Goal: Task Accomplishment & Management: Use online tool/utility

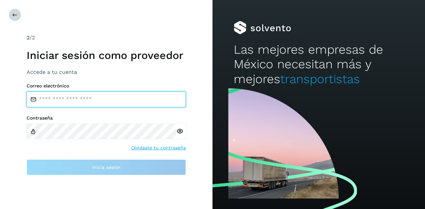
type input "**********"
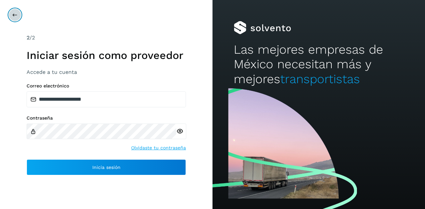
click at [13, 11] on button at bounding box center [15, 15] width 13 height 13
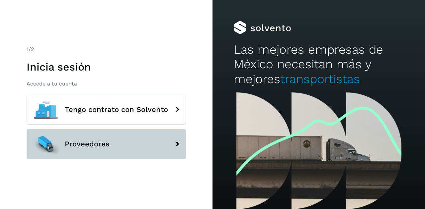
click at [83, 139] on button "Proveedores" at bounding box center [106, 144] width 159 height 30
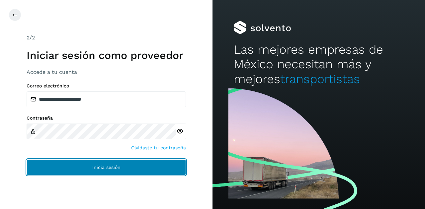
click at [97, 167] on span "Inicia sesión" at bounding box center [106, 167] width 28 height 5
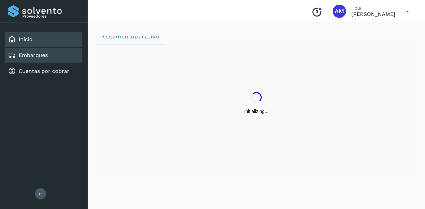
click at [36, 57] on link "Embarques" at bounding box center [33, 55] width 29 height 6
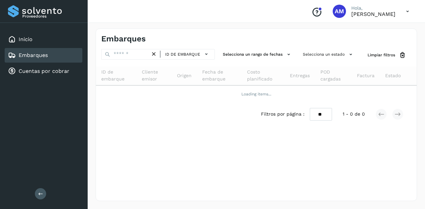
click at [37, 197] on button at bounding box center [40, 194] width 11 height 11
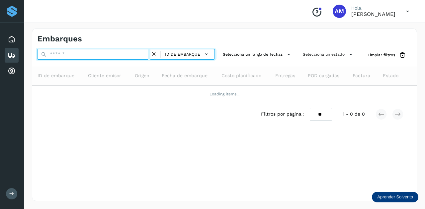
click at [60, 55] on input "text" at bounding box center [94, 54] width 113 height 11
paste input "**********"
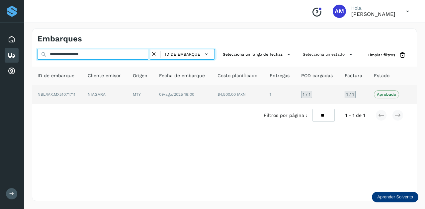
type input "**********"
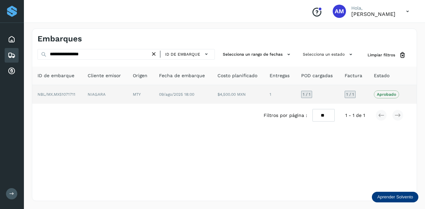
click at [82, 88] on td "NBL/MX.MX51071711" at bounding box center [104, 94] width 45 height 19
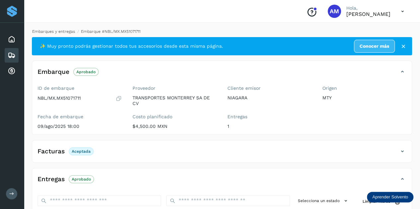
click at [57, 32] on link "Embarques y entregas" at bounding box center [53, 31] width 43 height 5
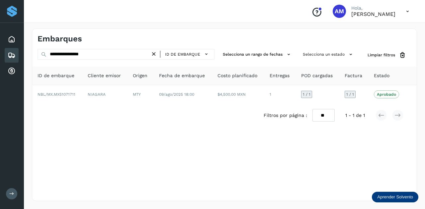
click at [155, 53] on icon at bounding box center [153, 54] width 7 height 7
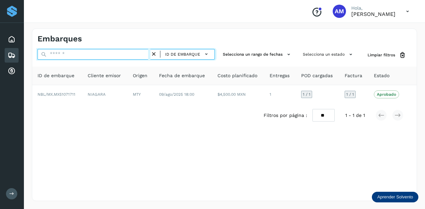
drag, startPoint x: 131, startPoint y: 53, endPoint x: 128, endPoint y: 54, distance: 3.3
click at [131, 53] on input "text" at bounding box center [94, 54] width 113 height 11
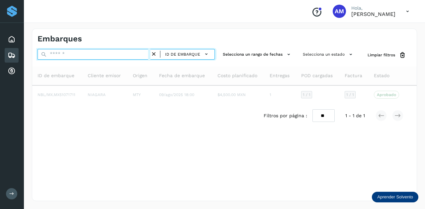
paste input "**********"
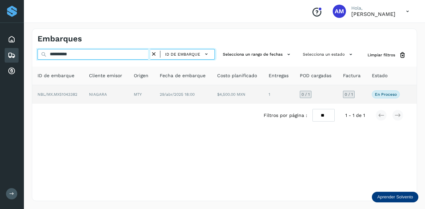
type input "**********"
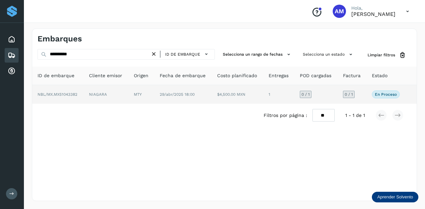
click at [128, 94] on td "NIAGARA" at bounding box center [141, 94] width 26 height 19
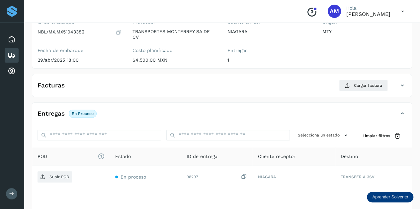
scroll to position [100, 0]
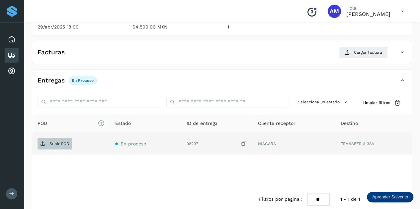
click at [60, 144] on p "Subir POD" at bounding box center [59, 144] width 20 height 5
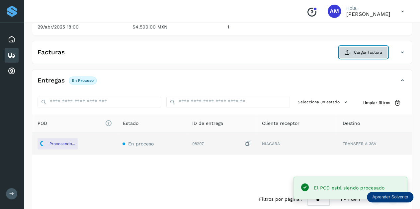
click at [363, 51] on span "Cargar factura" at bounding box center [368, 52] width 28 height 6
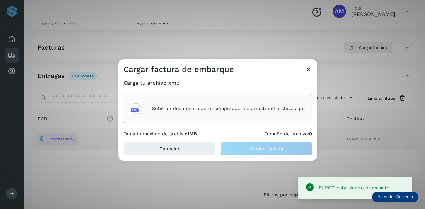
click at [254, 103] on div "Sube un documento de tu computadora o arrastra el archivo aquí" at bounding box center [218, 109] width 174 height 18
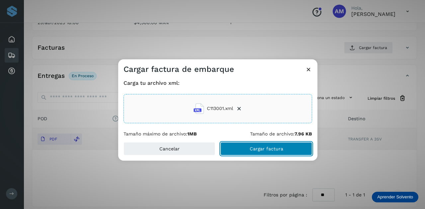
click at [237, 147] on button "Cargar factura" at bounding box center [266, 148] width 92 height 13
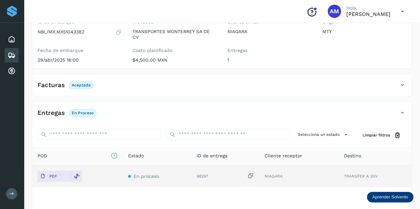
scroll to position [0, 0]
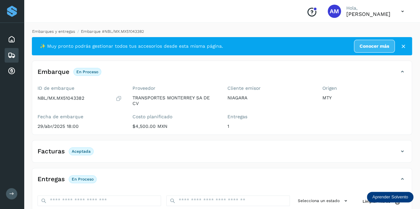
click at [60, 30] on link "Embarques y entregas" at bounding box center [53, 31] width 43 height 5
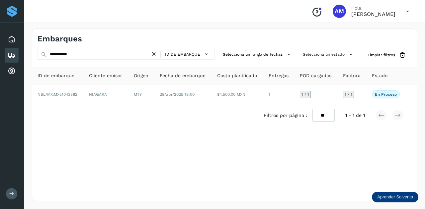
click at [156, 55] on icon at bounding box center [153, 54] width 7 height 7
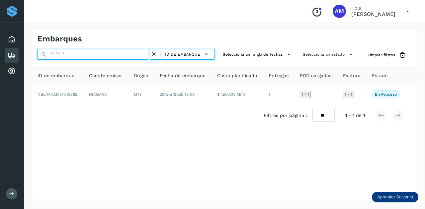
click at [133, 54] on input "text" at bounding box center [94, 54] width 113 height 11
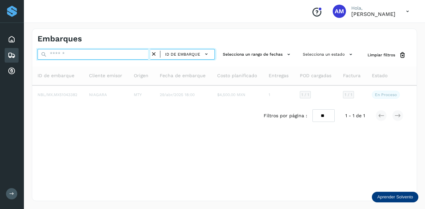
paste input "**********"
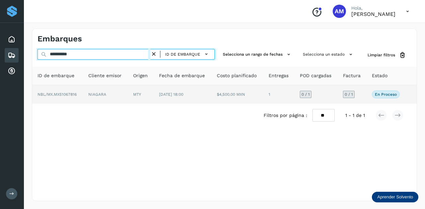
type input "**********"
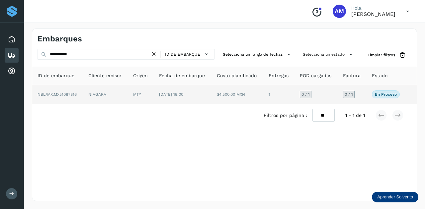
click at [128, 94] on td "NIAGARA" at bounding box center [141, 94] width 26 height 19
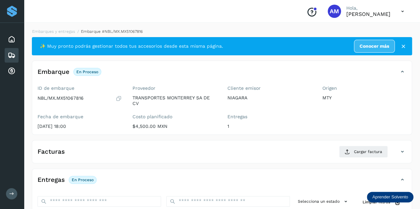
scroll to position [100, 0]
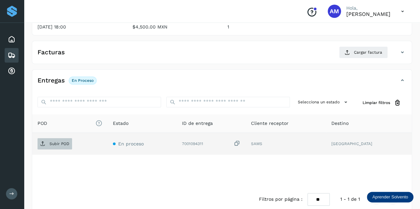
click at [48, 143] on span "Subir POD" at bounding box center [55, 144] width 35 height 11
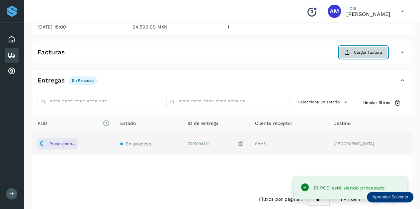
click at [367, 53] on span "Cargar factura" at bounding box center [368, 52] width 28 height 6
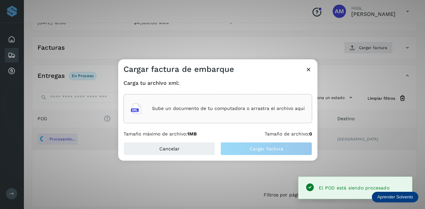
click at [204, 107] on p "Sube un documento de tu computadora o arrastra el archivo aquí" at bounding box center [228, 109] width 153 height 6
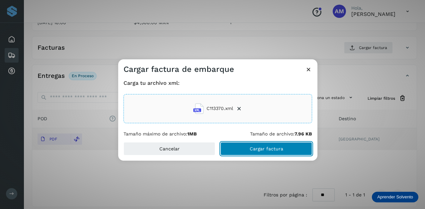
click at [272, 151] on span "Cargar factura" at bounding box center [267, 149] width 34 height 5
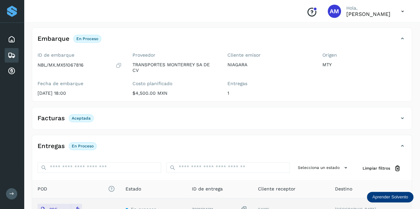
scroll to position [0, 0]
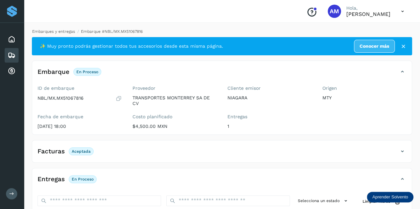
click at [63, 32] on link "Embarques y entregas" at bounding box center [53, 31] width 43 height 5
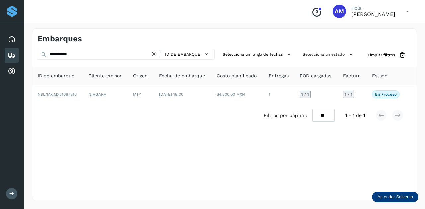
click at [155, 51] on icon at bounding box center [153, 54] width 7 height 7
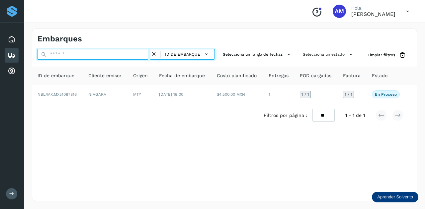
click at [127, 52] on input "text" at bounding box center [94, 54] width 113 height 11
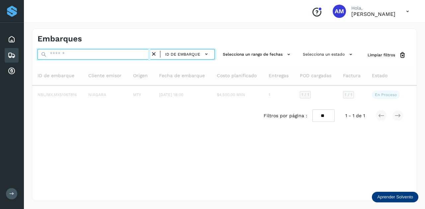
paste input "**********"
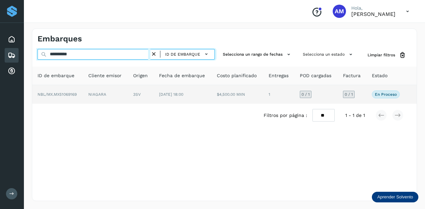
type input "**********"
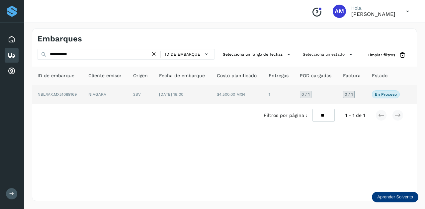
click at [154, 99] on td "3SV" at bounding box center [183, 94] width 58 height 19
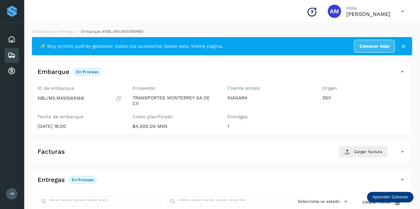
scroll to position [100, 0]
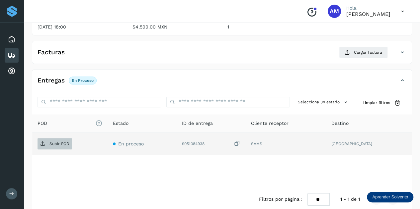
click at [59, 148] on span "Subir POD" at bounding box center [55, 144] width 35 height 11
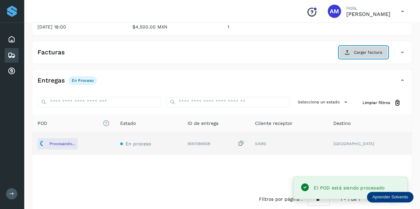
click at [374, 52] on span "Cargar factura" at bounding box center [368, 52] width 28 height 6
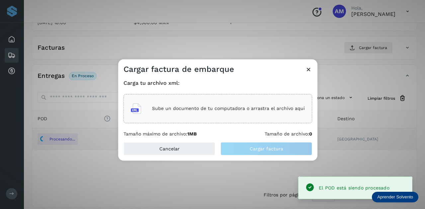
click at [166, 101] on div "Sube un documento de tu computadora o arrastra el archivo aquí" at bounding box center [218, 109] width 174 height 18
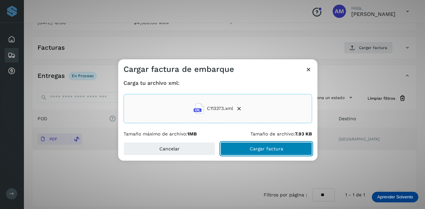
click at [248, 153] on button "Cargar factura" at bounding box center [266, 148] width 92 height 13
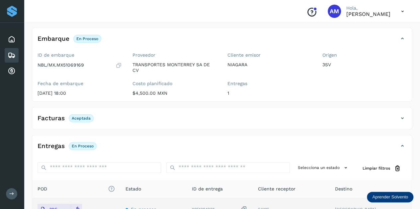
scroll to position [0, 0]
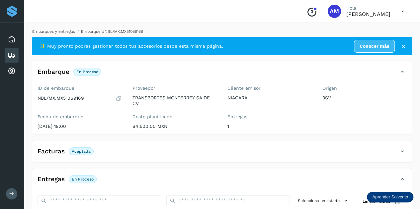
click at [66, 34] on link "Embarques y entregas" at bounding box center [53, 31] width 43 height 5
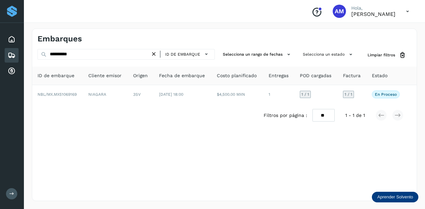
click at [157, 54] on icon at bounding box center [153, 54] width 7 height 7
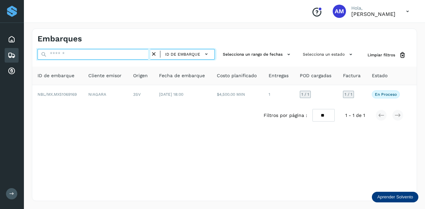
click at [142, 53] on input "text" at bounding box center [94, 54] width 113 height 11
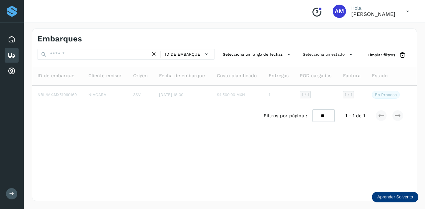
click at [155, 53] on icon at bounding box center [153, 54] width 7 height 7
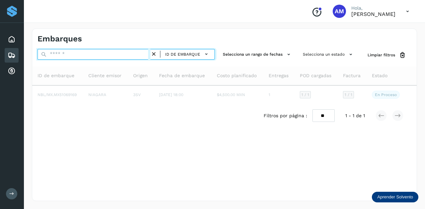
click at [125, 53] on input "text" at bounding box center [94, 54] width 113 height 11
paste input "**********"
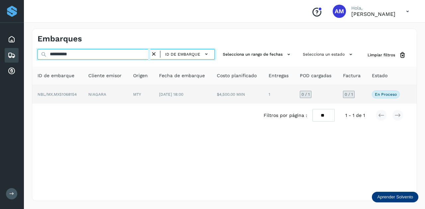
type input "**********"
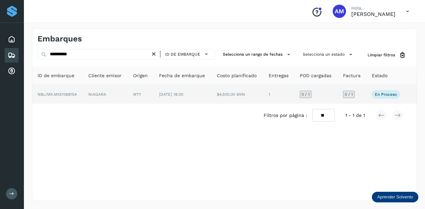
click at [154, 93] on td "MTY" at bounding box center [183, 94] width 58 height 19
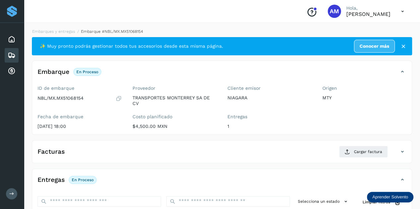
scroll to position [100, 0]
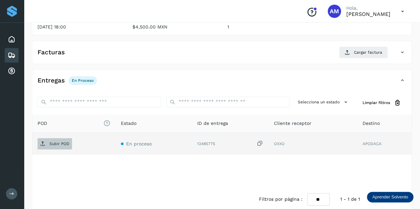
click at [59, 146] on span "Subir POD" at bounding box center [55, 144] width 35 height 11
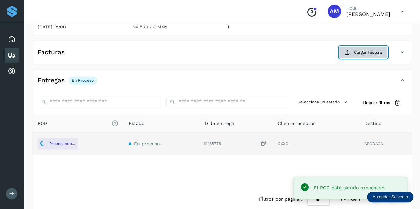
click at [362, 50] on span "Cargar factura" at bounding box center [368, 52] width 28 height 6
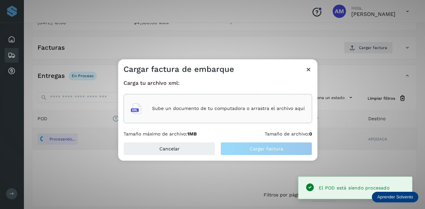
click at [243, 100] on div "Sube un documento de tu computadora o arrastra el archivo aquí" at bounding box center [218, 109] width 174 height 18
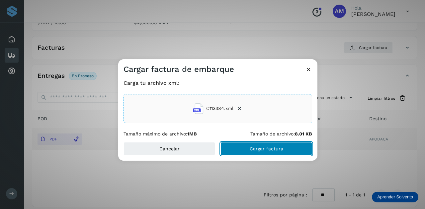
click at [253, 152] on button "Cargar factura" at bounding box center [266, 148] width 92 height 13
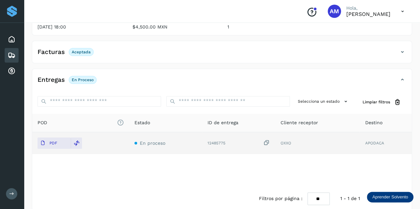
scroll to position [0, 0]
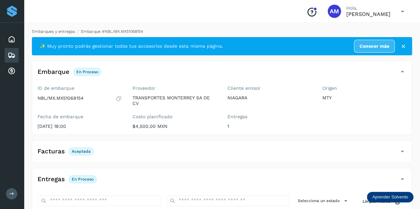
click at [64, 30] on link "Embarques y entregas" at bounding box center [53, 31] width 43 height 5
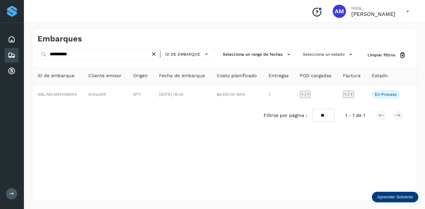
click at [157, 53] on icon at bounding box center [153, 54] width 7 height 7
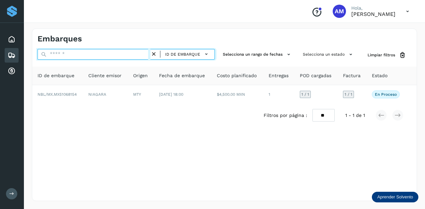
click at [125, 54] on input "text" at bounding box center [94, 54] width 113 height 11
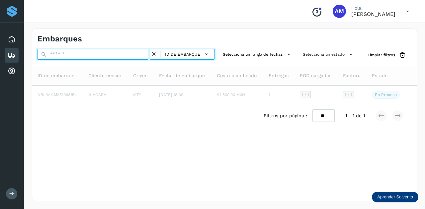
paste input "**********"
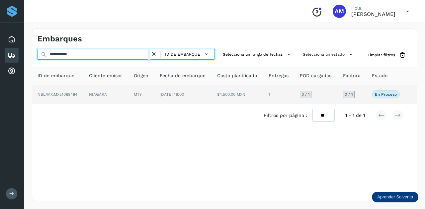
type input "**********"
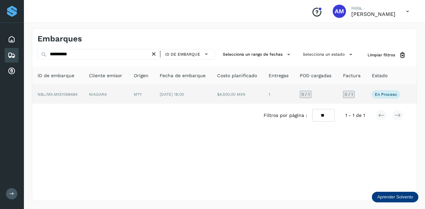
click at [129, 90] on td "NIAGARA" at bounding box center [141, 94] width 26 height 19
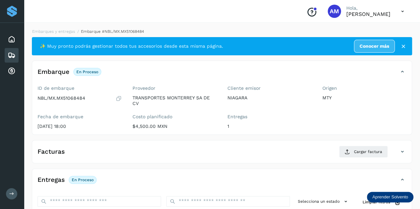
scroll to position [100, 0]
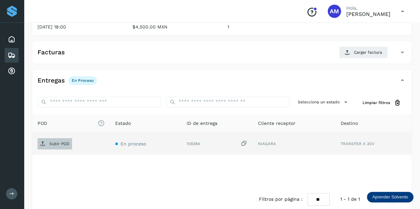
click at [67, 145] on p "Subir POD" at bounding box center [59, 144] width 20 height 5
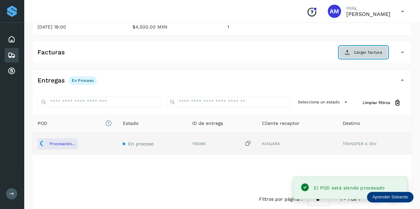
click at [354, 54] on button "Cargar factura" at bounding box center [363, 52] width 49 height 12
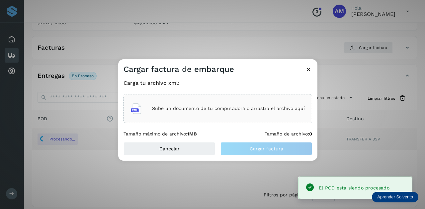
click at [263, 102] on div "Sube un documento de tu computadora o arrastra el archivo aquí" at bounding box center [218, 109] width 174 height 18
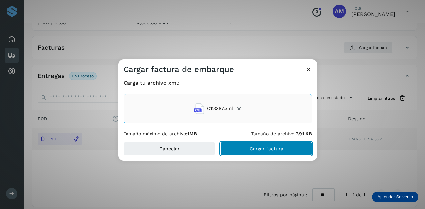
click at [250, 153] on button "Cargar factura" at bounding box center [266, 148] width 92 height 13
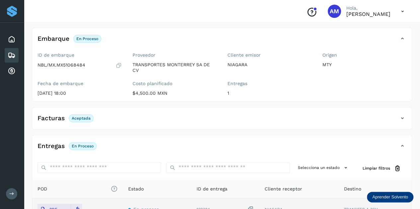
scroll to position [0, 0]
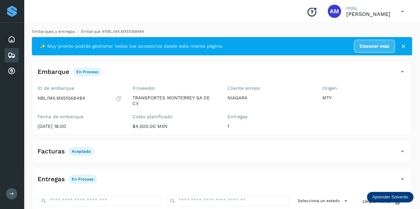
click at [69, 32] on link "Embarques y entregas" at bounding box center [53, 31] width 43 height 5
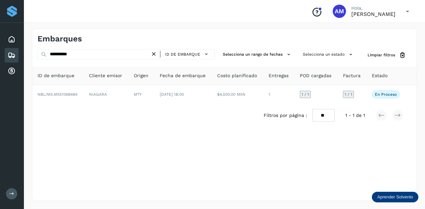
click at [155, 55] on icon at bounding box center [153, 54] width 7 height 7
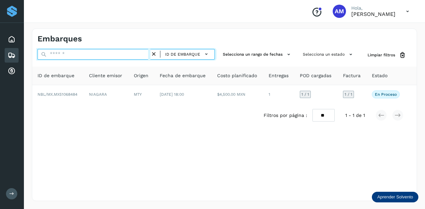
click at [110, 56] on input "text" at bounding box center [94, 54] width 113 height 11
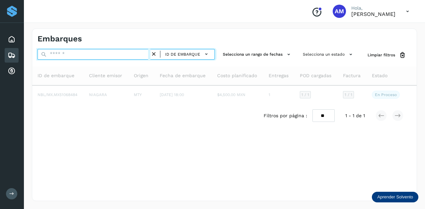
paste input "**********"
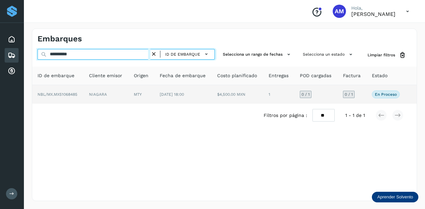
type input "**********"
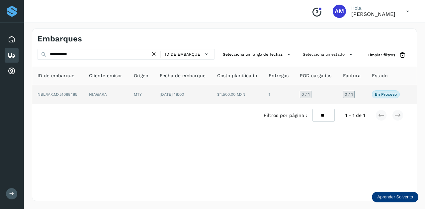
click at [128, 97] on td "NIAGARA" at bounding box center [141, 94] width 26 height 19
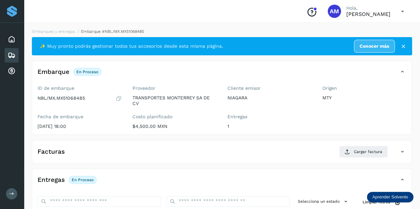
scroll to position [100, 0]
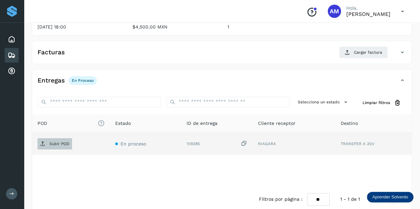
click at [65, 142] on p "Subir POD" at bounding box center [59, 144] width 20 height 5
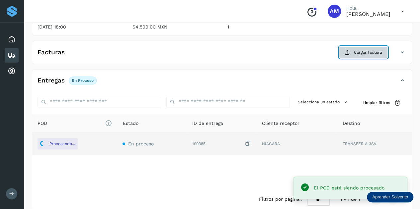
click at [373, 52] on span "Cargar factura" at bounding box center [368, 52] width 28 height 6
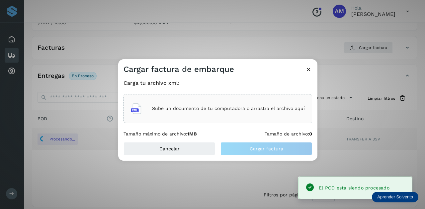
click at [245, 101] on div "Sube un documento de tu computadora o arrastra el archivo aquí" at bounding box center [218, 109] width 174 height 18
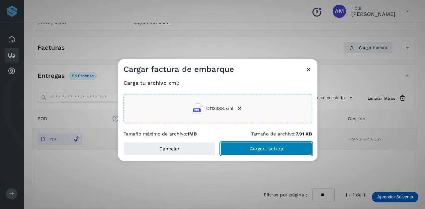
click at [266, 151] on span "Cargar factura" at bounding box center [267, 149] width 34 height 5
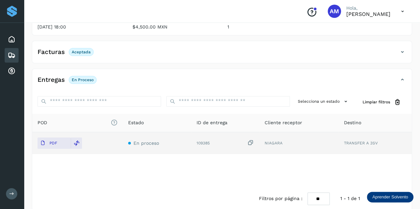
scroll to position [0, 0]
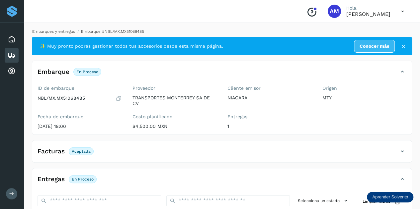
click at [65, 32] on link "Embarques y entregas" at bounding box center [53, 31] width 43 height 5
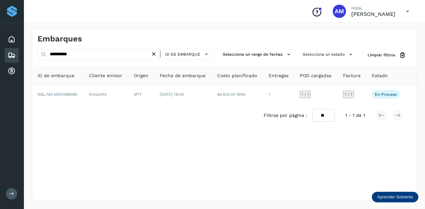
click at [153, 56] on icon at bounding box center [153, 54] width 7 height 7
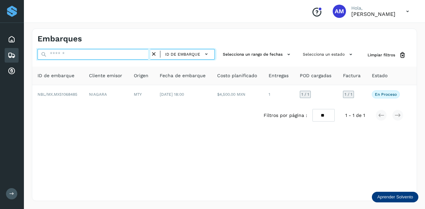
click at [141, 55] on input "text" at bounding box center [94, 54] width 113 height 11
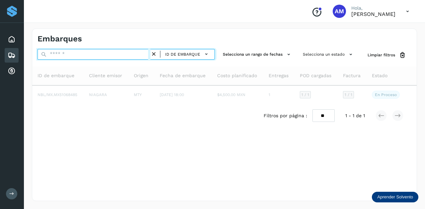
paste input "**********"
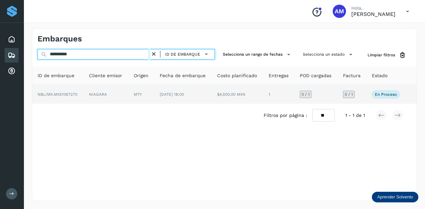
type input "**********"
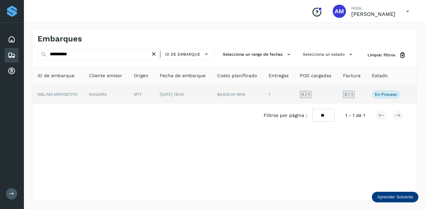
click at [154, 93] on td "MTY" at bounding box center [183, 94] width 58 height 19
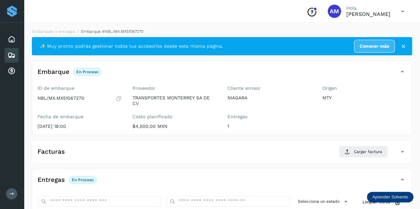
scroll to position [66, 0]
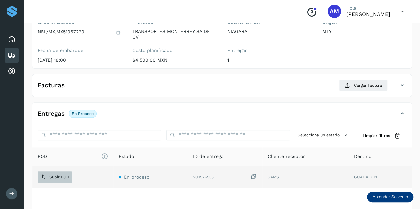
click at [58, 177] on p "Subir POD" at bounding box center [59, 177] width 20 height 5
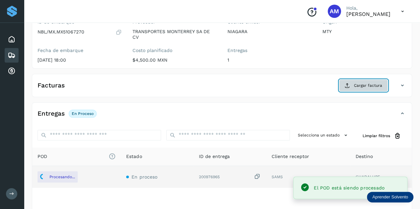
click at [352, 87] on button "Cargar factura" at bounding box center [363, 86] width 49 height 12
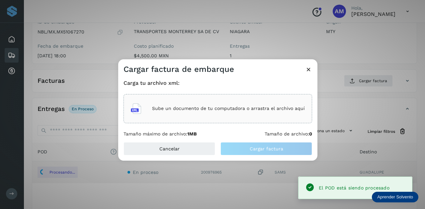
click at [253, 120] on div "Sube un documento de tu computadora o arrastra el archivo aquí" at bounding box center [217, 108] width 189 height 29
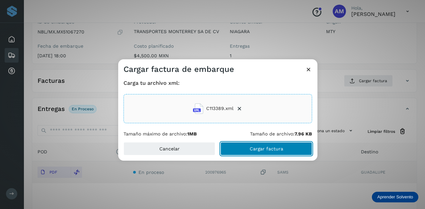
click at [252, 152] on button "Cargar factura" at bounding box center [266, 148] width 92 height 13
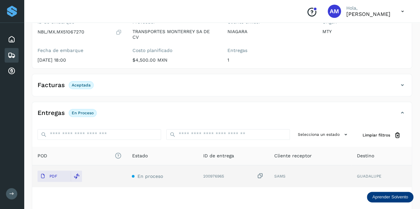
scroll to position [0, 0]
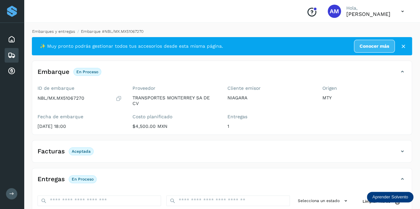
click at [46, 32] on link "Embarques y entregas" at bounding box center [53, 31] width 43 height 5
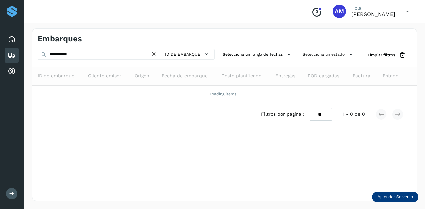
click at [154, 53] on icon at bounding box center [153, 54] width 7 height 7
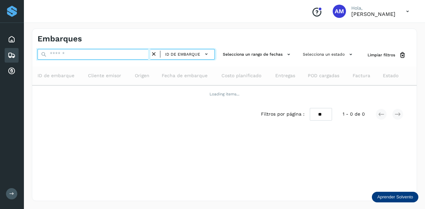
click at [133, 53] on input "text" at bounding box center [94, 54] width 113 height 11
paste input "**********"
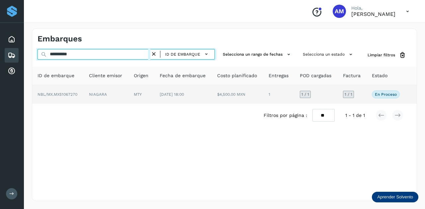
type input "**********"
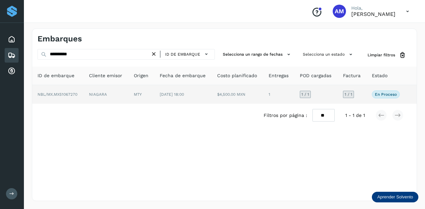
click at [154, 99] on td "MTY" at bounding box center [183, 94] width 58 height 19
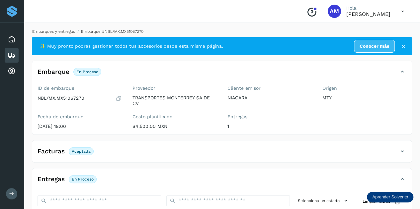
click at [68, 32] on link "Embarques y entregas" at bounding box center [53, 31] width 43 height 5
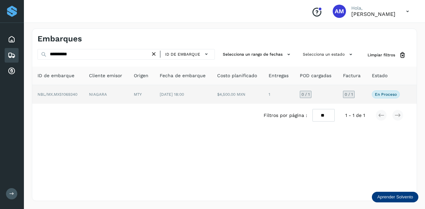
click at [128, 97] on td "NIAGARA" at bounding box center [141, 94] width 26 height 19
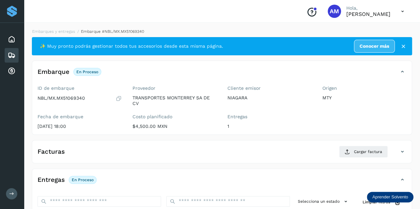
scroll to position [100, 0]
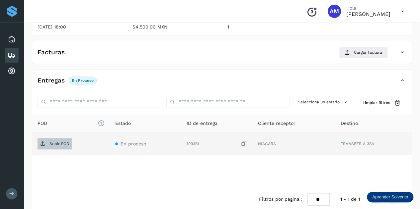
click at [56, 142] on p "Subir POD" at bounding box center [59, 144] width 20 height 5
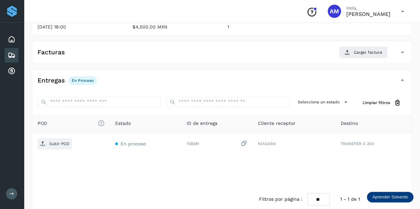
drag, startPoint x: 348, startPoint y: 172, endPoint x: 254, endPoint y: 178, distance: 94.1
click at [348, 172] on div "POD El tamaño máximo de archivo es de 20 Mb. Estado ID de entrega Cliente recep…" at bounding box center [221, 152] width 379 height 74
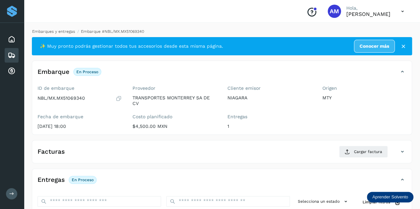
click at [57, 31] on link "Embarques y entregas" at bounding box center [53, 31] width 43 height 5
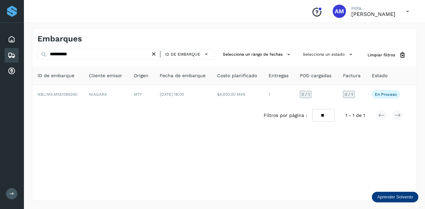
click at [155, 54] on icon at bounding box center [153, 54] width 7 height 7
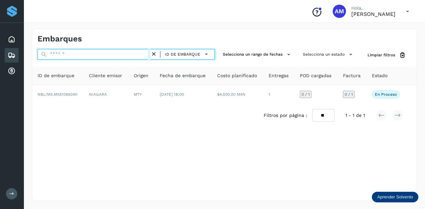
click at [124, 54] on input "text" at bounding box center [94, 54] width 113 height 11
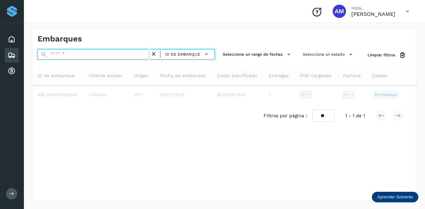
paste input "**********"
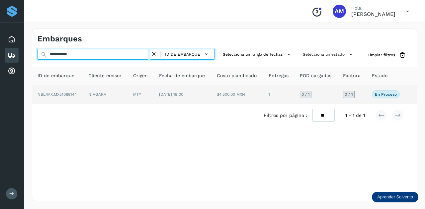
type input "**********"
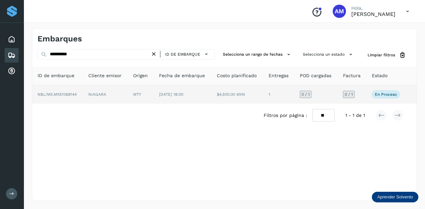
click at [128, 98] on td "NIAGARA" at bounding box center [141, 94] width 26 height 19
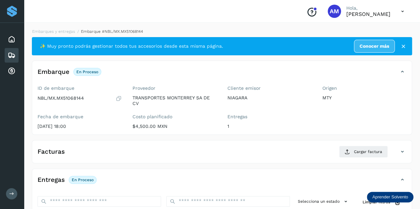
scroll to position [66, 0]
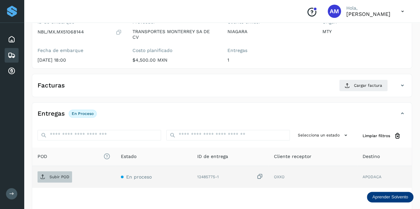
click at [56, 175] on p "Subir POD" at bounding box center [59, 177] width 20 height 5
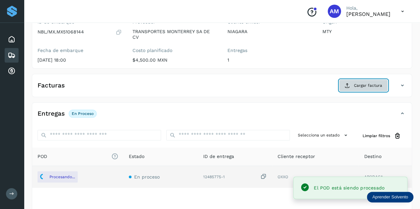
click at [357, 90] on button "Cargar factura" at bounding box center [363, 86] width 49 height 12
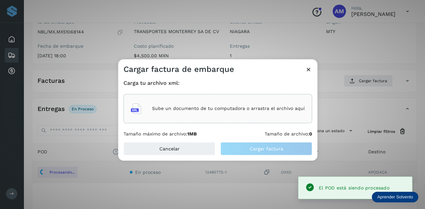
click at [275, 113] on div "Sube un documento de tu computadora o arrastra el archivo aquí" at bounding box center [218, 109] width 174 height 18
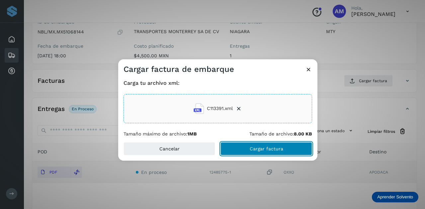
click at [267, 150] on span "Cargar factura" at bounding box center [267, 149] width 34 height 5
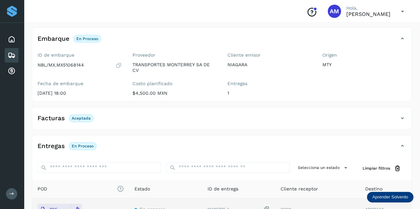
scroll to position [0, 0]
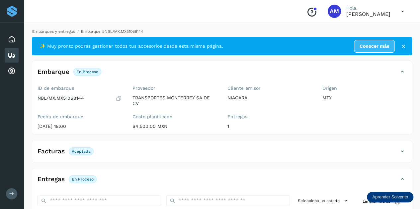
click at [61, 32] on link "Embarques y entregas" at bounding box center [53, 31] width 43 height 5
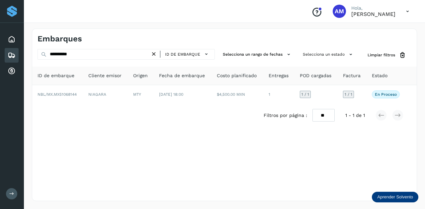
drag, startPoint x: 157, startPoint y: 56, endPoint x: 124, endPoint y: 53, distance: 32.4
click at [154, 56] on icon at bounding box center [153, 54] width 7 height 7
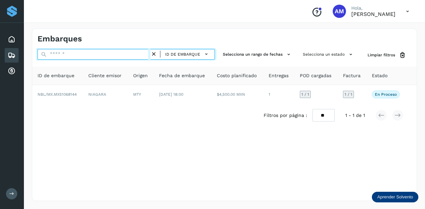
click at [124, 53] on input "text" at bounding box center [94, 54] width 113 height 11
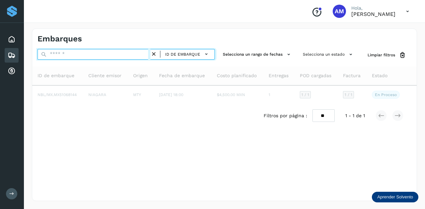
paste input "**********"
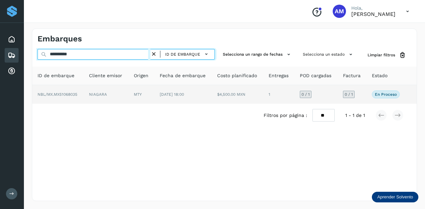
type input "**********"
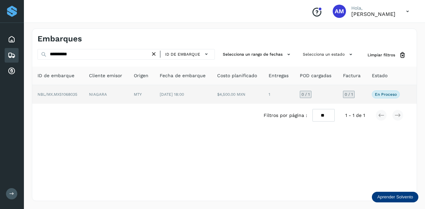
click at [128, 96] on td "NIAGARA" at bounding box center [141, 94] width 26 height 19
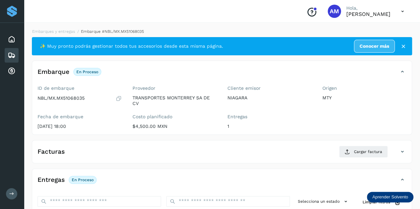
scroll to position [66, 0]
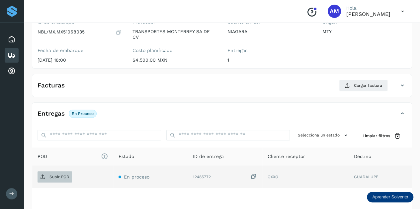
click at [54, 177] on p "Subir POD" at bounding box center [59, 177] width 20 height 5
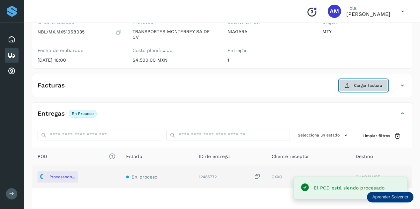
click at [351, 85] on button "Cargar factura" at bounding box center [363, 86] width 49 height 12
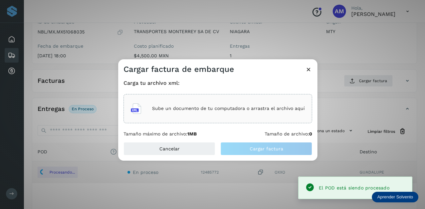
click at [291, 111] on p "Sube un documento de tu computadora o arrastra el archivo aquí" at bounding box center [228, 109] width 153 height 6
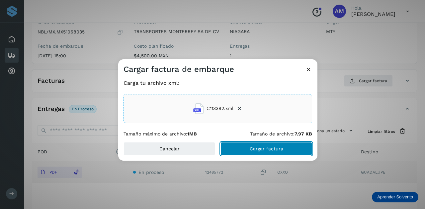
click at [288, 152] on button "Cargar factura" at bounding box center [266, 148] width 92 height 13
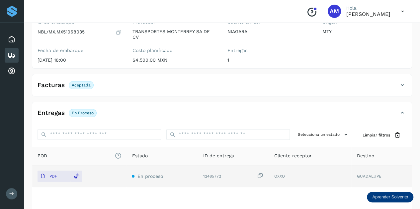
scroll to position [0, 0]
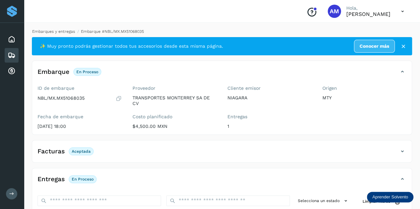
click at [65, 33] on link "Embarques y entregas" at bounding box center [53, 31] width 43 height 5
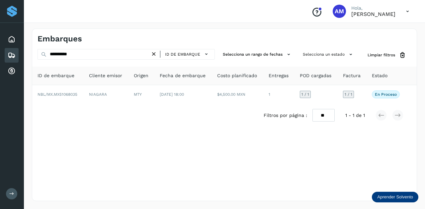
drag, startPoint x: 156, startPoint y: 56, endPoint x: 113, endPoint y: 52, distance: 43.7
click at [156, 56] on icon at bounding box center [153, 54] width 7 height 7
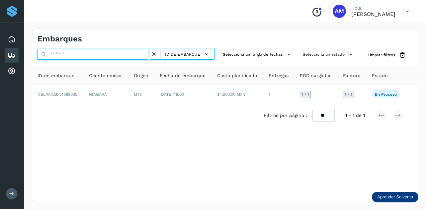
click at [113, 52] on input "text" at bounding box center [94, 54] width 113 height 11
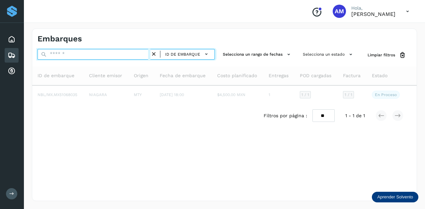
paste input "**********"
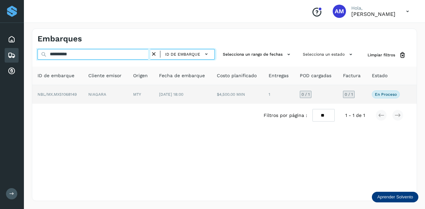
type input "**********"
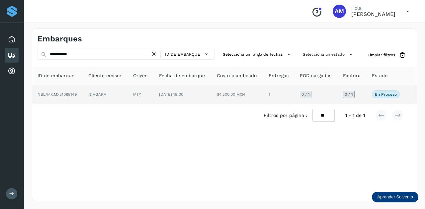
click at [128, 92] on td "NIAGARA" at bounding box center [141, 94] width 26 height 19
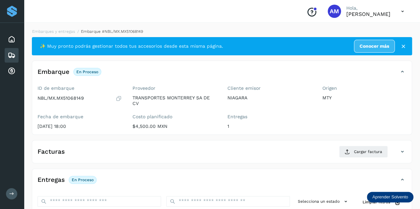
scroll to position [100, 0]
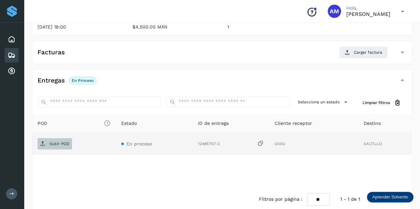
click at [61, 140] on span "Subir POD" at bounding box center [55, 144] width 35 height 11
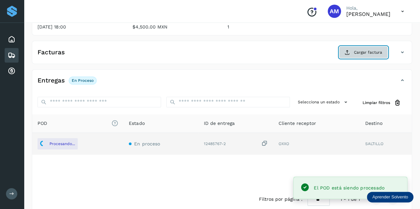
click at [361, 53] on span "Cargar factura" at bounding box center [368, 52] width 28 height 6
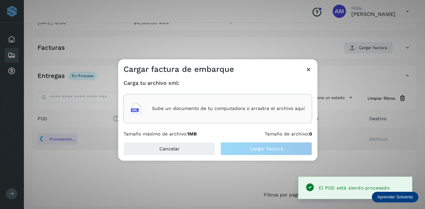
click at [258, 109] on p "Sube un documento de tu computadora o arrastra el archivo aquí" at bounding box center [228, 109] width 153 height 6
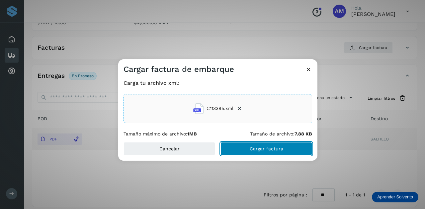
click at [236, 152] on button "Cargar factura" at bounding box center [266, 148] width 92 height 13
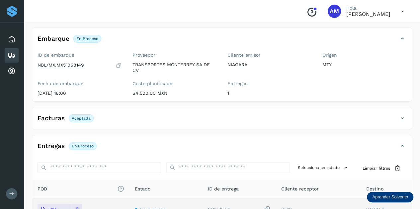
scroll to position [0, 0]
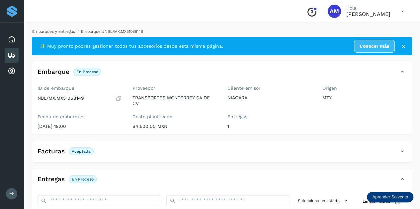
click at [64, 31] on link "Embarques y entregas" at bounding box center [53, 31] width 43 height 5
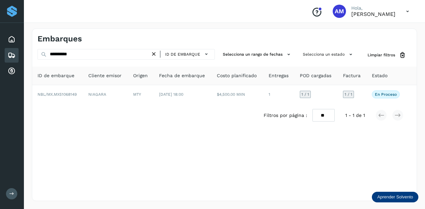
click at [155, 53] on icon at bounding box center [153, 54] width 7 height 7
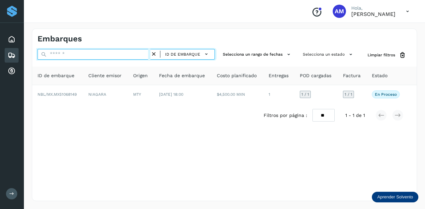
click at [131, 51] on input "text" at bounding box center [94, 54] width 113 height 11
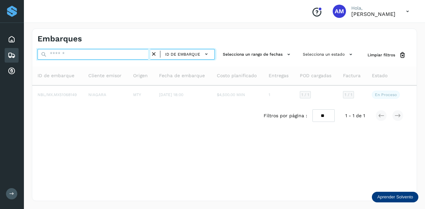
paste input "**********"
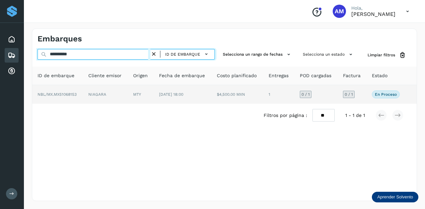
type input "**********"
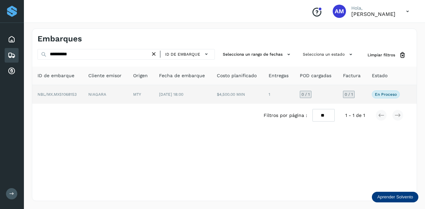
click at [128, 91] on td "NIAGARA" at bounding box center [141, 94] width 26 height 19
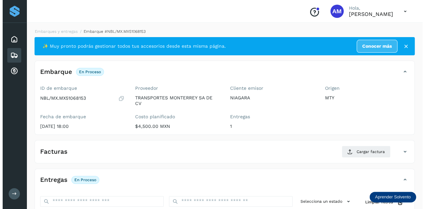
scroll to position [109, 0]
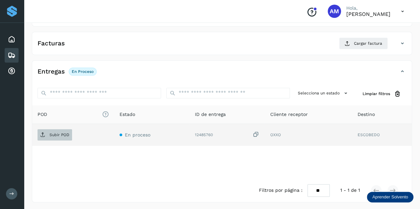
click at [52, 136] on p "Subir POD" at bounding box center [59, 135] width 20 height 5
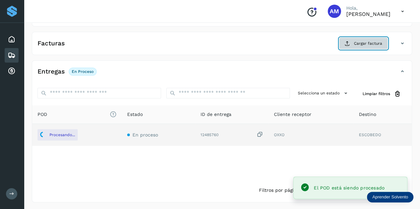
click at [371, 45] on span "Cargar factura" at bounding box center [368, 44] width 28 height 6
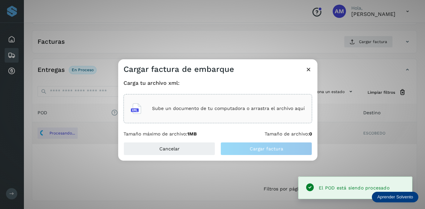
click at [201, 99] on div "Sube un documento de tu computadora o arrastra el archivo aquí" at bounding box center [217, 108] width 189 height 29
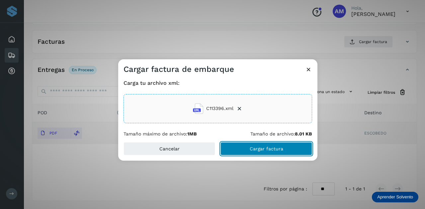
click at [242, 149] on button "Cargar factura" at bounding box center [266, 148] width 92 height 13
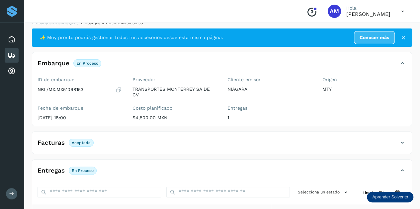
scroll to position [0, 0]
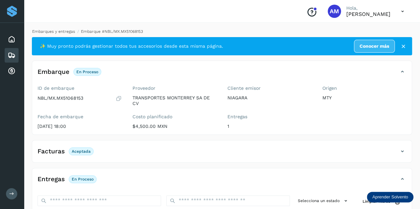
click at [60, 32] on link "Embarques y entregas" at bounding box center [53, 31] width 43 height 5
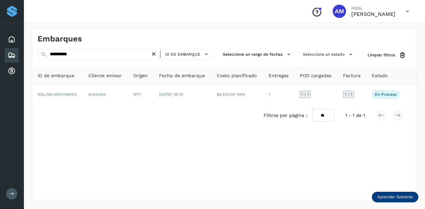
click at [154, 56] on icon at bounding box center [153, 54] width 7 height 7
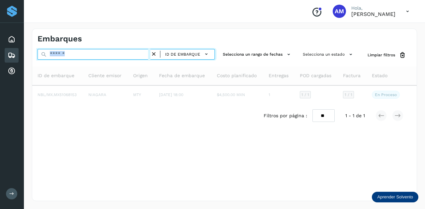
click at [145, 57] on input "text" at bounding box center [94, 54] width 113 height 11
paste input "**********"
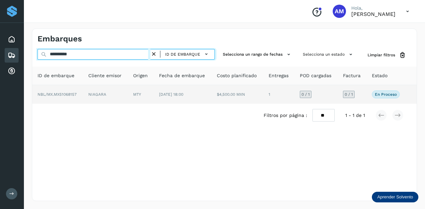
type input "**********"
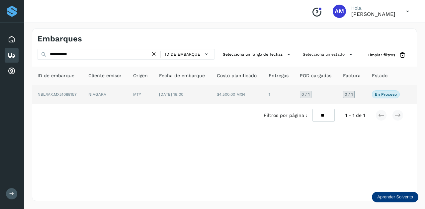
click at [154, 98] on td "MTY" at bounding box center [183, 94] width 58 height 19
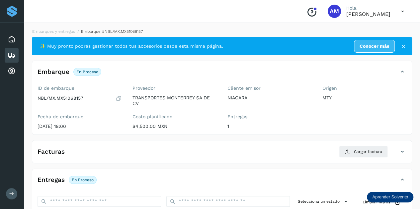
scroll to position [66, 0]
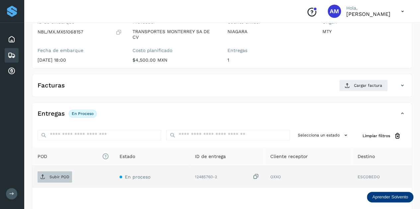
click at [62, 175] on p "Subir POD" at bounding box center [59, 177] width 20 height 5
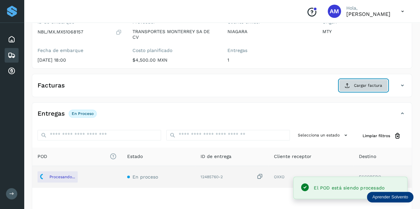
click at [361, 83] on span "Cargar factura" at bounding box center [368, 86] width 28 height 6
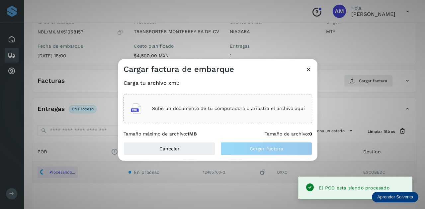
click at [279, 102] on div "Sube un documento de tu computadora o arrastra el archivo aquí" at bounding box center [218, 109] width 174 height 18
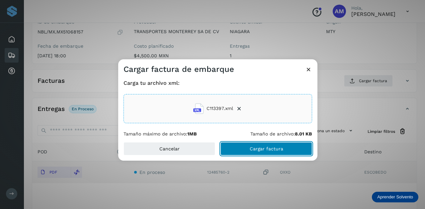
click at [253, 148] on span "Cargar factura" at bounding box center [267, 149] width 34 height 5
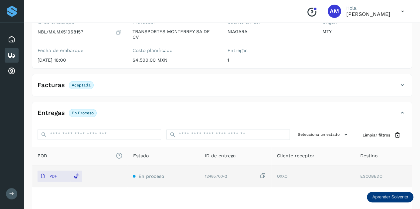
scroll to position [0, 0]
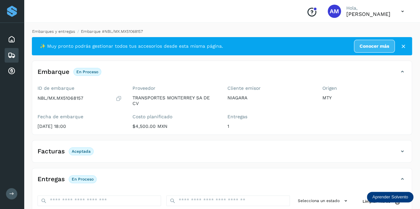
click at [66, 33] on link "Embarques y entregas" at bounding box center [53, 31] width 43 height 5
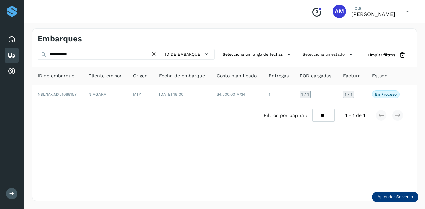
drag, startPoint x: 157, startPoint y: 54, endPoint x: 93, endPoint y: 49, distance: 63.6
click at [155, 54] on icon at bounding box center [153, 54] width 7 height 7
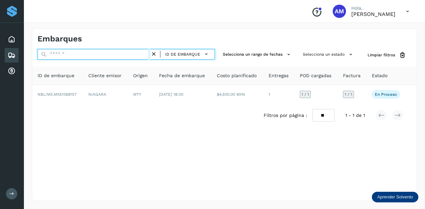
click at [93, 49] on input "text" at bounding box center [94, 54] width 113 height 11
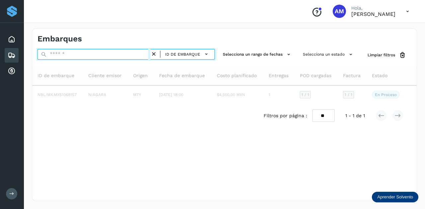
paste input "**********"
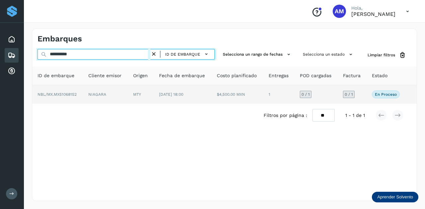
type input "**********"
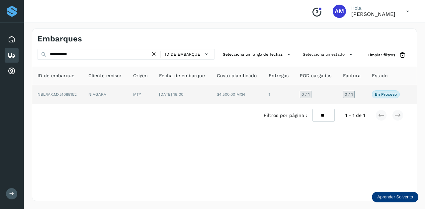
click at [128, 97] on td "NIAGARA" at bounding box center [141, 94] width 26 height 19
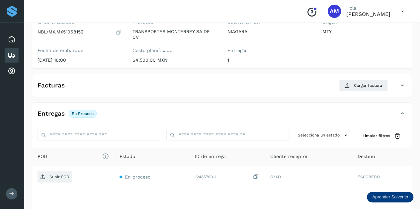
scroll to position [100, 0]
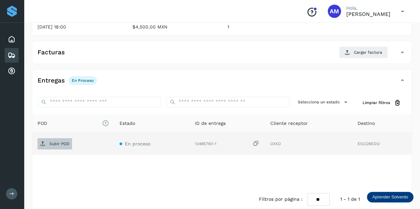
click at [62, 148] on span "Subir POD" at bounding box center [55, 144] width 35 height 11
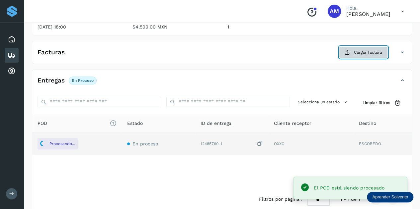
click at [359, 52] on span "Cargar factura" at bounding box center [368, 52] width 28 height 6
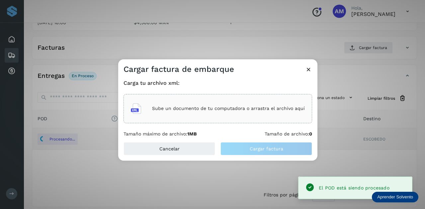
click at [286, 99] on div "Sube un documento de tu computadora o arrastra el archivo aquí" at bounding box center [217, 108] width 189 height 29
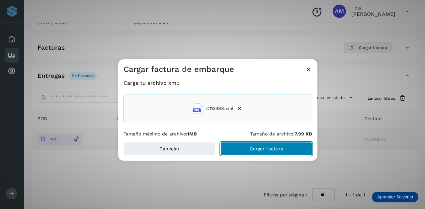
click at [243, 150] on button "Cargar factura" at bounding box center [266, 148] width 92 height 13
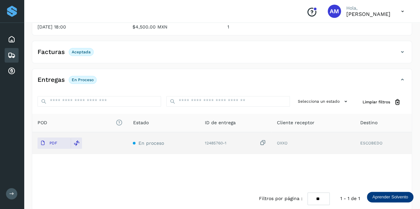
scroll to position [0, 0]
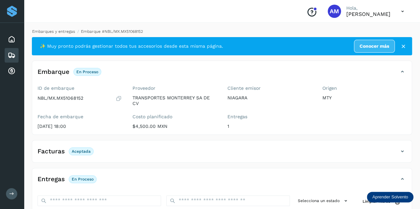
click at [62, 33] on link "Embarques y entregas" at bounding box center [53, 31] width 43 height 5
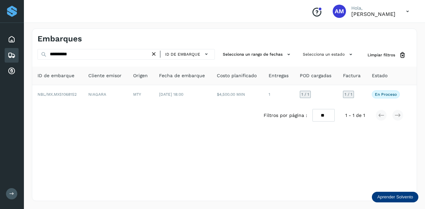
click at [157, 53] on icon at bounding box center [153, 54] width 7 height 7
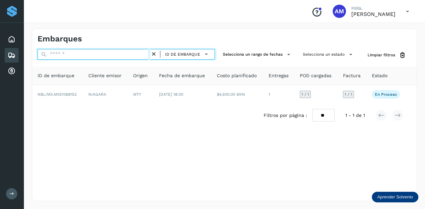
click at [135, 52] on input "text" at bounding box center [94, 54] width 113 height 11
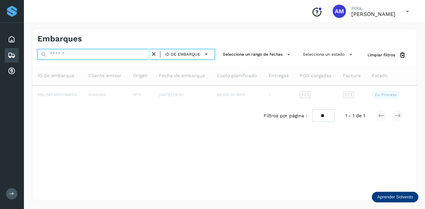
paste input "**********"
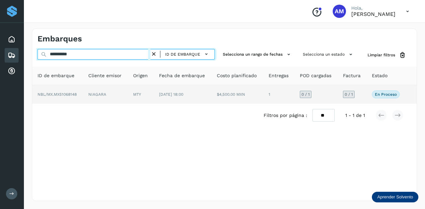
type input "**********"
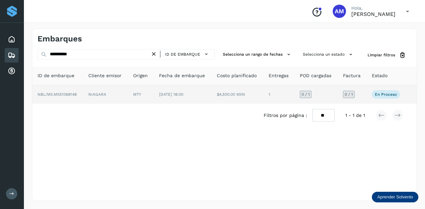
click at [128, 95] on td "NIAGARA" at bounding box center [141, 94] width 26 height 19
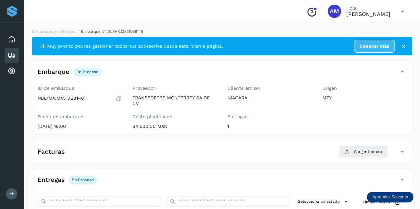
scroll to position [66, 0]
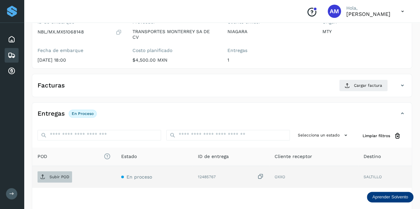
click at [68, 175] on p "Subir POD" at bounding box center [59, 177] width 20 height 5
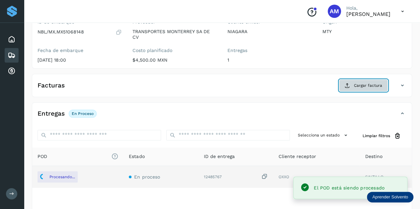
click at [364, 87] on span "Cargar factura" at bounding box center [368, 86] width 28 height 6
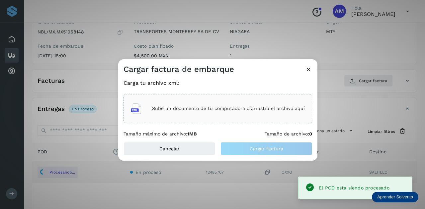
click at [253, 117] on div "Sube un documento de tu computadora o arrastra el archivo aquí" at bounding box center [218, 109] width 174 height 18
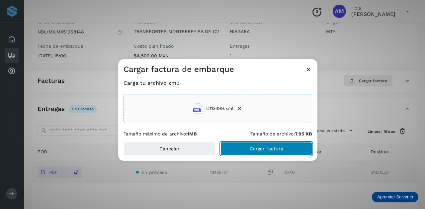
click at [236, 153] on button "Cargar factura" at bounding box center [266, 148] width 92 height 13
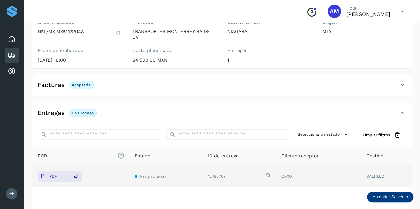
scroll to position [0, 0]
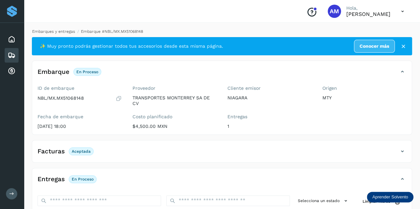
click at [70, 31] on link "Embarques y entregas" at bounding box center [53, 31] width 43 height 5
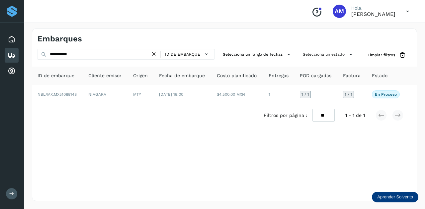
click at [154, 54] on icon at bounding box center [153, 54] width 7 height 7
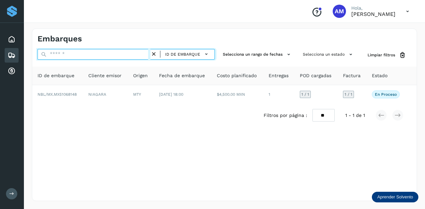
click at [149, 54] on input "text" at bounding box center [94, 54] width 113 height 11
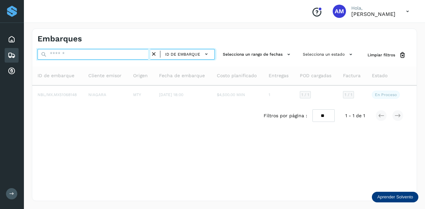
paste input "**********"
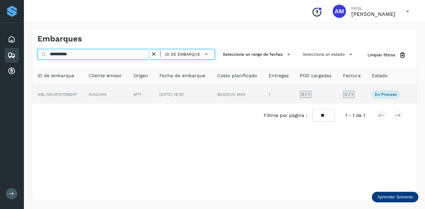
type input "**********"
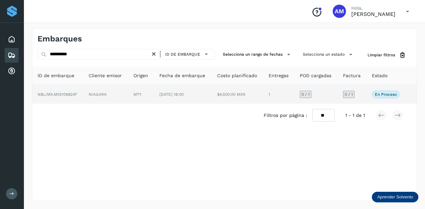
click at [128, 91] on td "NIAGARA" at bounding box center [141, 94] width 26 height 19
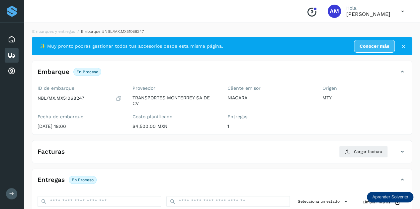
scroll to position [66, 0]
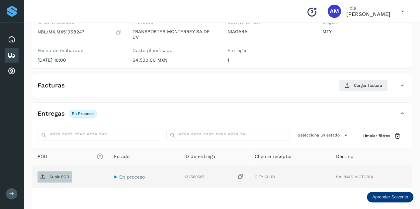
click at [45, 179] on span "Subir POD" at bounding box center [55, 177] width 35 height 11
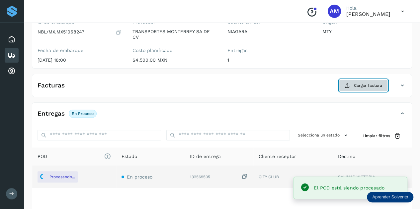
click at [351, 83] on button "Cargar factura" at bounding box center [363, 86] width 49 height 12
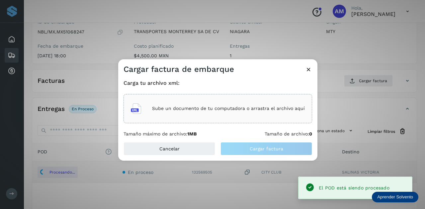
click at [286, 97] on div "Sube un documento de tu computadora o arrastra el archivo aquí" at bounding box center [217, 108] width 189 height 29
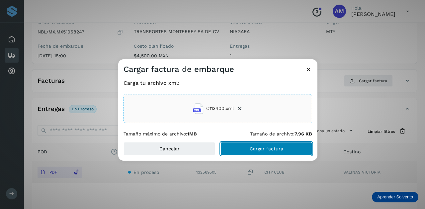
click at [243, 148] on button "Cargar factura" at bounding box center [266, 148] width 92 height 13
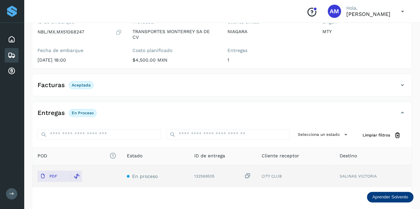
scroll to position [0, 0]
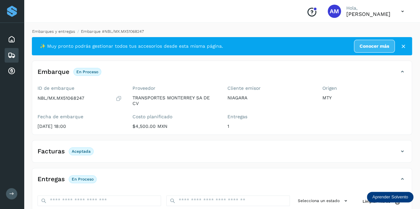
click at [62, 32] on link "Embarques y entregas" at bounding box center [53, 31] width 43 height 5
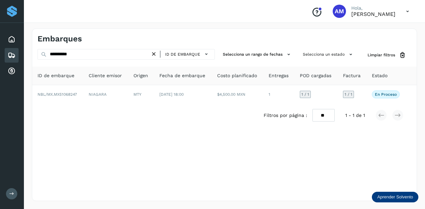
click at [157, 55] on icon at bounding box center [153, 54] width 7 height 7
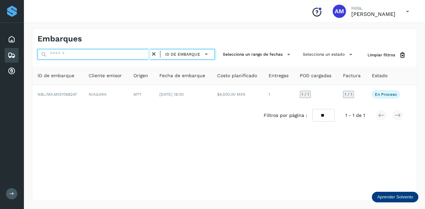
click at [121, 52] on input "text" at bounding box center [94, 54] width 113 height 11
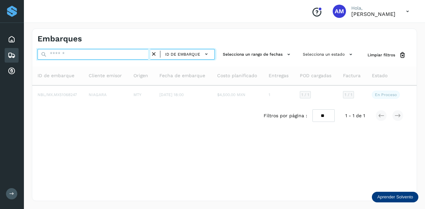
paste input "**********"
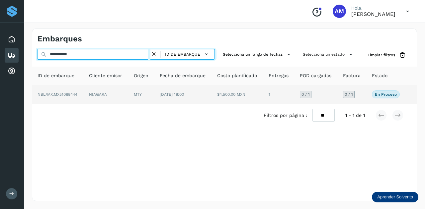
type input "**********"
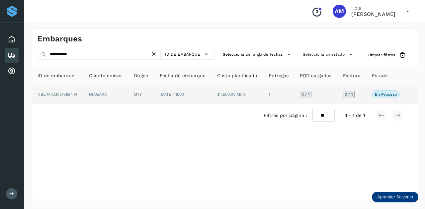
click at [128, 91] on td "NIAGARA" at bounding box center [141, 94] width 26 height 19
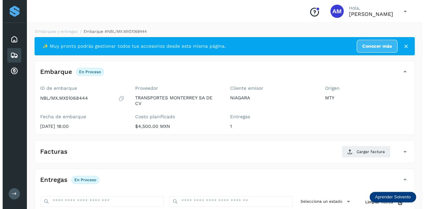
scroll to position [109, 0]
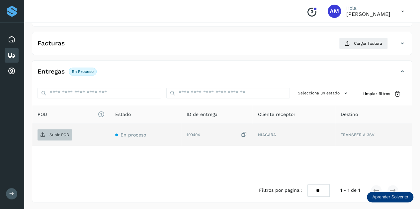
click at [60, 131] on span "Subir POD" at bounding box center [55, 135] width 35 height 11
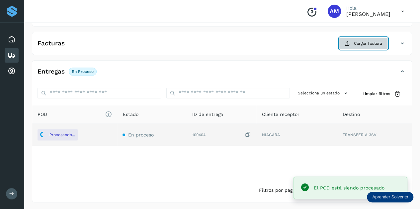
click at [357, 42] on span "Cargar factura" at bounding box center [368, 44] width 28 height 6
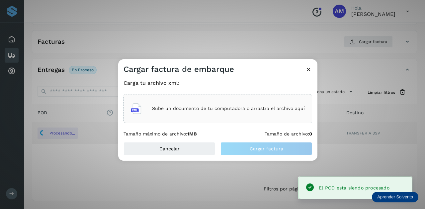
click at [236, 114] on div "Sube un documento de tu computadora o arrastra el archivo aquí" at bounding box center [218, 109] width 174 height 18
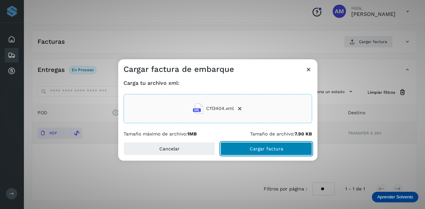
click at [237, 146] on button "Cargar factura" at bounding box center [266, 148] width 92 height 13
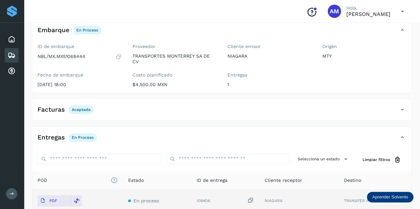
scroll to position [0, 0]
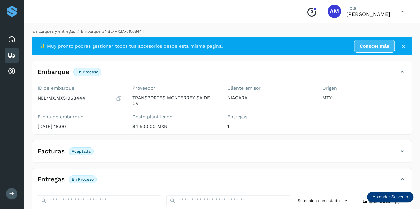
click at [56, 32] on link "Embarques y entregas" at bounding box center [53, 31] width 43 height 5
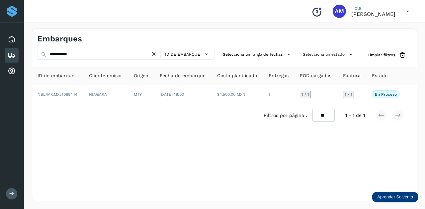
click at [154, 54] on icon at bounding box center [153, 54] width 7 height 7
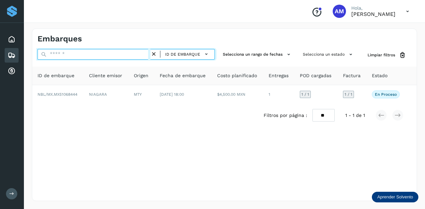
click at [124, 54] on input "text" at bounding box center [94, 54] width 113 height 11
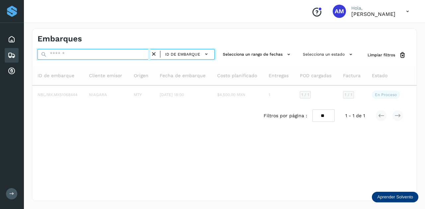
paste input "**********"
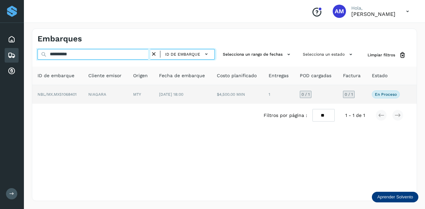
type input "**********"
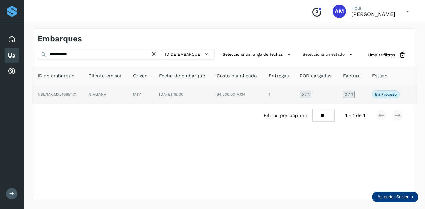
click at [128, 98] on td "NIAGARA" at bounding box center [141, 94] width 26 height 19
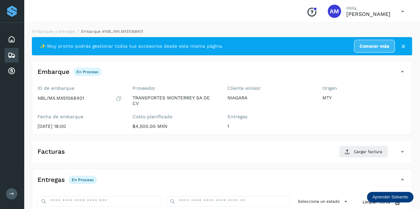
scroll to position [100, 0]
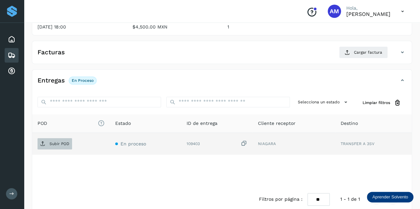
click at [61, 144] on p "Subir POD" at bounding box center [59, 144] width 20 height 5
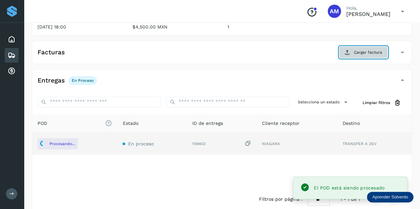
click at [349, 52] on icon at bounding box center [347, 52] width 5 height 5
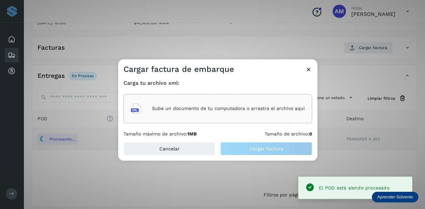
click at [268, 85] on h4 "Carga tu archivo xml:" at bounding box center [217, 83] width 189 height 6
click at [261, 108] on p "Sube un documento de tu computadora o arrastra el archivo aquí" at bounding box center [228, 109] width 153 height 6
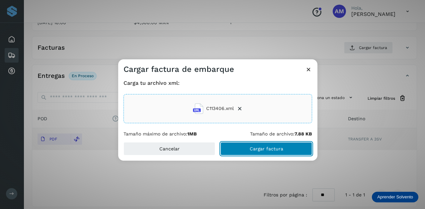
click at [256, 151] on span "Cargar factura" at bounding box center [267, 149] width 34 height 5
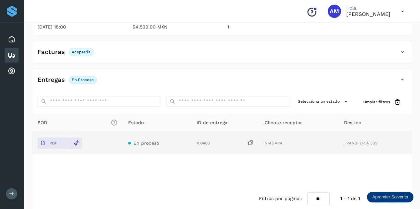
scroll to position [0, 0]
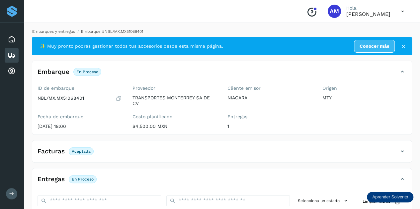
click at [64, 33] on link "Embarques y entregas" at bounding box center [53, 31] width 43 height 5
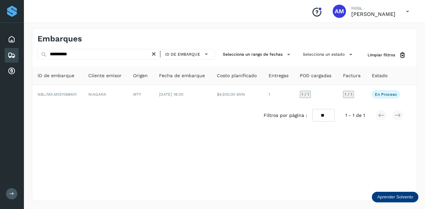
click at [155, 55] on icon at bounding box center [153, 54] width 7 height 7
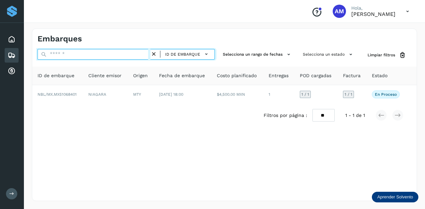
click at [141, 55] on input "text" at bounding box center [94, 54] width 113 height 11
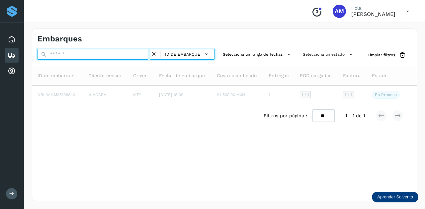
paste input "**********"
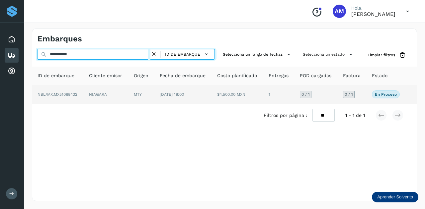
type input "**********"
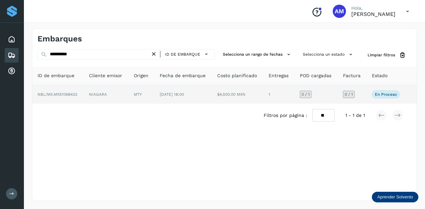
click at [154, 93] on td "MTY" at bounding box center [183, 94] width 58 height 19
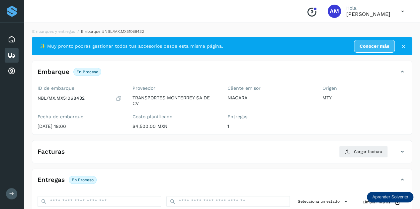
scroll to position [66, 0]
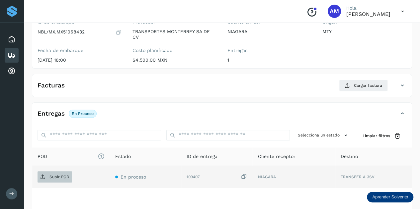
click at [65, 175] on p "Subir POD" at bounding box center [59, 177] width 20 height 5
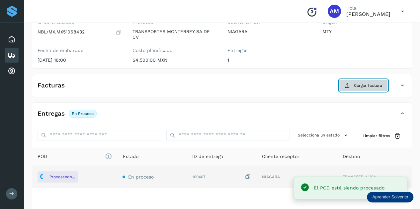
click at [376, 89] on button "Cargar factura" at bounding box center [363, 86] width 49 height 12
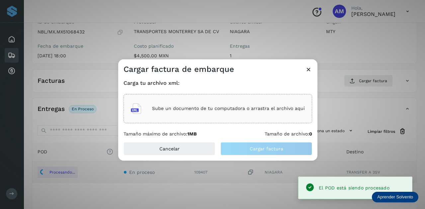
click at [272, 117] on div "Sube un documento de tu computadora o arrastra el archivo aquí" at bounding box center [218, 109] width 174 height 18
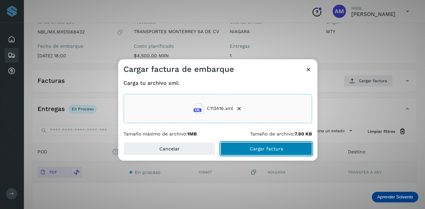
click at [261, 152] on button "Cargar factura" at bounding box center [266, 148] width 92 height 13
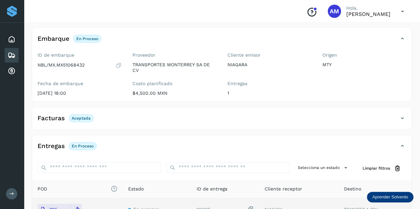
scroll to position [0, 0]
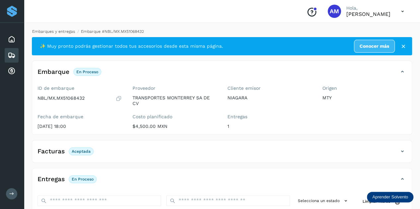
click at [68, 32] on link "Embarques y entregas" at bounding box center [53, 31] width 43 height 5
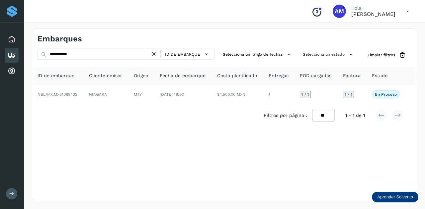
drag, startPoint x: 155, startPoint y: 53, endPoint x: 137, endPoint y: 53, distance: 18.3
click at [154, 53] on icon at bounding box center [153, 54] width 7 height 7
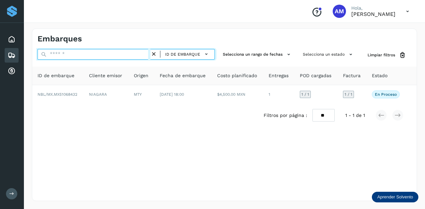
click at [137, 53] on input "text" at bounding box center [94, 54] width 113 height 11
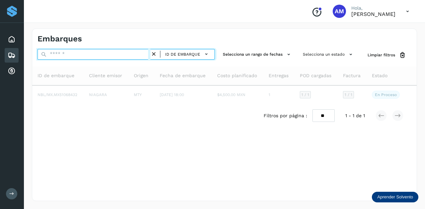
paste input "**********"
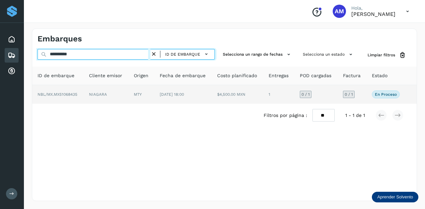
type input "**********"
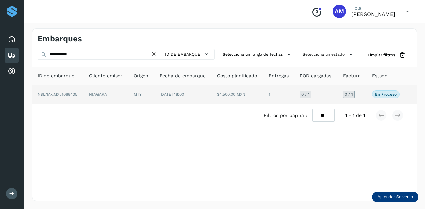
click at [128, 96] on td "NIAGARA" at bounding box center [141, 94] width 26 height 19
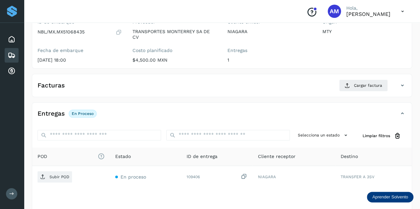
scroll to position [100, 0]
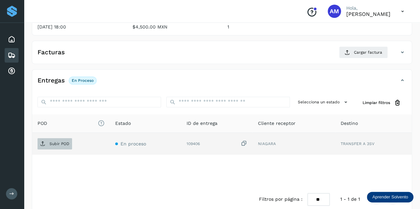
click at [64, 144] on p "Subir POD" at bounding box center [59, 144] width 20 height 5
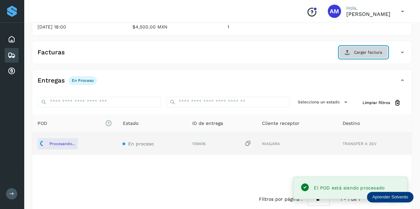
click at [382, 54] on button "Cargar factura" at bounding box center [363, 52] width 49 height 12
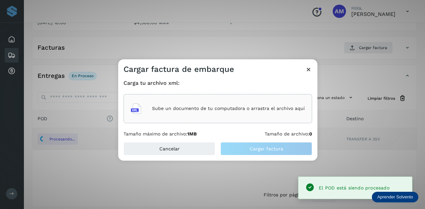
click at [267, 105] on div "Sube un documento de tu computadora o arrastra el archivo aquí" at bounding box center [218, 109] width 174 height 18
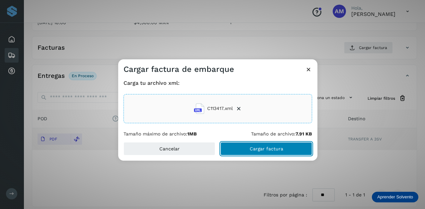
click at [237, 151] on button "Cargar factura" at bounding box center [266, 148] width 92 height 13
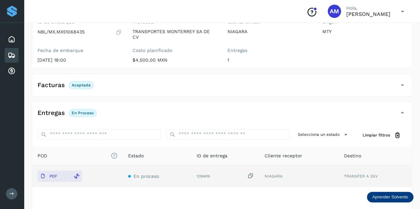
scroll to position [0, 0]
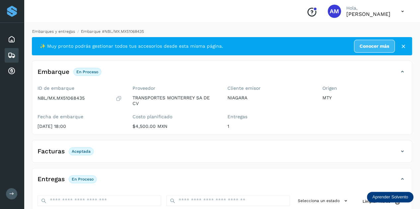
click at [46, 33] on link "Embarques y entregas" at bounding box center [53, 31] width 43 height 5
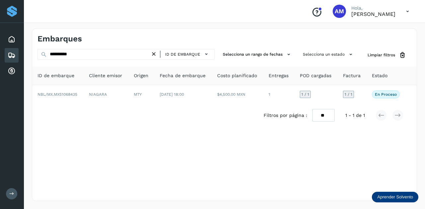
click at [155, 54] on icon at bounding box center [153, 54] width 7 height 7
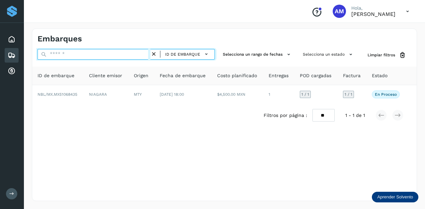
click at [143, 54] on input "text" at bounding box center [94, 54] width 113 height 11
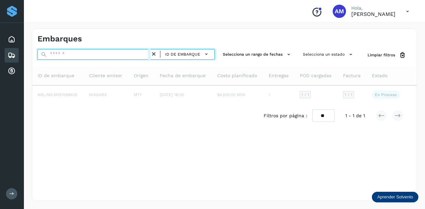
paste input "**********"
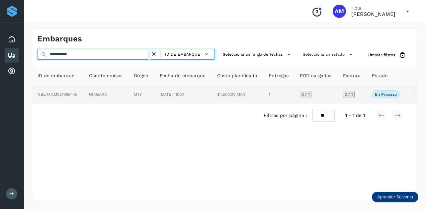
type input "**********"
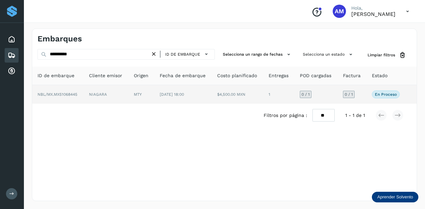
click at [154, 97] on td "MTY" at bounding box center [183, 94] width 58 height 19
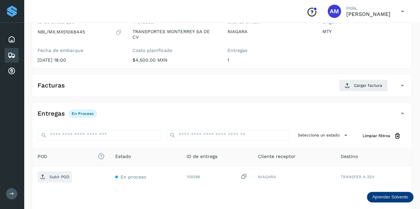
scroll to position [100, 0]
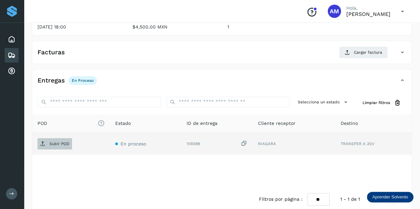
click at [62, 146] on span "Subir POD" at bounding box center [55, 144] width 35 height 11
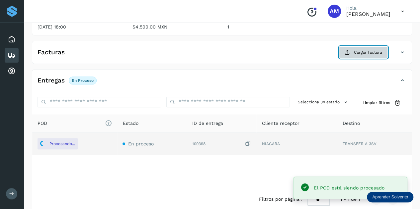
click at [356, 54] on span "Cargar factura" at bounding box center [368, 52] width 28 height 6
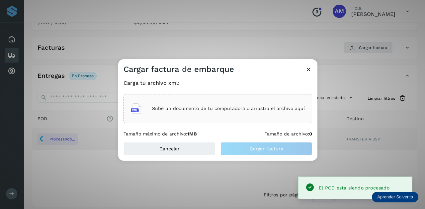
click at [277, 100] on div "Sube un documento de tu computadora o arrastra el archivo aquí" at bounding box center [218, 109] width 174 height 18
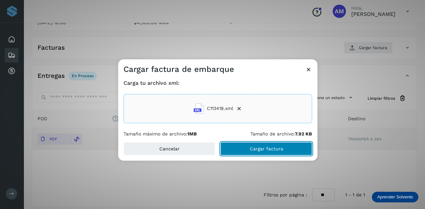
click at [247, 149] on button "Cargar factura" at bounding box center [266, 148] width 92 height 13
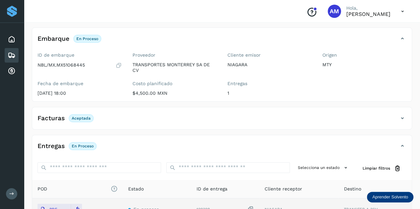
scroll to position [0, 0]
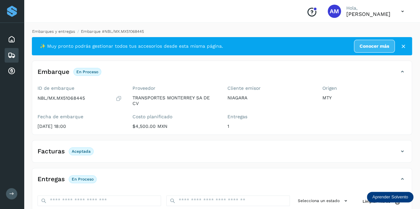
click at [50, 32] on link "Embarques y entregas" at bounding box center [53, 31] width 43 height 5
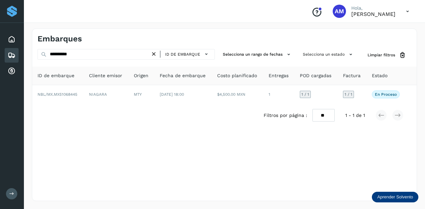
click at [157, 54] on icon at bounding box center [153, 54] width 7 height 7
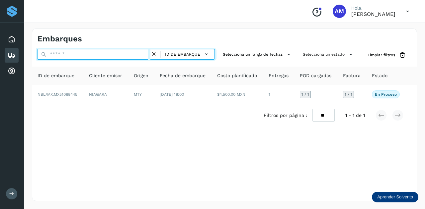
click at [133, 54] on input "text" at bounding box center [94, 54] width 113 height 11
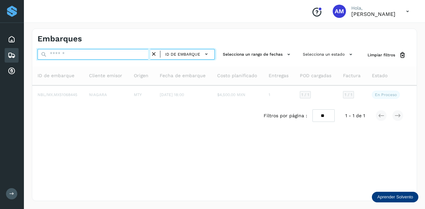
paste input "**********"
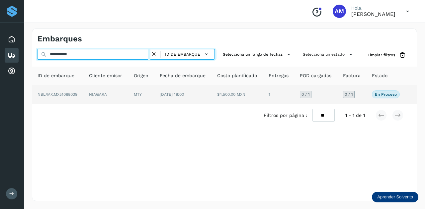
type input "**********"
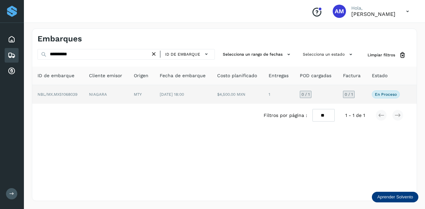
click at [154, 97] on td "MTY" at bounding box center [183, 94] width 58 height 19
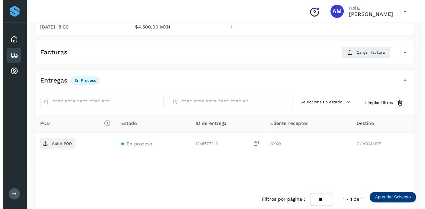
scroll to position [109, 0]
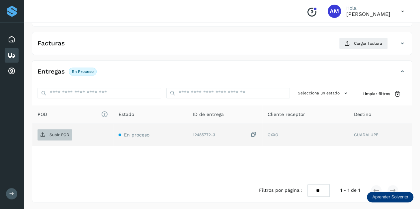
click at [62, 138] on span "Subir POD" at bounding box center [55, 135] width 35 height 11
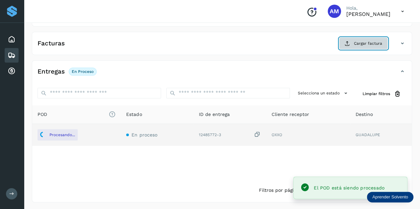
click at [365, 47] on button "Cargar factura" at bounding box center [363, 44] width 49 height 12
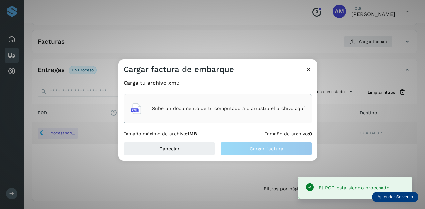
click at [228, 106] on p "Sube un documento de tu computadora o arrastra el archivo aquí" at bounding box center [228, 109] width 153 height 6
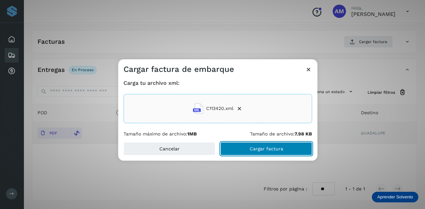
click at [234, 147] on button "Cargar factura" at bounding box center [266, 148] width 92 height 13
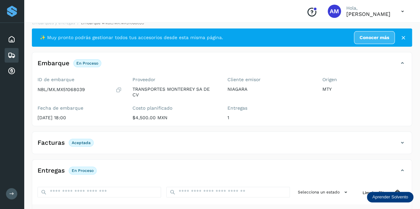
scroll to position [0, 0]
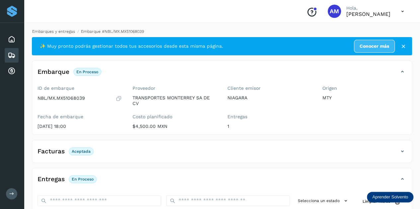
click at [66, 34] on link "Embarques y entregas" at bounding box center [53, 31] width 43 height 5
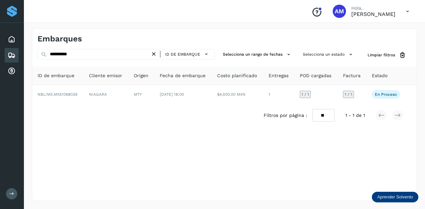
click at [152, 54] on icon at bounding box center [153, 54] width 7 height 7
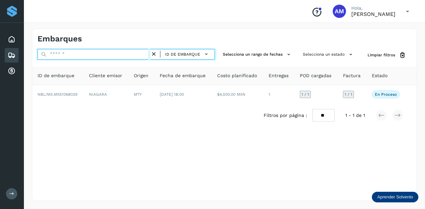
click at [144, 55] on input "text" at bounding box center [94, 54] width 113 height 11
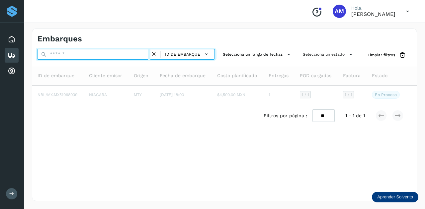
paste input "**********"
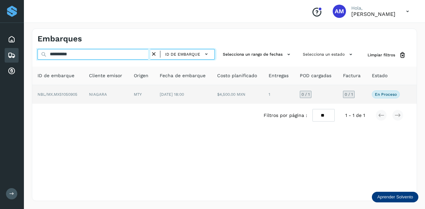
type input "**********"
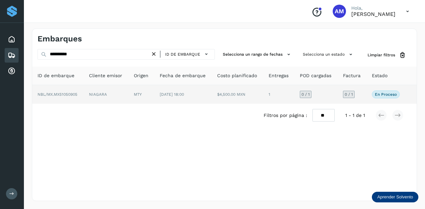
click at [128, 93] on td "NIAGARA" at bounding box center [141, 94] width 26 height 19
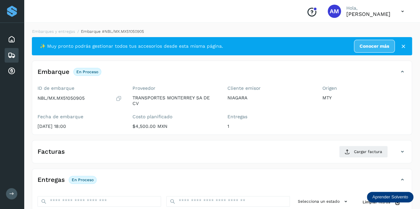
scroll to position [100, 0]
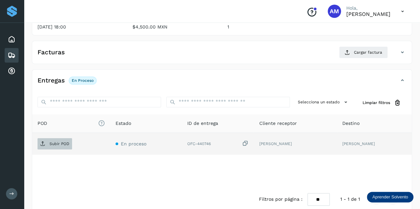
click at [46, 141] on span "Subir POD" at bounding box center [55, 144] width 35 height 11
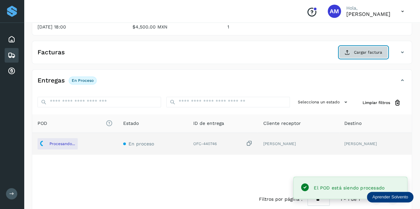
click at [366, 55] on button "Cargar factura" at bounding box center [363, 52] width 49 height 12
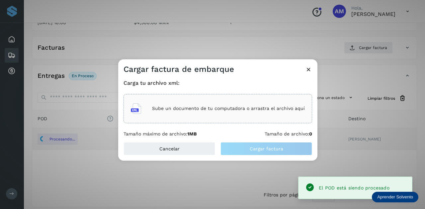
click at [219, 119] on div "Sube un documento de tu computadora o arrastra el archivo aquí" at bounding box center [217, 108] width 189 height 29
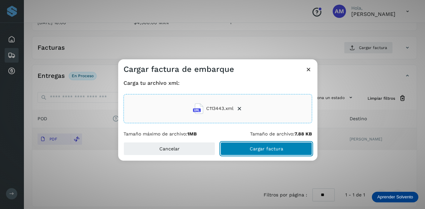
click at [248, 149] on button "Cargar factura" at bounding box center [266, 148] width 92 height 13
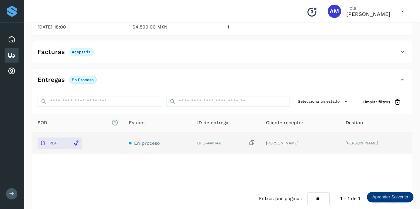
scroll to position [0, 0]
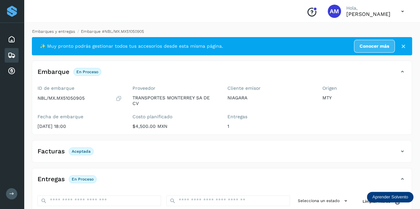
click at [63, 35] on div "Embarques y entregas Embarque #NBL/MX.MX51050905 ✨ Muy pronto podrás gestionar …" at bounding box center [222, 170] width 380 height 282
click at [63, 34] on link "Embarques y entregas" at bounding box center [53, 31] width 43 height 5
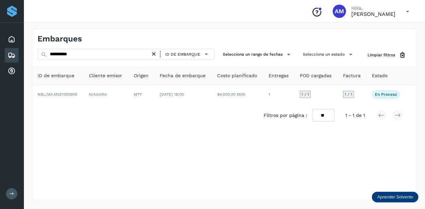
click at [155, 54] on icon at bounding box center [153, 54] width 7 height 7
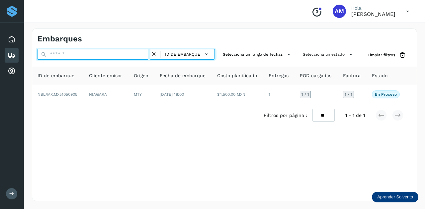
click at [145, 54] on input "text" at bounding box center [94, 54] width 113 height 11
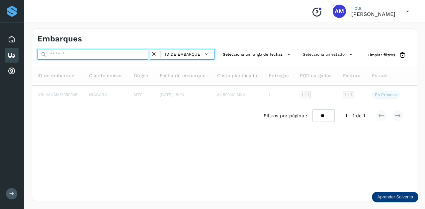
paste input "**********"
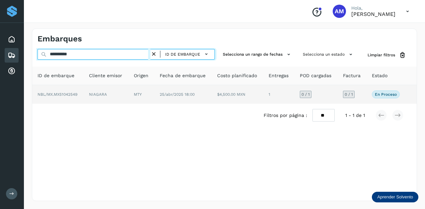
type input "**********"
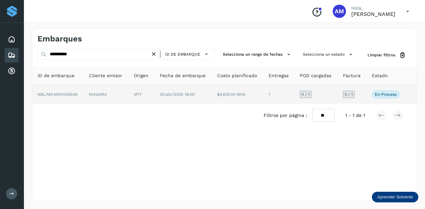
click at [154, 102] on td "MTY" at bounding box center [183, 94] width 58 height 19
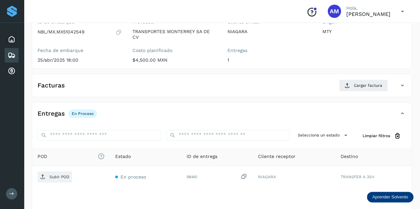
scroll to position [100, 0]
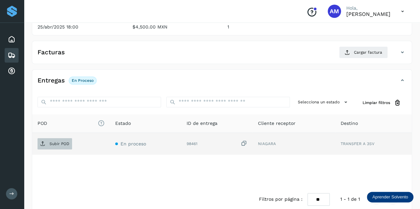
click at [49, 142] on p "Subir POD" at bounding box center [59, 144] width 20 height 5
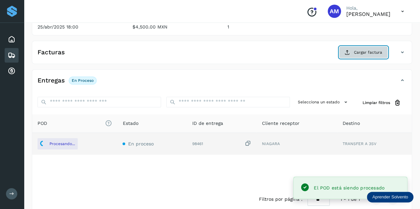
click at [363, 53] on span "Cargar factura" at bounding box center [368, 52] width 28 height 6
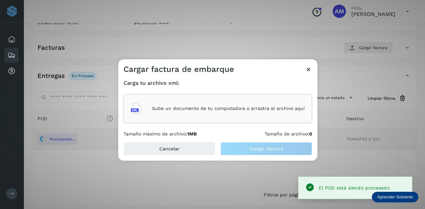
click at [224, 115] on div "Sube un documento de tu computadora o arrastra el archivo aquí" at bounding box center [218, 109] width 174 height 18
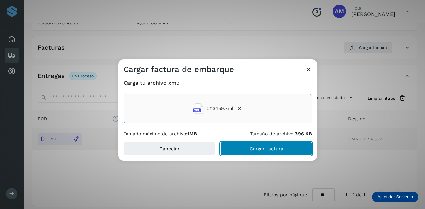
click at [256, 148] on span "Cargar factura" at bounding box center [267, 149] width 34 height 5
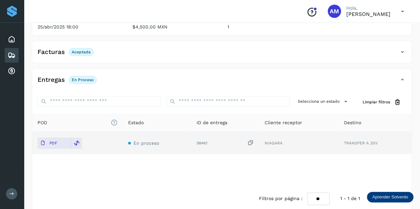
scroll to position [0, 0]
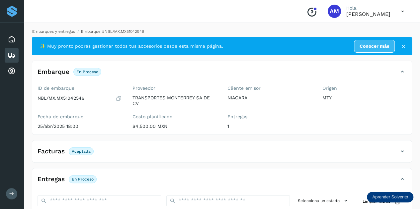
click at [61, 31] on link "Embarques y entregas" at bounding box center [53, 31] width 43 height 5
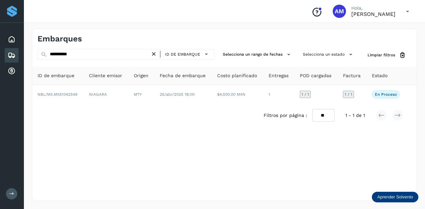
click at [155, 54] on icon at bounding box center [153, 54] width 7 height 7
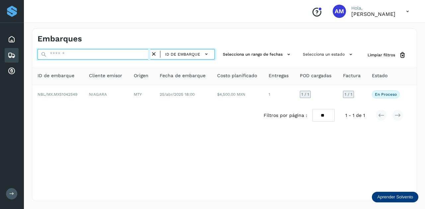
click at [118, 50] on input "text" at bounding box center [94, 54] width 113 height 11
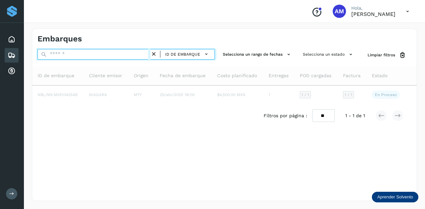
paste input "**********"
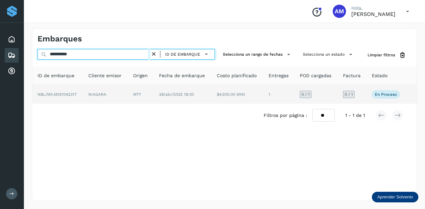
type input "**********"
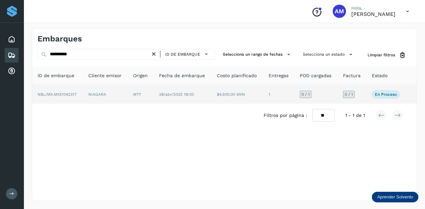
click at [154, 98] on td "MTY" at bounding box center [183, 94] width 58 height 19
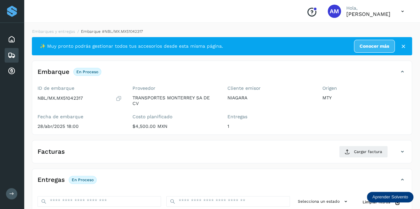
scroll to position [66, 0]
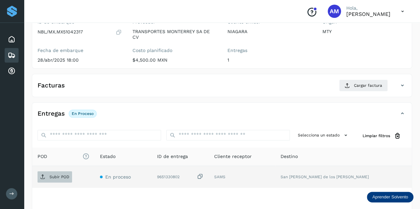
click at [64, 176] on p "Subir POD" at bounding box center [59, 177] width 20 height 5
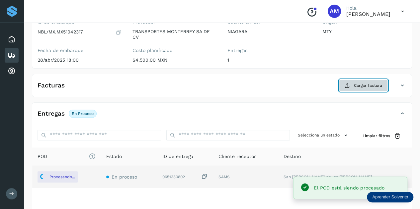
click at [367, 89] on button "Cargar factura" at bounding box center [363, 86] width 49 height 12
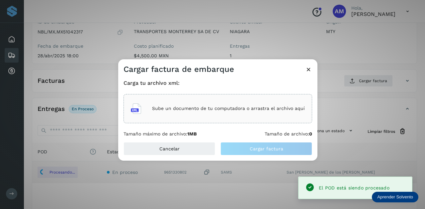
click at [281, 107] on p "Sube un documento de tu computadora o arrastra el archivo aquí" at bounding box center [228, 109] width 153 height 6
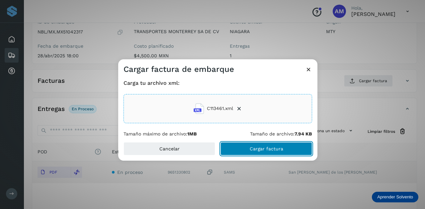
click at [250, 151] on button "Cargar factura" at bounding box center [266, 148] width 92 height 13
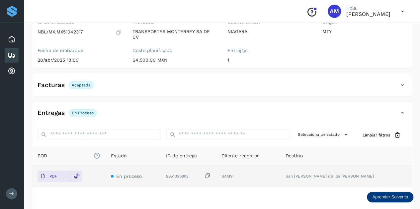
scroll to position [0, 0]
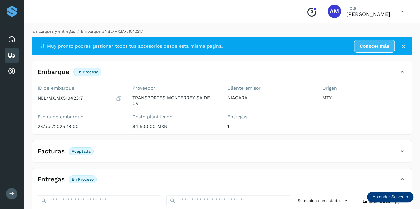
click at [63, 30] on link "Embarques y entregas" at bounding box center [53, 31] width 43 height 5
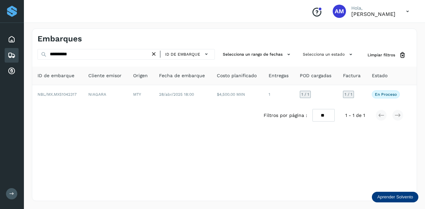
click at [155, 55] on icon at bounding box center [153, 54] width 7 height 7
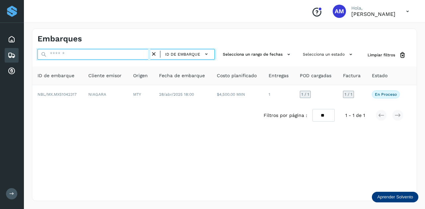
click at [140, 54] on input "text" at bounding box center [94, 54] width 113 height 11
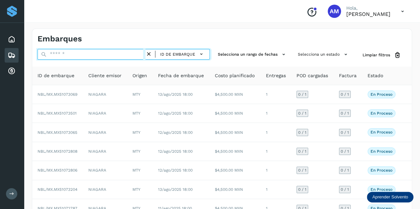
paste input "**********"
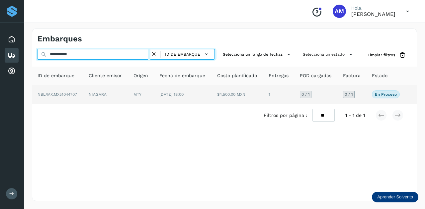
type input "**********"
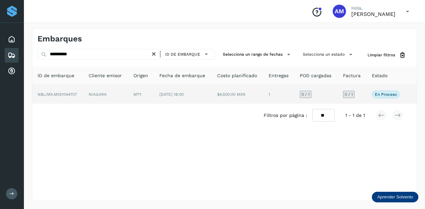
click at [154, 94] on td "MTY" at bounding box center [183, 94] width 58 height 19
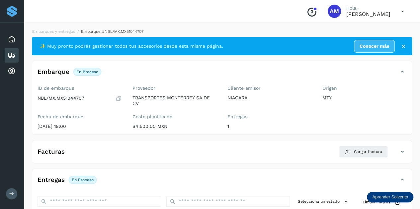
scroll to position [66, 0]
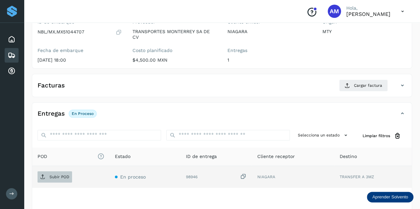
click at [62, 176] on p "Subir POD" at bounding box center [59, 177] width 20 height 5
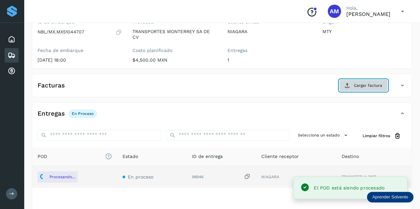
click at [364, 84] on span "Cargar factura" at bounding box center [368, 86] width 28 height 6
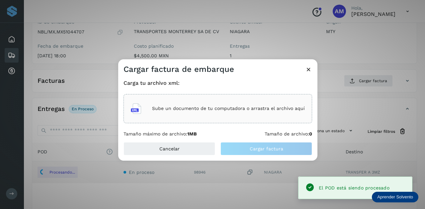
click at [268, 107] on p "Sube un documento de tu computadora o arrastra el archivo aquí" at bounding box center [228, 109] width 153 height 6
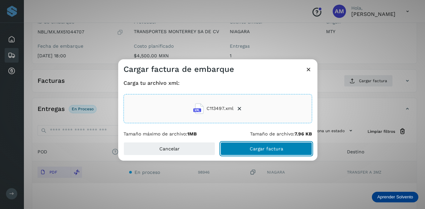
click at [243, 151] on button "Cargar factura" at bounding box center [266, 148] width 92 height 13
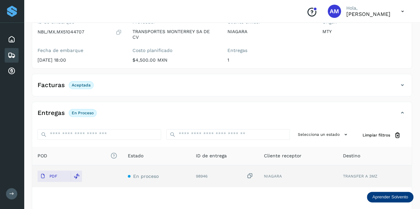
scroll to position [0, 0]
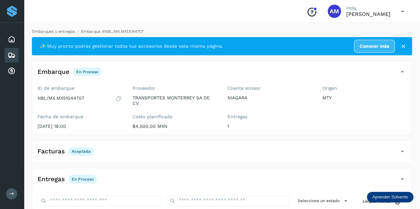
click at [58, 32] on link "Embarques y entregas" at bounding box center [53, 31] width 43 height 5
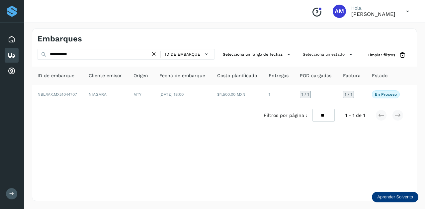
click at [155, 53] on icon at bounding box center [153, 54] width 7 height 7
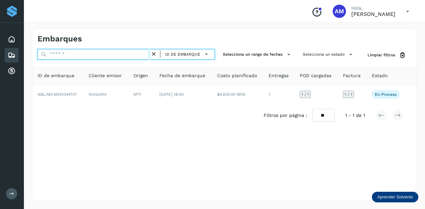
click at [133, 53] on input "text" at bounding box center [94, 54] width 113 height 11
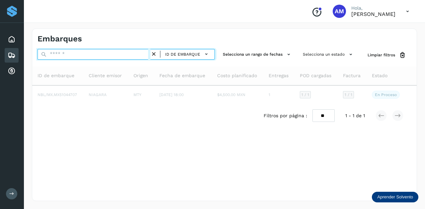
paste input "**********"
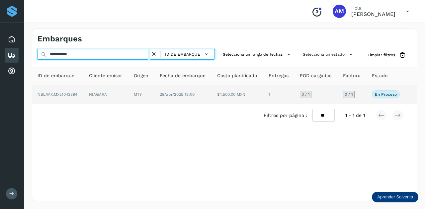
type input "**********"
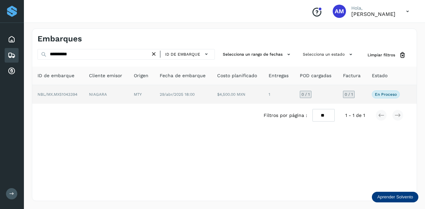
click at [154, 99] on td "MTY" at bounding box center [183, 94] width 58 height 19
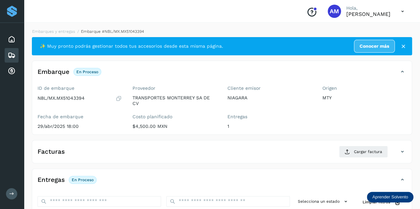
scroll to position [100, 0]
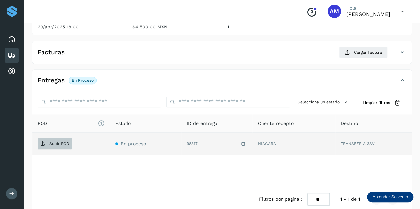
click at [68, 142] on p "Subir POD" at bounding box center [59, 144] width 20 height 5
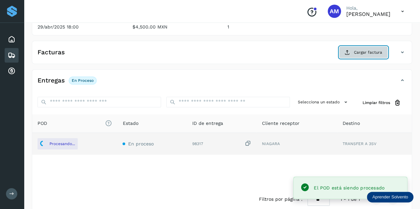
click at [353, 51] on button "Cargar factura" at bounding box center [363, 52] width 49 height 12
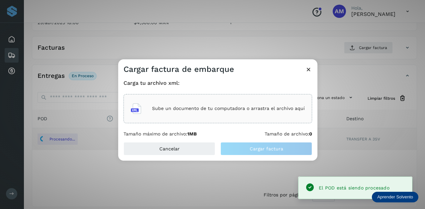
click at [244, 108] on p "Sube un documento de tu computadora o arrastra el archivo aquí" at bounding box center [228, 109] width 153 height 6
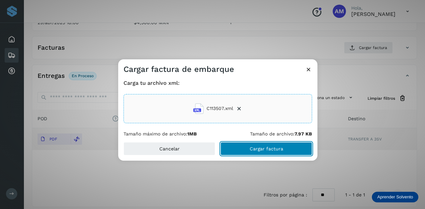
click at [253, 149] on span "Cargar factura" at bounding box center [267, 149] width 34 height 5
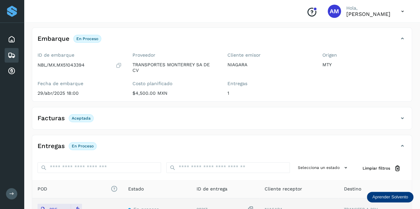
scroll to position [0, 0]
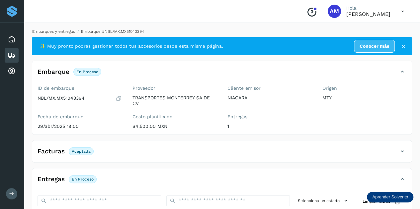
click at [60, 31] on link "Embarques y entregas" at bounding box center [53, 31] width 43 height 5
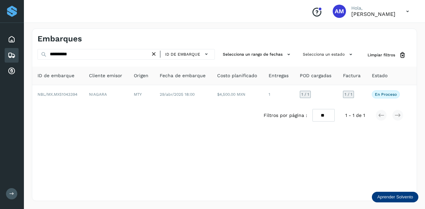
click at [156, 55] on icon at bounding box center [153, 54] width 7 height 7
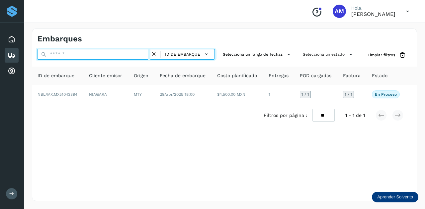
click at [110, 54] on input "text" at bounding box center [94, 54] width 113 height 11
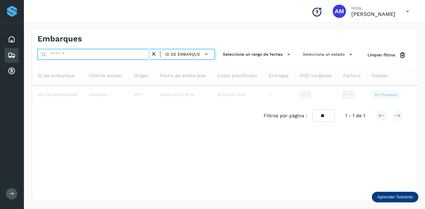
paste input "**********"
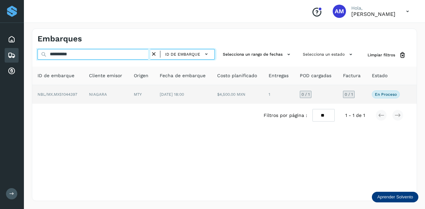
type input "**********"
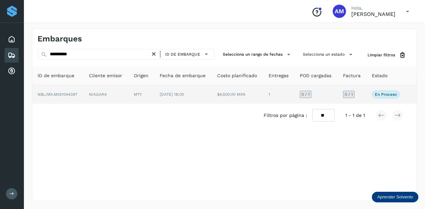
click at [128, 95] on td "NIAGARA" at bounding box center [141, 94] width 26 height 19
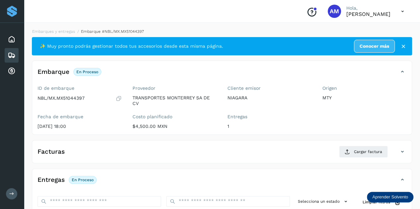
scroll to position [66, 0]
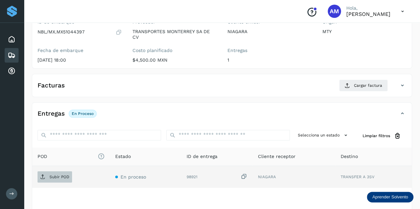
click at [61, 176] on p "Subir POD" at bounding box center [59, 177] width 20 height 5
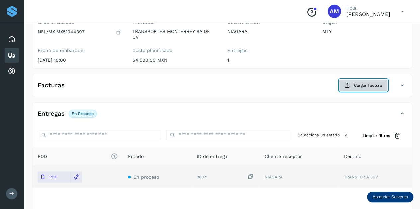
click at [350, 87] on icon at bounding box center [347, 85] width 5 height 5
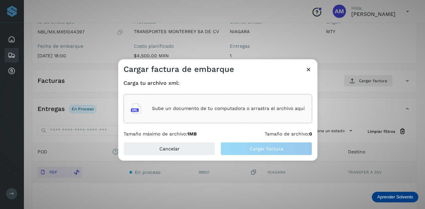
click at [242, 108] on p "Sube un documento de tu computadora o arrastra el archivo aquí" at bounding box center [228, 109] width 153 height 6
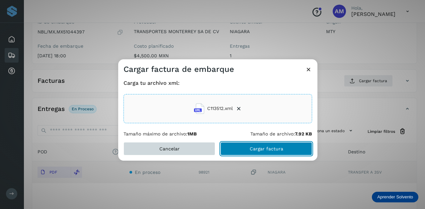
drag, startPoint x: 246, startPoint y: 150, endPoint x: 156, endPoint y: 147, distance: 90.3
click at [246, 150] on button "Cargar factura" at bounding box center [266, 148] width 92 height 13
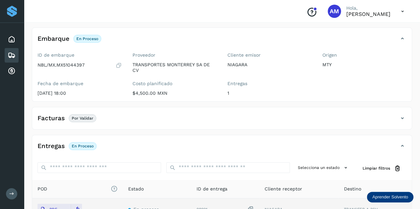
scroll to position [0, 0]
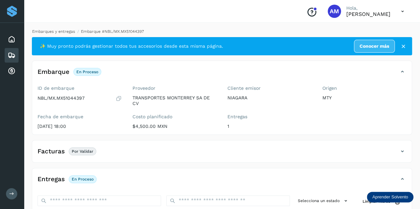
click at [60, 30] on link "Embarques y entregas" at bounding box center [53, 31] width 43 height 5
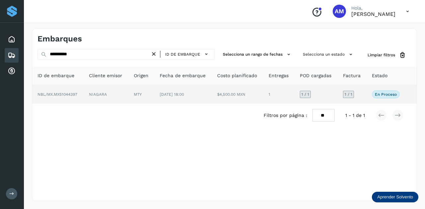
click at [128, 98] on td "NIAGARA" at bounding box center [141, 94] width 26 height 19
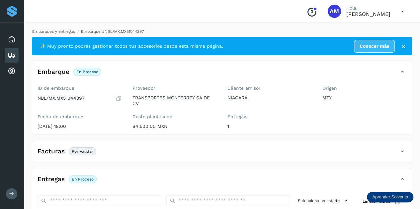
click at [60, 32] on link "Embarques y entregas" at bounding box center [53, 31] width 43 height 5
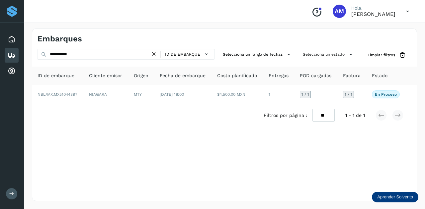
click at [156, 53] on icon at bounding box center [153, 54] width 7 height 7
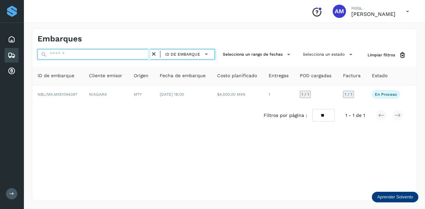
click at [135, 53] on input "text" at bounding box center [94, 54] width 113 height 11
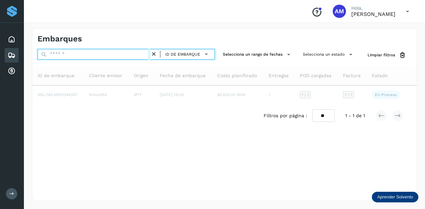
paste input "**********"
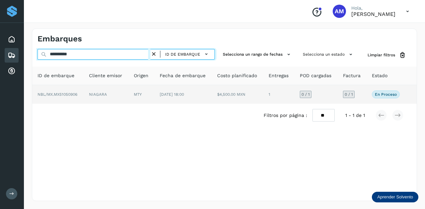
type input "**********"
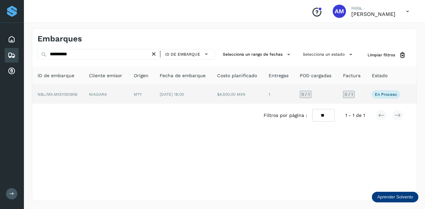
click at [154, 92] on td "MTY" at bounding box center [183, 94] width 58 height 19
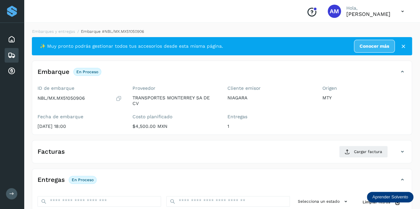
scroll to position [100, 0]
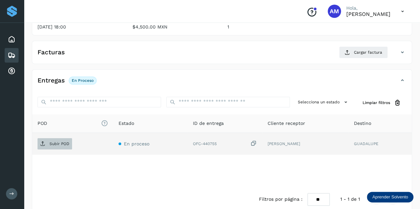
click at [64, 142] on p "Subir POD" at bounding box center [59, 144] width 20 height 5
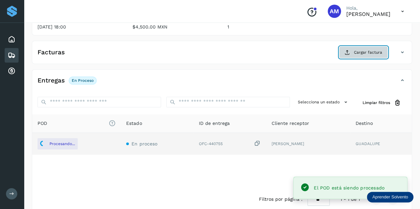
click at [368, 53] on span "Cargar factura" at bounding box center [368, 52] width 28 height 6
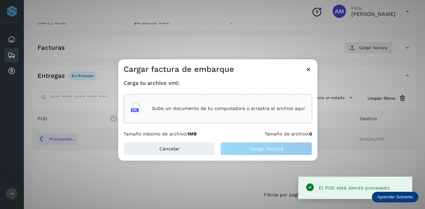
click at [268, 102] on div "Sube un documento de tu computadora o arrastra el archivo aquí" at bounding box center [218, 109] width 174 height 18
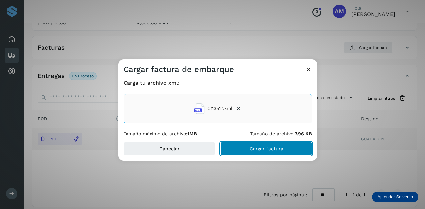
click at [241, 145] on button "Cargar factura" at bounding box center [266, 148] width 92 height 13
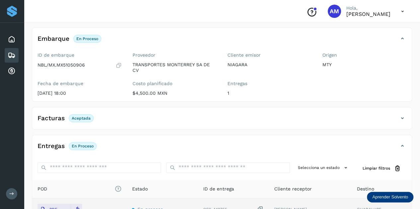
scroll to position [0, 0]
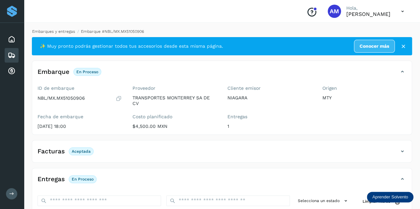
click at [69, 34] on link "Embarques y entregas" at bounding box center [53, 31] width 43 height 5
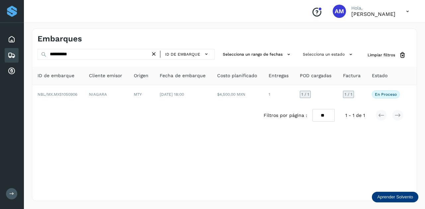
drag, startPoint x: 157, startPoint y: 54, endPoint x: 129, endPoint y: 54, distance: 27.9
click at [157, 54] on icon at bounding box center [153, 54] width 7 height 7
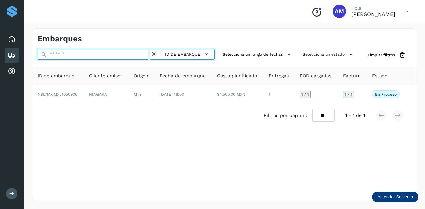
click at [126, 53] on input "text" at bounding box center [94, 54] width 113 height 11
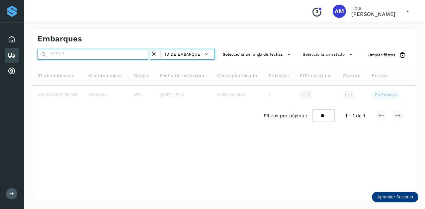
paste input "**********"
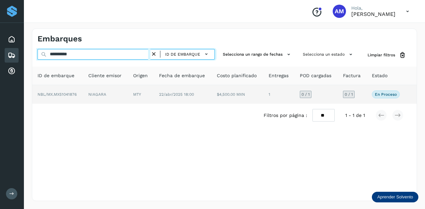
type input "**********"
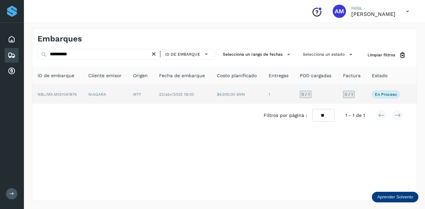
click at [154, 99] on td "MTY" at bounding box center [183, 94] width 58 height 19
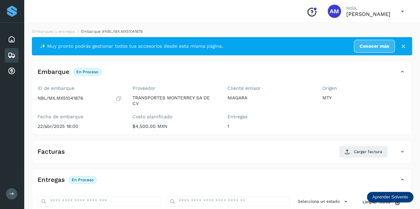
scroll to position [100, 0]
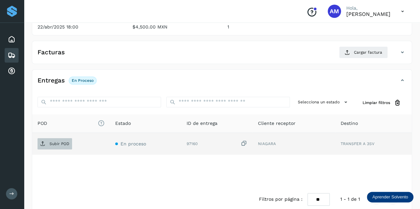
click at [58, 146] on span "Subir POD" at bounding box center [55, 144] width 35 height 11
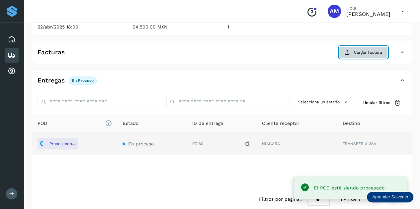
click at [365, 53] on span "Cargar factura" at bounding box center [368, 52] width 28 height 6
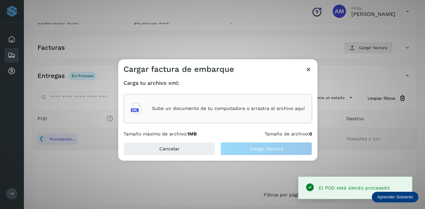
click at [244, 108] on p "Sube un documento de tu computadora o arrastra el archivo aquí" at bounding box center [228, 109] width 153 height 6
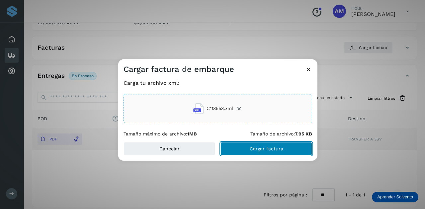
click at [266, 151] on span "Cargar factura" at bounding box center [267, 149] width 34 height 5
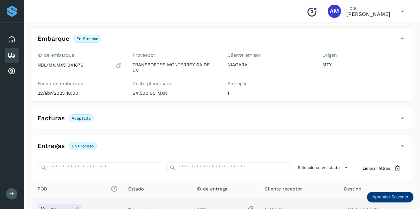
scroll to position [0, 0]
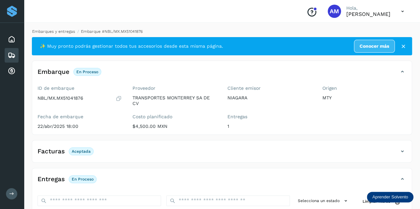
click at [66, 33] on link "Embarques y entregas" at bounding box center [53, 31] width 43 height 5
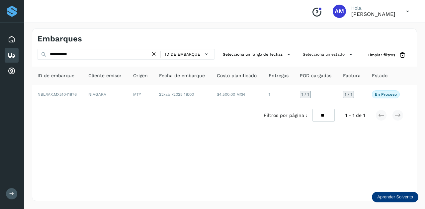
click at [153, 53] on icon at bounding box center [153, 54] width 7 height 7
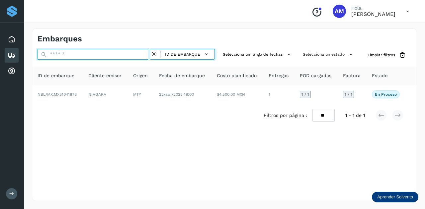
click at [146, 53] on input "text" at bounding box center [94, 54] width 113 height 11
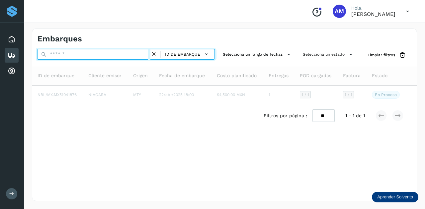
paste input "**********"
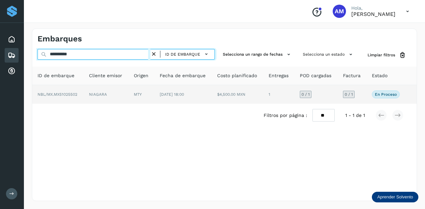
type input "**********"
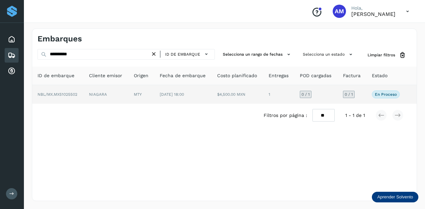
click at [84, 91] on td "NBL/MX.MX51025502" at bounding box center [106, 94] width 45 height 19
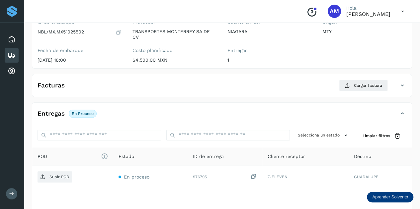
scroll to position [100, 0]
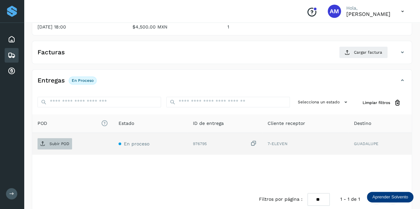
click at [66, 142] on p "Subir POD" at bounding box center [59, 144] width 20 height 5
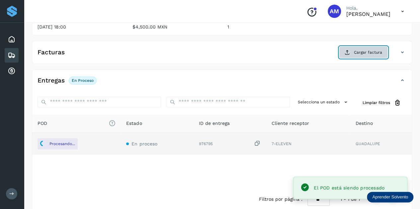
click at [368, 53] on span "Cargar factura" at bounding box center [368, 52] width 28 height 6
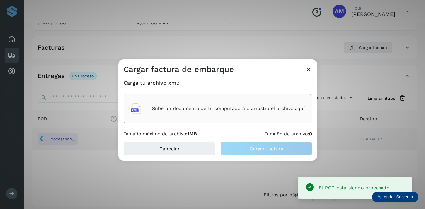
click at [267, 95] on div "Sube un documento de tu computadora o arrastra el archivo aquí" at bounding box center [217, 108] width 189 height 29
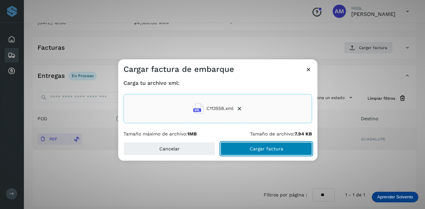
click at [245, 151] on button "Cargar factura" at bounding box center [266, 148] width 92 height 13
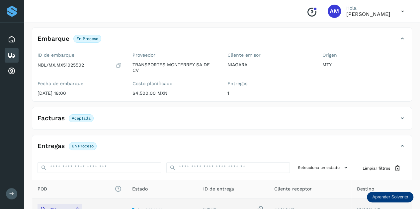
scroll to position [0, 0]
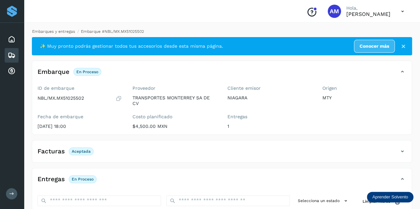
click at [53, 31] on link "Embarques y entregas" at bounding box center [53, 31] width 43 height 5
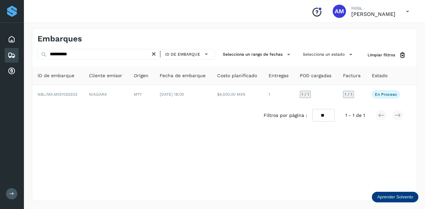
click at [156, 53] on icon at bounding box center [153, 54] width 7 height 7
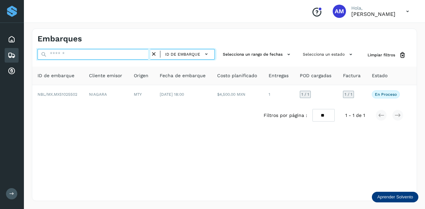
click at [129, 54] on input "text" at bounding box center [94, 54] width 113 height 11
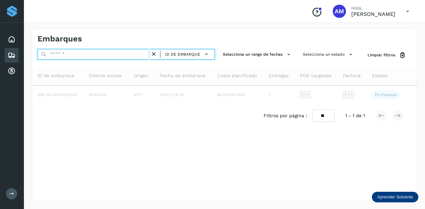
paste input "**********"
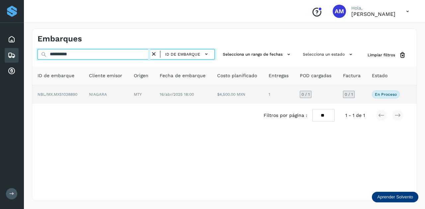
type input "**********"
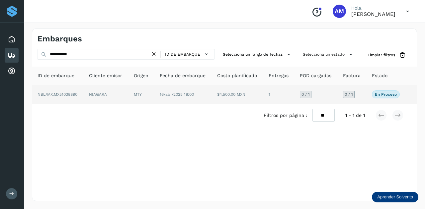
click at [128, 98] on td "NIAGARA" at bounding box center [141, 94] width 26 height 19
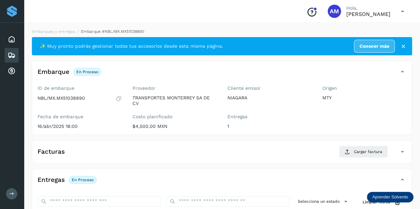
scroll to position [66, 0]
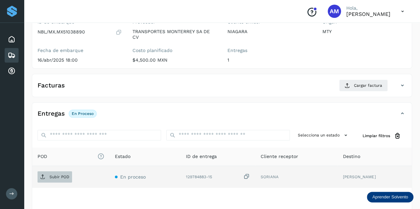
click at [59, 176] on p "Subir POD" at bounding box center [59, 177] width 20 height 5
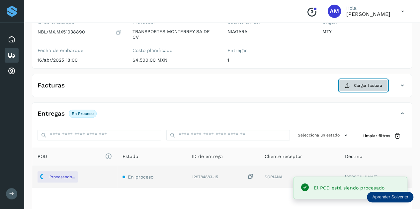
click at [354, 83] on button "Cargar factura" at bounding box center [363, 86] width 49 height 12
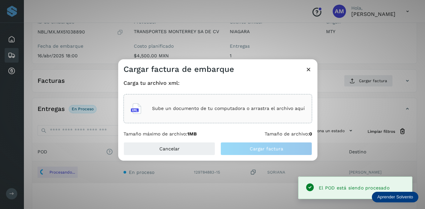
click at [235, 115] on div "Sube un documento de tu computadora o arrastra el archivo aquí" at bounding box center [218, 109] width 174 height 18
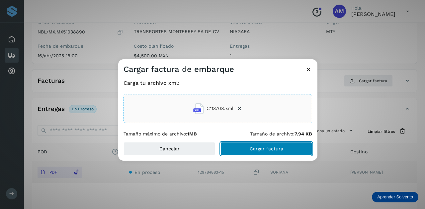
click at [238, 152] on button "Cargar factura" at bounding box center [266, 148] width 92 height 13
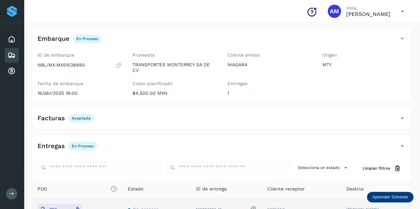
scroll to position [0, 0]
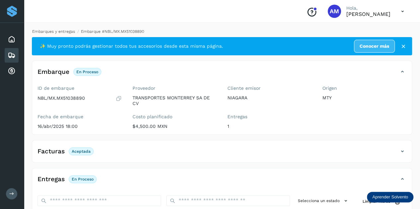
click at [62, 31] on link "Embarques y entregas" at bounding box center [53, 31] width 43 height 5
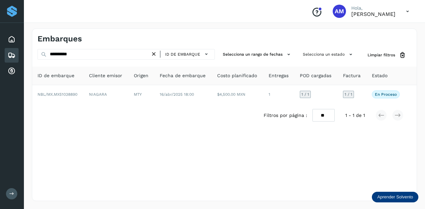
click at [156, 56] on icon at bounding box center [153, 54] width 7 height 7
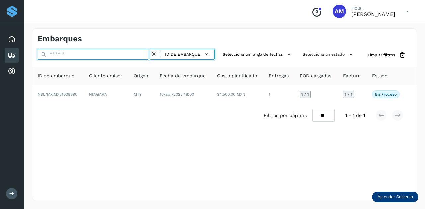
click at [135, 54] on input "text" at bounding box center [94, 54] width 113 height 11
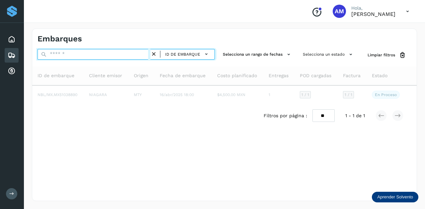
paste input "**********"
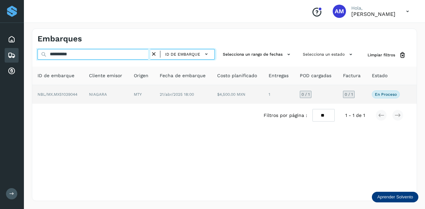
type input "**********"
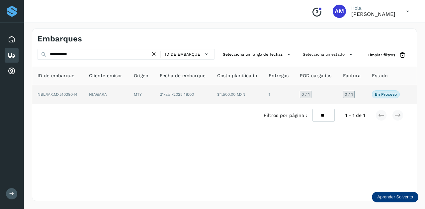
click at [84, 97] on td "NBL/MX.MX51039044" at bounding box center [106, 94] width 45 height 19
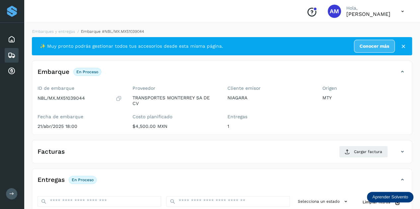
scroll to position [100, 0]
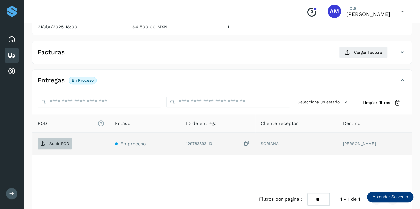
click at [49, 143] on p "Subir POD" at bounding box center [59, 144] width 20 height 5
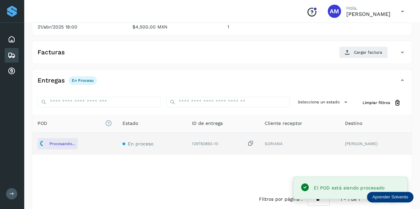
click at [356, 45] on div "Facturas Cargar factura Aún no has subido ninguna factura" at bounding box center [222, 52] width 380 height 23
click at [354, 53] on button "Cargar factura" at bounding box center [363, 52] width 49 height 12
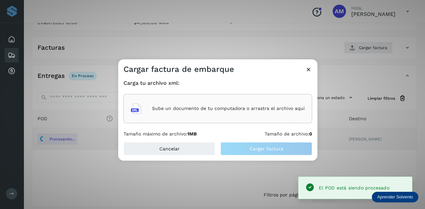
click at [218, 99] on div "Sube un documento de tu computadora o arrastra el archivo aquí" at bounding box center [217, 108] width 189 height 29
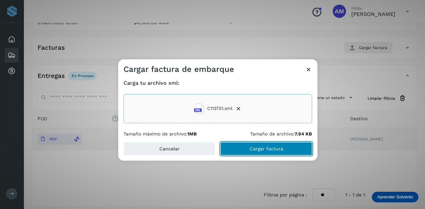
click at [254, 155] on button "Cargar factura" at bounding box center [266, 148] width 92 height 13
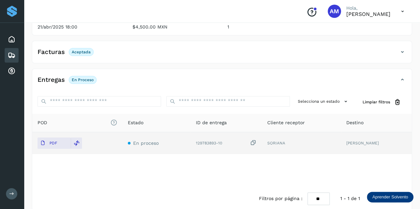
scroll to position [0, 0]
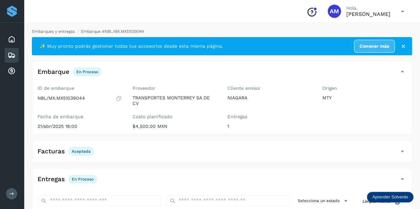
click at [68, 30] on link "Embarques y entregas" at bounding box center [53, 31] width 43 height 5
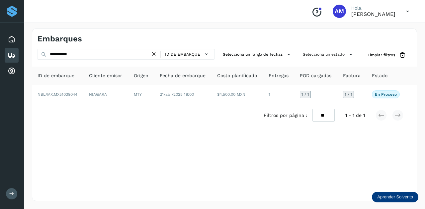
click at [155, 53] on icon at bounding box center [153, 54] width 7 height 7
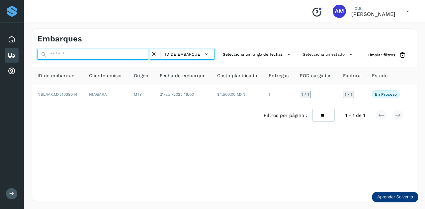
click at [132, 54] on input "text" at bounding box center [94, 54] width 113 height 11
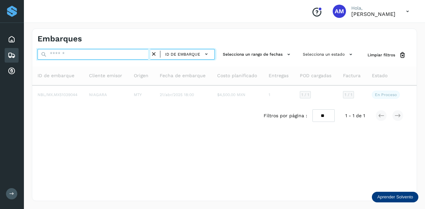
paste input "**********"
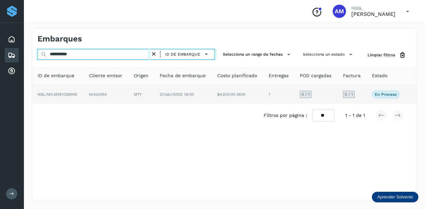
type input "**********"
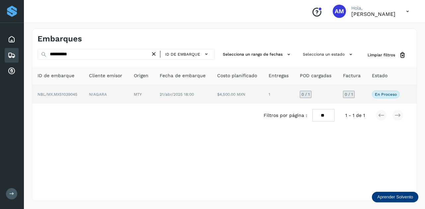
click at [128, 91] on td "NIAGARA" at bounding box center [141, 94] width 26 height 19
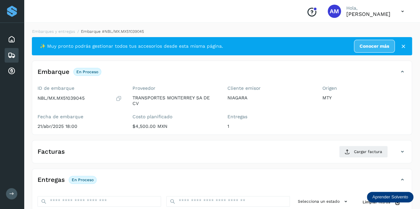
scroll to position [100, 0]
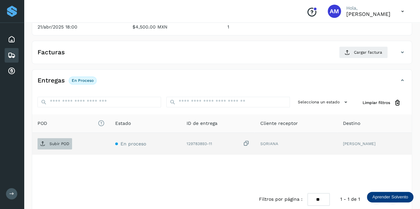
click at [65, 142] on p "Subir POD" at bounding box center [59, 144] width 20 height 5
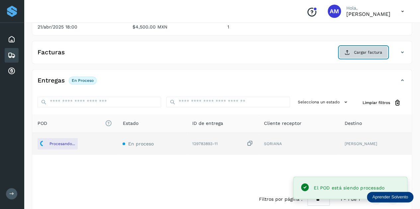
click at [365, 52] on span "Cargar factura" at bounding box center [368, 52] width 28 height 6
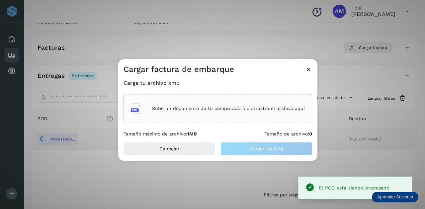
click at [286, 97] on div "Sube un documento de tu computadora o arrastra el archivo aquí" at bounding box center [217, 108] width 189 height 29
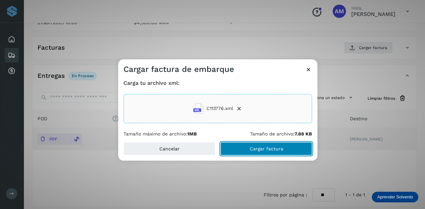
click at [237, 149] on button "Cargar factura" at bounding box center [266, 148] width 92 height 13
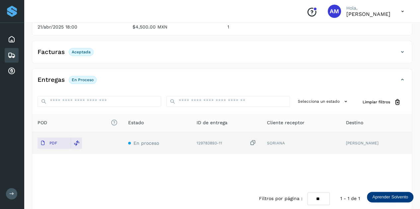
scroll to position [0, 0]
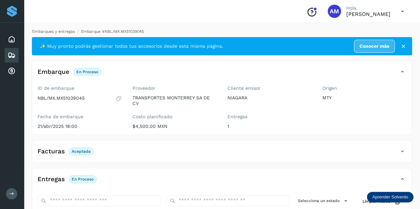
click at [61, 30] on link "Embarques y entregas" at bounding box center [53, 31] width 43 height 5
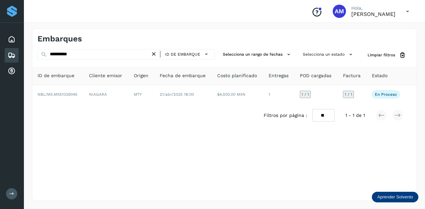
click at [154, 55] on icon at bounding box center [153, 54] width 7 height 7
click at [152, 55] on icon at bounding box center [153, 54] width 7 height 7
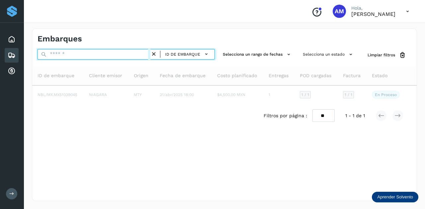
click at [128, 54] on input "text" at bounding box center [94, 54] width 113 height 11
type input "*"
paste input "**********"
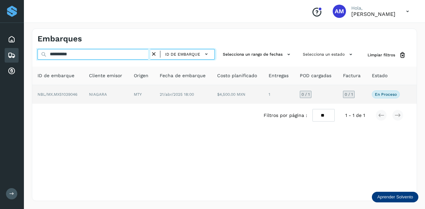
type input "**********"
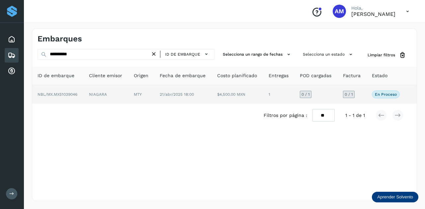
click at [154, 97] on td "MTY" at bounding box center [183, 94] width 58 height 19
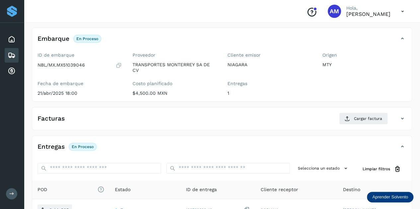
scroll to position [66, 0]
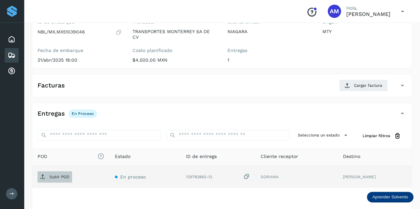
click at [57, 180] on span "Subir POD" at bounding box center [55, 177] width 35 height 11
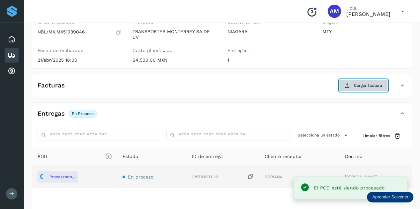
click at [356, 85] on span "Cargar factura" at bounding box center [368, 86] width 28 height 6
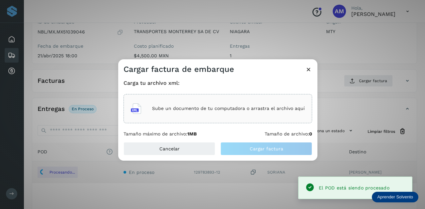
click at [237, 110] on p "Sube un documento de tu computadora o arrastra el archivo aquí" at bounding box center [228, 109] width 153 height 6
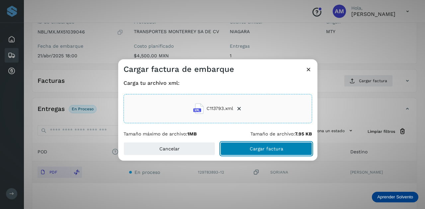
click at [258, 152] on button "Cargar factura" at bounding box center [266, 148] width 92 height 13
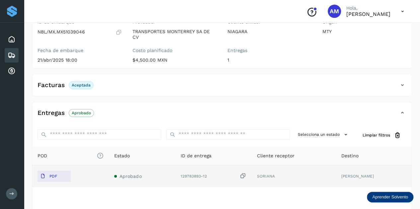
scroll to position [0, 0]
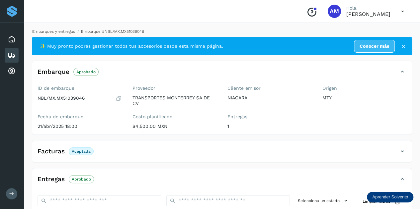
click at [58, 30] on link "Embarques y entregas" at bounding box center [53, 31] width 43 height 5
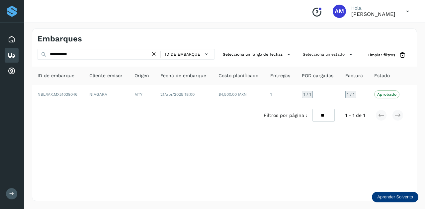
click at [155, 53] on icon at bounding box center [153, 54] width 7 height 7
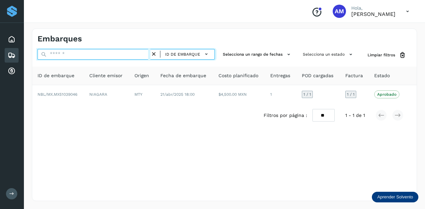
click at [150, 54] on input "text" at bounding box center [94, 54] width 113 height 11
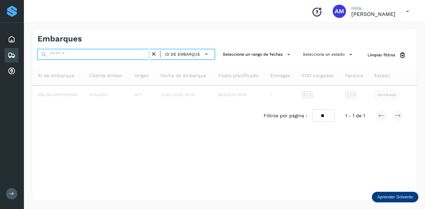
paste input "**********"
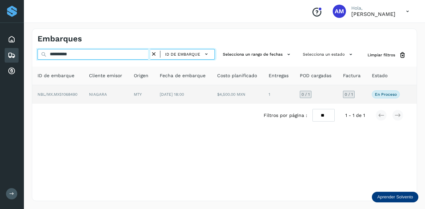
type input "**********"
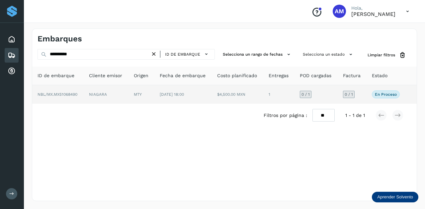
click at [154, 98] on td "MTY" at bounding box center [183, 94] width 58 height 19
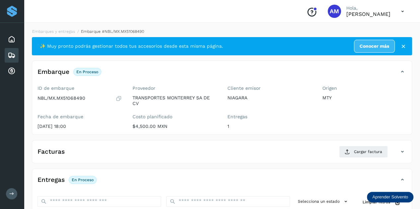
scroll to position [100, 0]
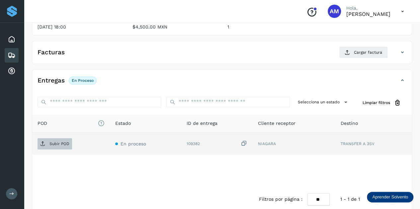
click at [65, 140] on span "Subir POD" at bounding box center [55, 144] width 35 height 11
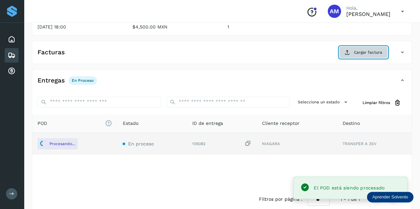
click at [346, 53] on icon at bounding box center [347, 52] width 5 height 5
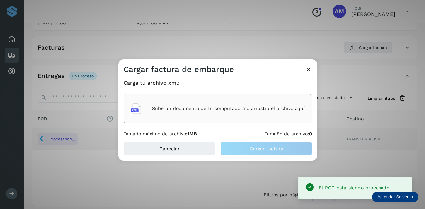
click at [261, 99] on div "Sube un documento de tu computadora o arrastra el archivo aquí" at bounding box center [217, 108] width 189 height 29
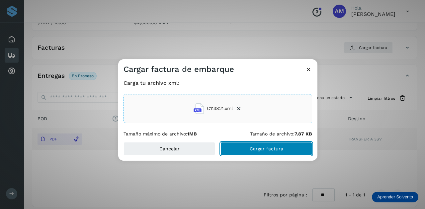
click at [262, 150] on span "Cargar factura" at bounding box center [267, 149] width 34 height 5
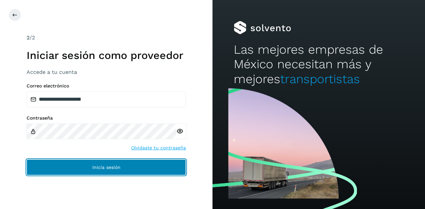
click at [91, 169] on button "Inicia sesión" at bounding box center [106, 168] width 159 height 16
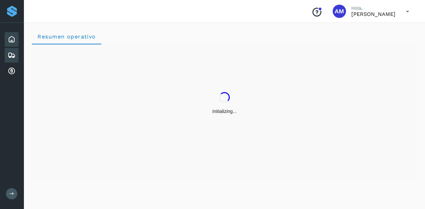
click at [16, 58] on div "Embarques" at bounding box center [12, 55] width 14 height 15
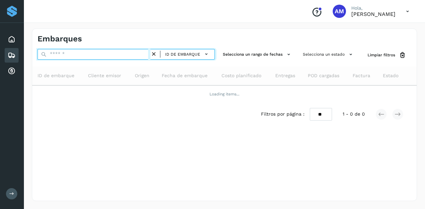
click at [60, 54] on input "text" at bounding box center [94, 54] width 113 height 11
paste input "**********"
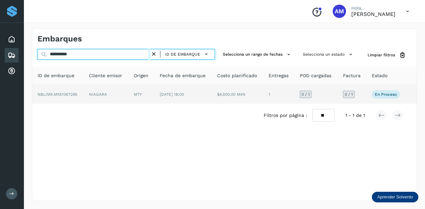
type input "**********"
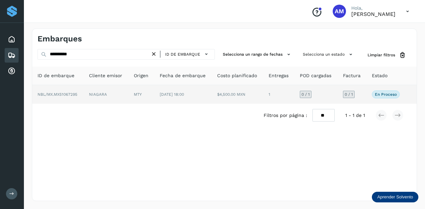
click at [128, 89] on td "NIAGARA" at bounding box center [141, 94] width 26 height 19
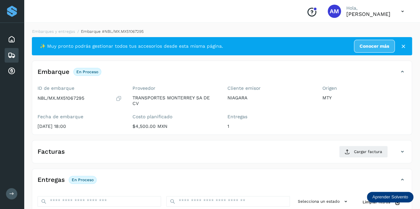
scroll to position [66, 0]
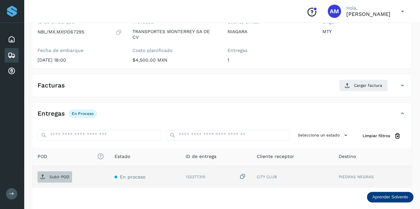
click at [56, 176] on p "Subir POD" at bounding box center [59, 177] width 20 height 5
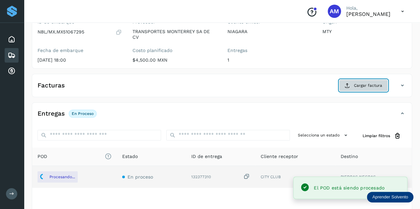
click at [361, 87] on span "Cargar factura" at bounding box center [368, 86] width 28 height 6
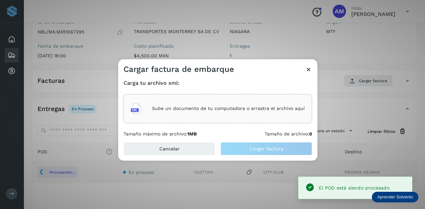
click at [246, 107] on p "Sube un documento de tu computadora o arrastra el archivo aquí" at bounding box center [228, 109] width 153 height 6
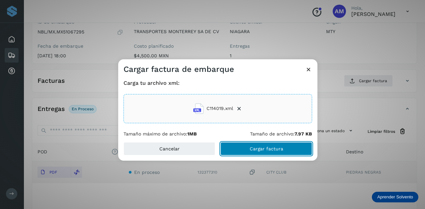
click at [254, 148] on span "Cargar factura" at bounding box center [267, 149] width 34 height 5
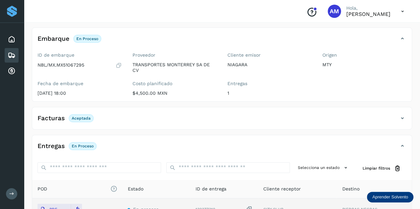
scroll to position [0, 0]
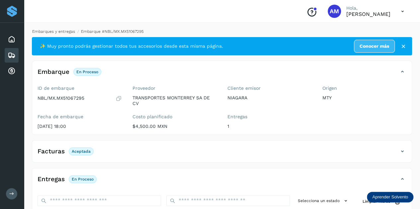
click at [58, 31] on link "Embarques y entregas" at bounding box center [53, 31] width 43 height 5
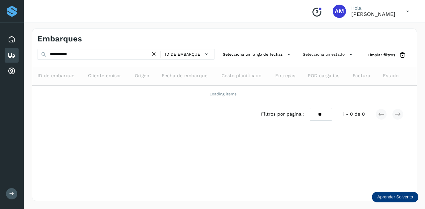
drag, startPoint x: 153, startPoint y: 51, endPoint x: 149, endPoint y: 51, distance: 4.7
click at [152, 51] on icon at bounding box center [153, 54] width 7 height 7
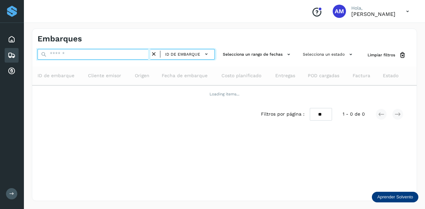
click at [123, 54] on input "text" at bounding box center [94, 54] width 113 height 11
paste input "**********"
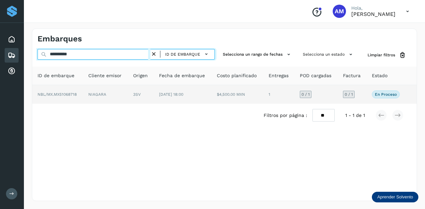
type input "**********"
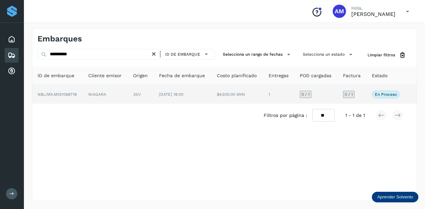
click at [128, 95] on td "NIAGARA" at bounding box center [141, 94] width 26 height 19
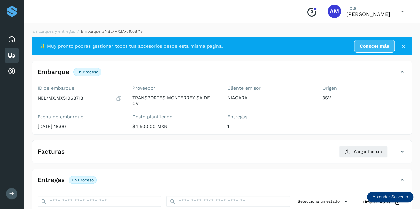
scroll to position [100, 0]
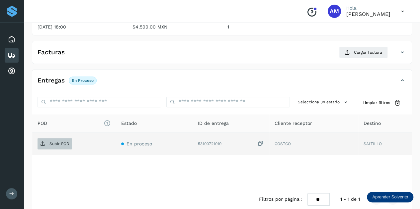
click at [58, 145] on p "Subir POD" at bounding box center [59, 144] width 20 height 5
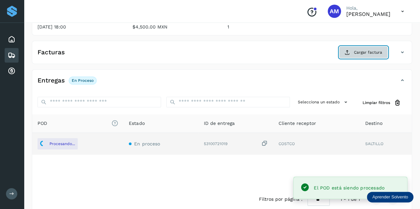
click at [362, 50] on span "Cargar factura" at bounding box center [368, 52] width 28 height 6
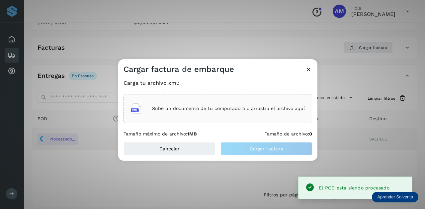
click at [250, 107] on p "Sube un documento de tu computadora o arrastra el archivo aquí" at bounding box center [228, 109] width 153 height 6
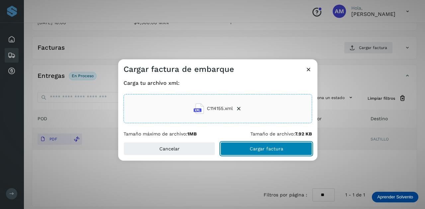
click at [248, 148] on button "Cargar factura" at bounding box center [266, 148] width 92 height 13
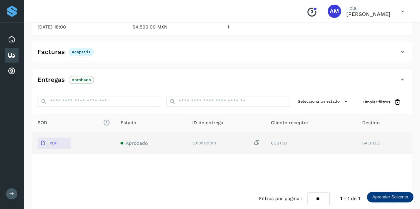
scroll to position [0, 0]
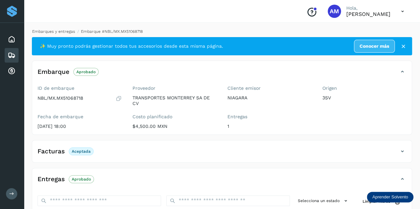
click at [64, 31] on link "Embarques y entregas" at bounding box center [53, 31] width 43 height 5
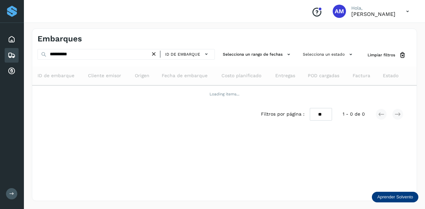
click at [155, 53] on icon at bounding box center [153, 54] width 7 height 7
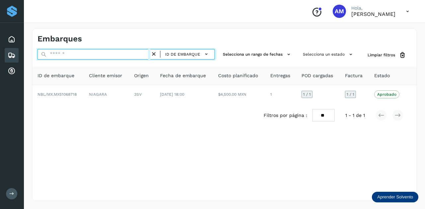
click at [125, 53] on input "text" at bounding box center [94, 54] width 113 height 11
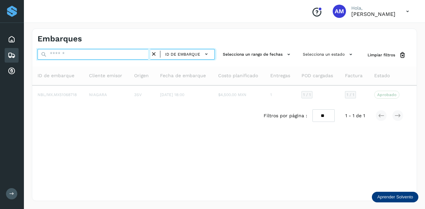
paste input "**********"
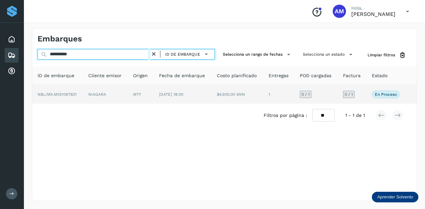
type input "**********"
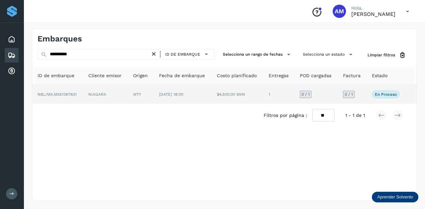
click at [128, 91] on td "NIAGARA" at bounding box center [141, 94] width 26 height 19
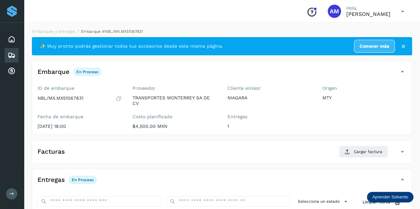
scroll to position [100, 0]
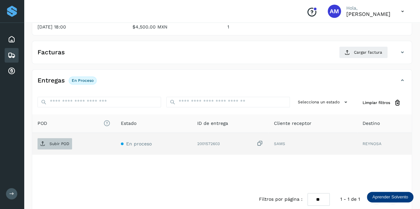
click at [68, 145] on p "Subir POD" at bounding box center [59, 144] width 20 height 5
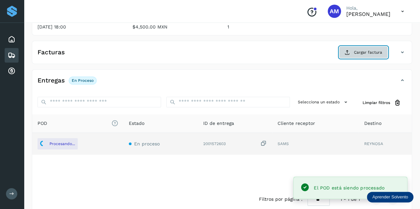
click at [365, 55] on button "Cargar factura" at bounding box center [363, 52] width 49 height 12
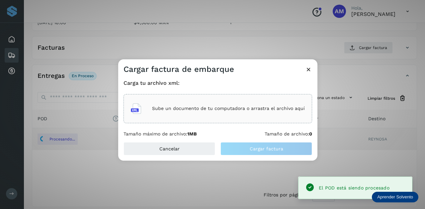
click at [279, 104] on div "Sube un documento de tu computadora o arrastra el archivo aquí" at bounding box center [218, 109] width 174 height 18
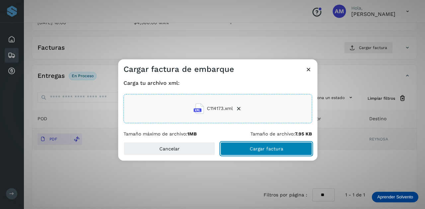
click at [258, 151] on span "Cargar factura" at bounding box center [267, 149] width 34 height 5
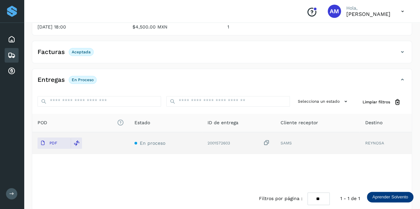
scroll to position [0, 0]
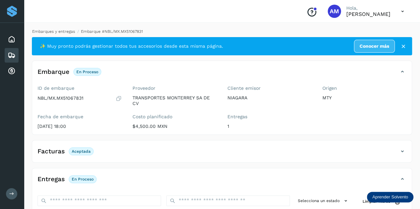
click at [57, 32] on link "Embarques y entregas" at bounding box center [53, 31] width 43 height 5
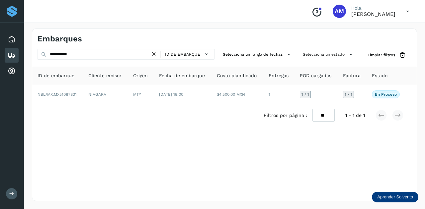
click at [156, 55] on icon at bounding box center [153, 54] width 7 height 7
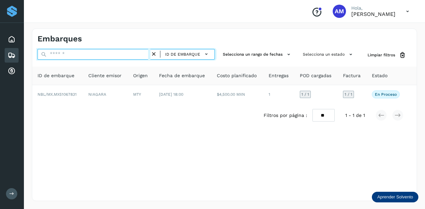
click at [126, 52] on input "text" at bounding box center [94, 54] width 113 height 11
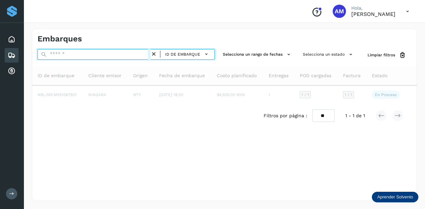
paste input "**********"
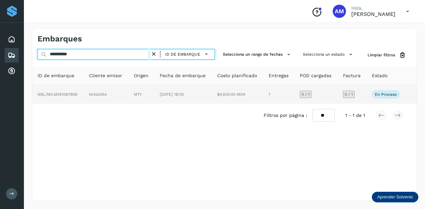
type input "**********"
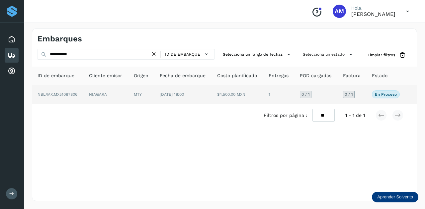
click at [128, 93] on td "NIAGARA" at bounding box center [141, 94] width 26 height 19
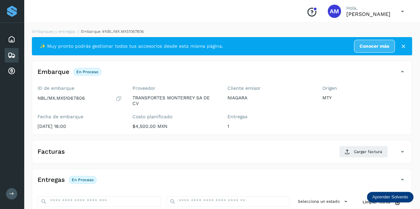
scroll to position [66, 0]
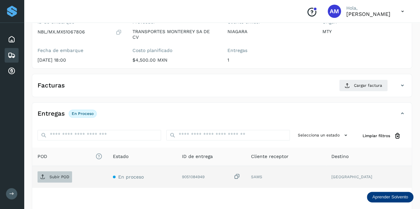
click at [66, 172] on span "Subir POD" at bounding box center [55, 177] width 35 height 11
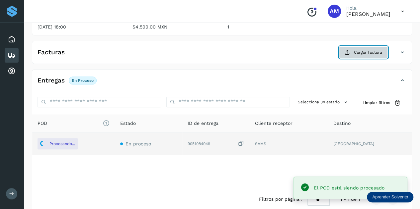
click at [356, 50] on span "Cargar factura" at bounding box center [368, 52] width 28 height 6
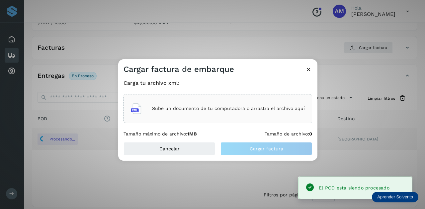
click at [242, 110] on p "Sube un documento de tu computadora o arrastra el archivo aquí" at bounding box center [228, 109] width 153 height 6
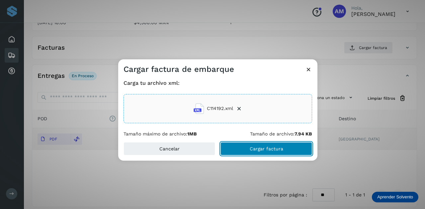
click at [238, 154] on button "Cargar factura" at bounding box center [266, 148] width 92 height 13
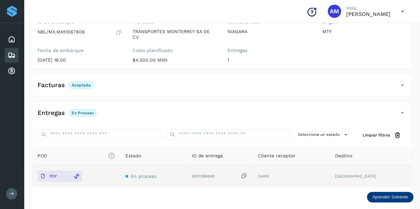
scroll to position [0, 0]
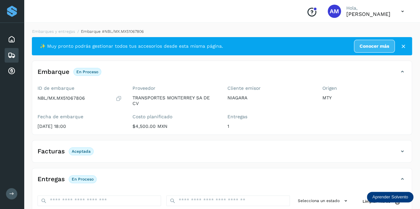
click at [75, 29] on li "Embarques y entregas" at bounding box center [109, 32] width 69 height 6
click at [66, 30] on link "Embarques y entregas" at bounding box center [53, 31] width 43 height 5
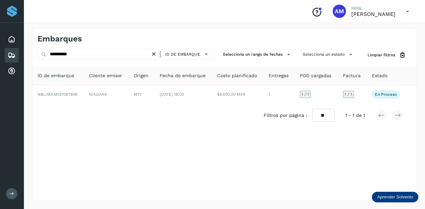
click at [154, 53] on icon at bounding box center [153, 54] width 7 height 7
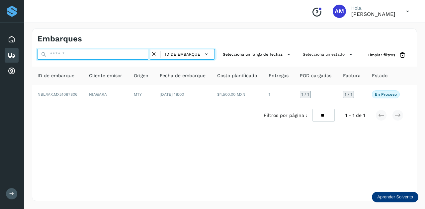
click at [135, 53] on input "text" at bounding box center [94, 54] width 113 height 11
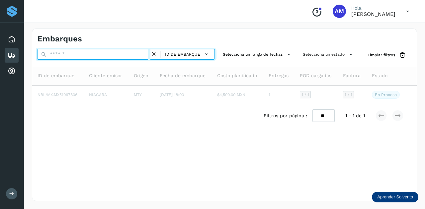
paste input "**********"
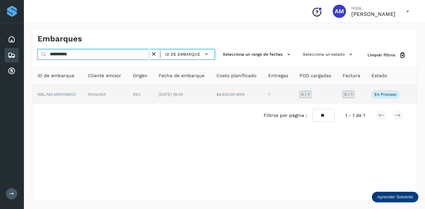
type input "**********"
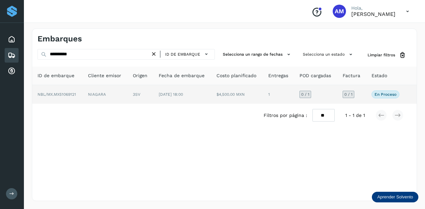
click at [153, 97] on td "3SV" at bounding box center [182, 94] width 58 height 19
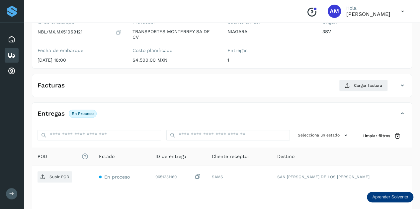
scroll to position [100, 0]
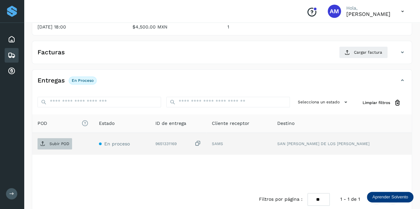
click at [53, 143] on p "Subir POD" at bounding box center [59, 144] width 20 height 5
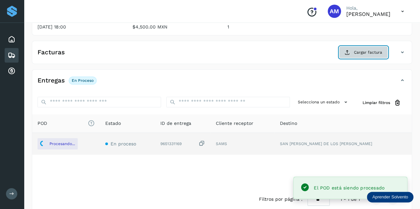
click at [354, 50] on button "Cargar factura" at bounding box center [363, 52] width 49 height 12
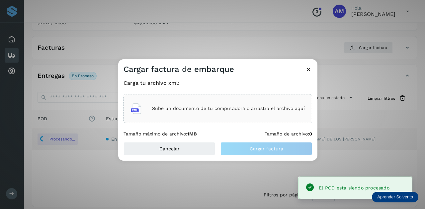
click at [240, 101] on div "Sube un documento de tu computadora o arrastra el archivo aquí" at bounding box center [218, 109] width 174 height 18
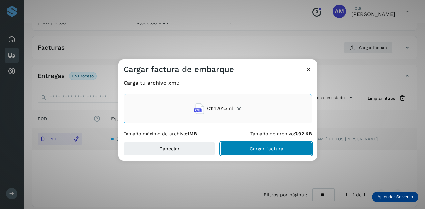
click at [267, 151] on span "Cargar factura" at bounding box center [267, 149] width 34 height 5
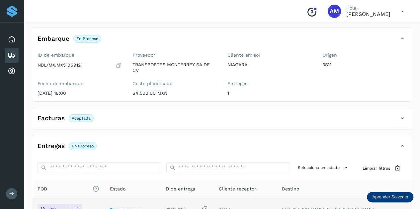
scroll to position [0, 0]
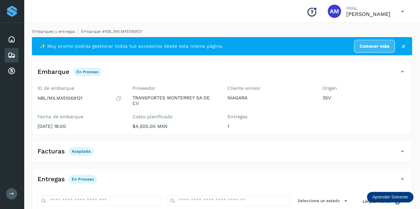
click at [66, 33] on link "Embarques y entregas" at bounding box center [53, 31] width 43 height 5
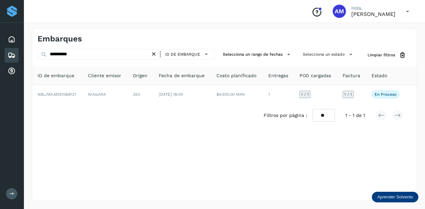
click at [157, 55] on icon at bounding box center [153, 54] width 7 height 7
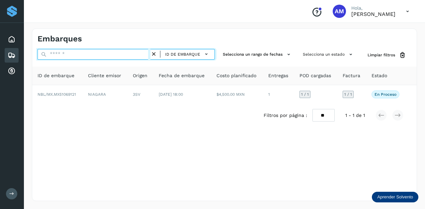
click at [137, 57] on input "text" at bounding box center [94, 54] width 113 height 11
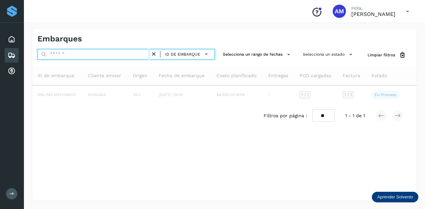
paste input "**********"
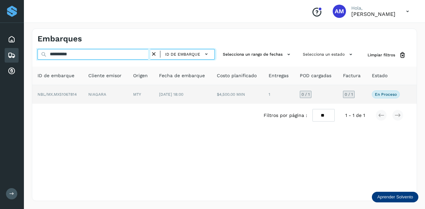
type input "**********"
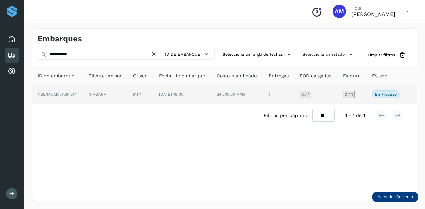
click at [154, 93] on td "MTY" at bounding box center [183, 94] width 58 height 19
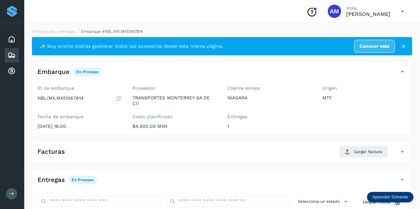
scroll to position [66, 0]
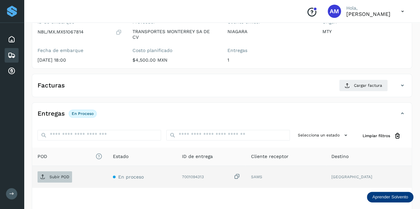
click at [64, 182] on button "Subir POD" at bounding box center [55, 177] width 35 height 11
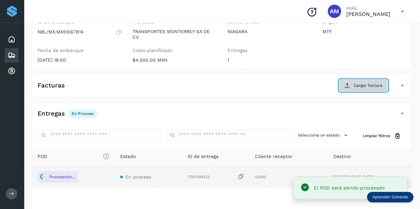
click at [358, 87] on span "Cargar factura" at bounding box center [368, 86] width 28 height 6
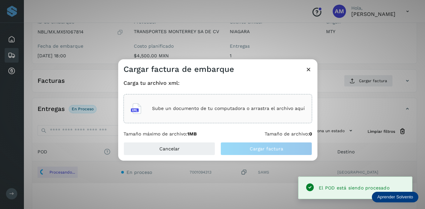
click at [274, 122] on div "Sube un documento de tu computadora o arrastra el archivo aquí" at bounding box center [217, 108] width 189 height 29
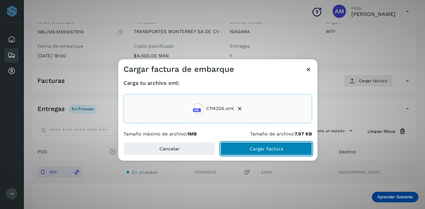
click at [256, 151] on span "Cargar factura" at bounding box center [267, 149] width 34 height 5
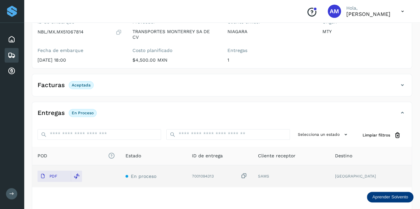
scroll to position [0, 0]
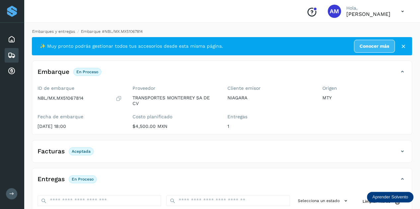
click at [69, 31] on link "Embarques y entregas" at bounding box center [53, 31] width 43 height 5
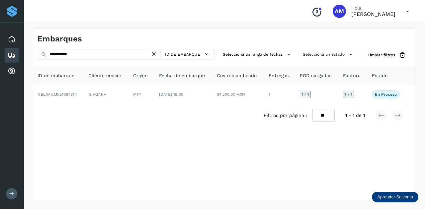
click at [156, 53] on icon at bounding box center [153, 54] width 7 height 7
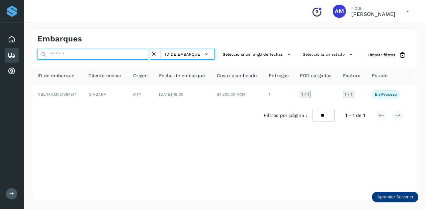
click at [142, 53] on input "text" at bounding box center [94, 54] width 113 height 11
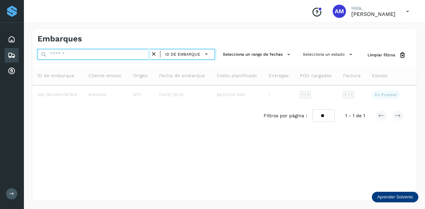
paste input "**********"
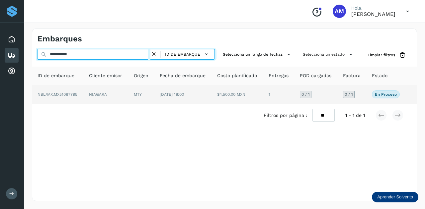
type input "**********"
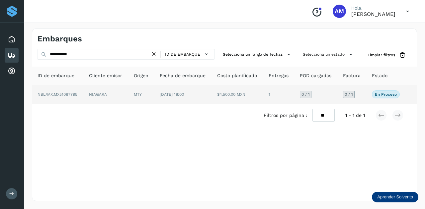
click at [154, 94] on td "MTY" at bounding box center [183, 94] width 58 height 19
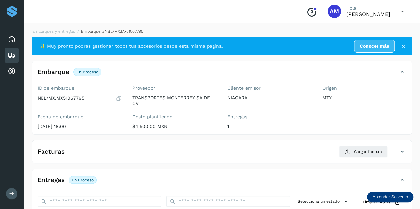
scroll to position [66, 0]
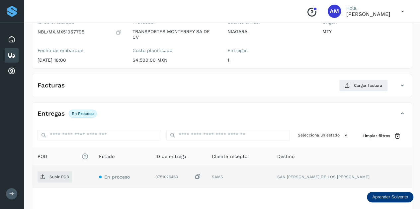
click at [94, 183] on td "Subir POD" at bounding box center [122, 177] width 56 height 22
click at [54, 180] on span "Subir POD" at bounding box center [55, 177] width 35 height 11
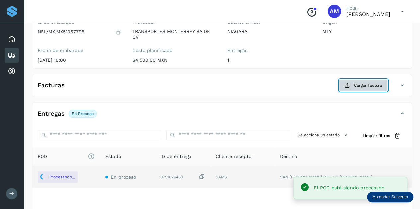
click at [357, 88] on button "Cargar factura" at bounding box center [363, 86] width 49 height 12
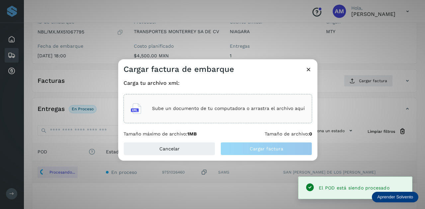
click at [288, 110] on p "Sube un documento de tu computadora o arrastra el archivo aquí" at bounding box center [228, 109] width 153 height 6
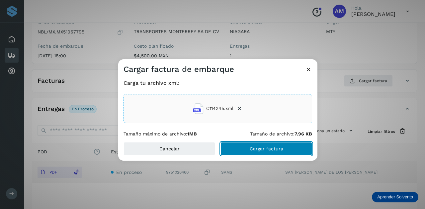
click at [272, 149] on span "Cargar factura" at bounding box center [267, 149] width 34 height 5
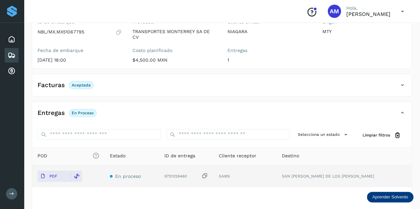
scroll to position [0, 0]
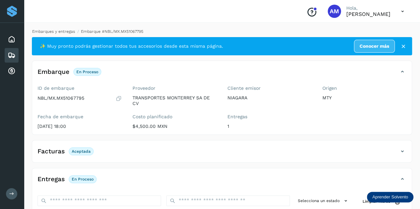
click at [66, 33] on link "Embarques y entregas" at bounding box center [53, 31] width 43 height 5
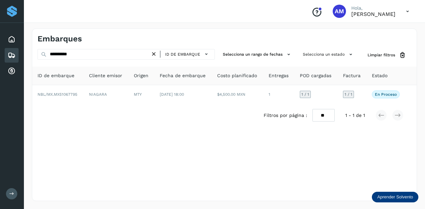
click at [155, 54] on icon at bounding box center [153, 54] width 7 height 7
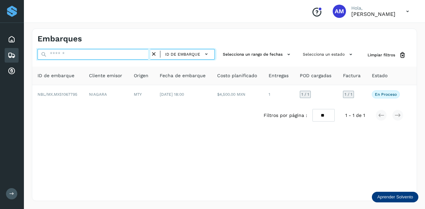
click at [132, 55] on input "text" at bounding box center [94, 54] width 113 height 11
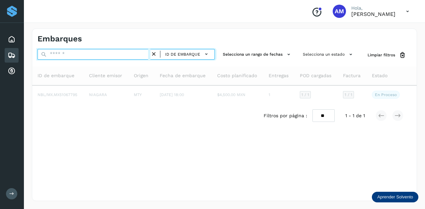
paste input "**********"
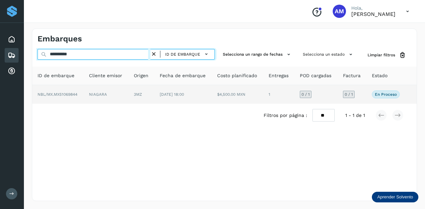
type input "**********"
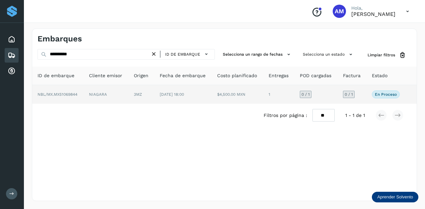
click at [128, 93] on td "NIAGARA" at bounding box center [141, 94] width 26 height 19
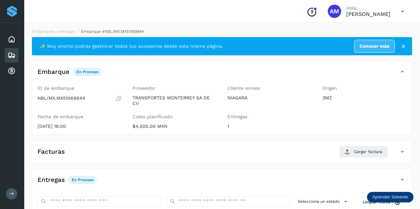
scroll to position [100, 0]
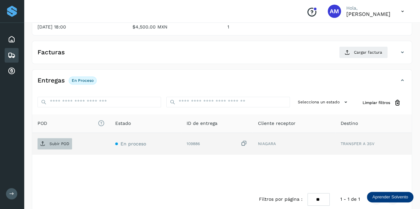
click at [66, 142] on p "Subir POD" at bounding box center [59, 144] width 20 height 5
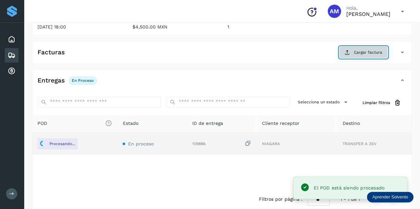
click at [350, 52] on icon at bounding box center [347, 52] width 5 height 5
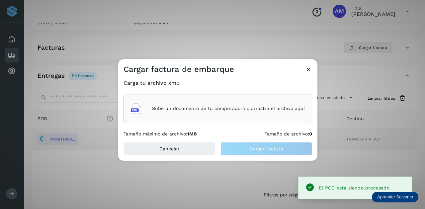
click at [221, 102] on div "Sube un documento de tu computadora o arrastra el archivo aquí" at bounding box center [218, 109] width 174 height 18
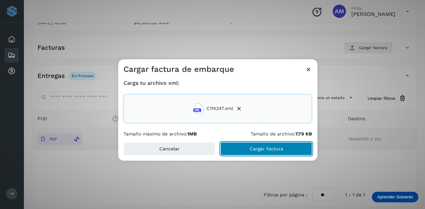
click at [255, 153] on button "Cargar factura" at bounding box center [266, 148] width 92 height 13
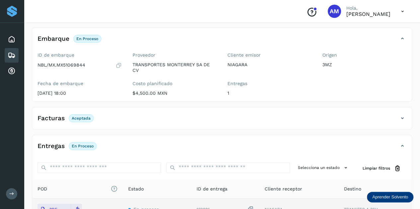
scroll to position [0, 0]
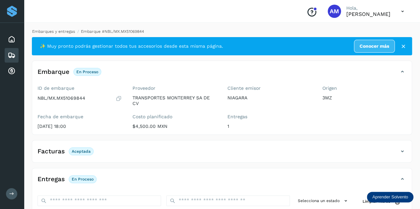
click at [68, 31] on link "Embarques y entregas" at bounding box center [53, 31] width 43 height 5
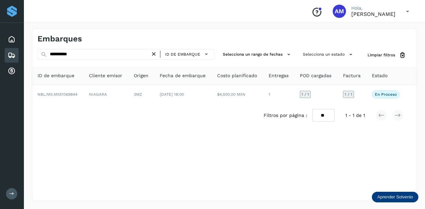
click at [156, 54] on icon at bounding box center [153, 54] width 7 height 7
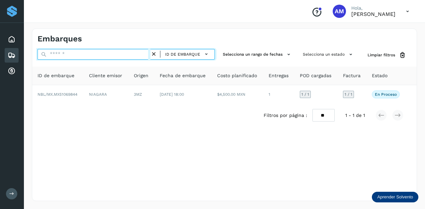
click at [130, 54] on input "text" at bounding box center [94, 54] width 113 height 11
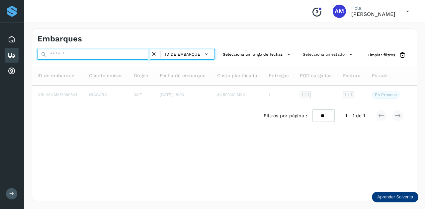
paste input "**********"
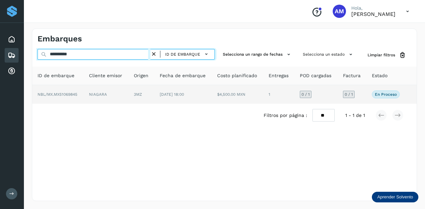
type input "**********"
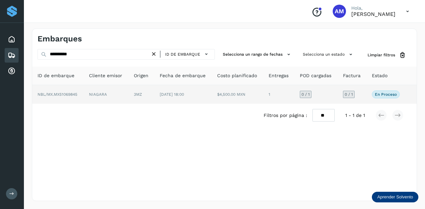
click at [154, 88] on td "3MZ" at bounding box center [183, 94] width 58 height 19
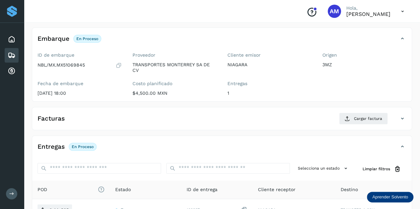
scroll to position [66, 0]
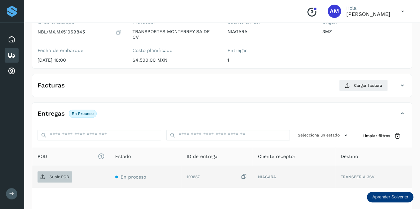
click at [69, 172] on span "Subir POD" at bounding box center [55, 177] width 35 height 11
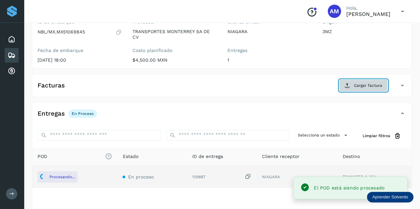
click at [364, 86] on span "Cargar factura" at bounding box center [368, 86] width 28 height 6
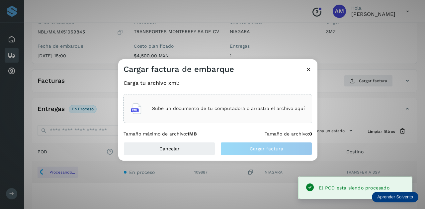
click at [234, 120] on div "Sube un documento de tu computadora o arrastra el archivo aquí" at bounding box center [217, 108] width 189 height 29
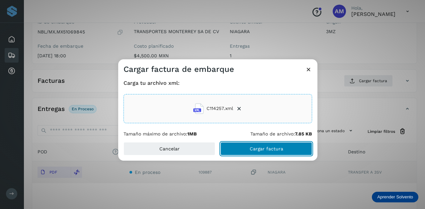
click at [260, 150] on span "Cargar factura" at bounding box center [267, 149] width 34 height 5
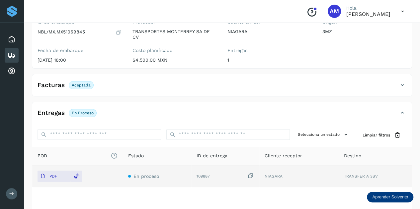
scroll to position [0, 0]
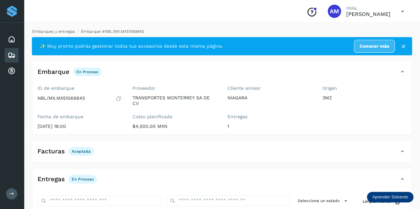
click at [58, 30] on link "Embarques y entregas" at bounding box center [53, 31] width 43 height 5
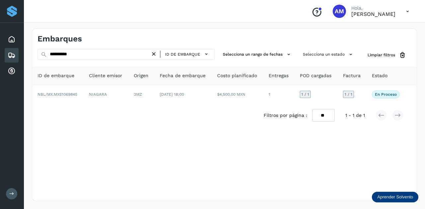
click at [159, 54] on div "ID de embarque" at bounding box center [184, 54] width 54 height 10
click at [154, 54] on icon at bounding box center [153, 54] width 7 height 7
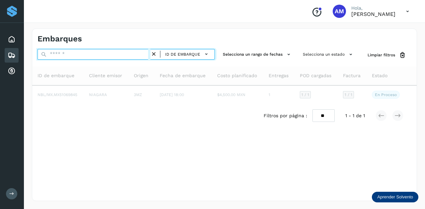
click at [83, 57] on input "text" at bounding box center [94, 54] width 113 height 11
paste input "**********"
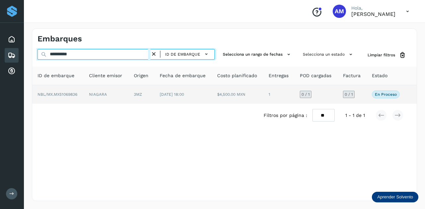
type input "**********"
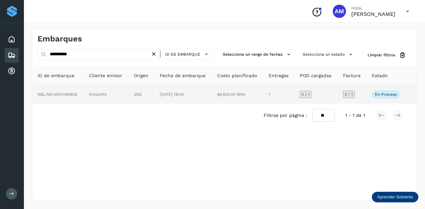
click at [128, 95] on td "NIAGARA" at bounding box center [141, 94] width 26 height 19
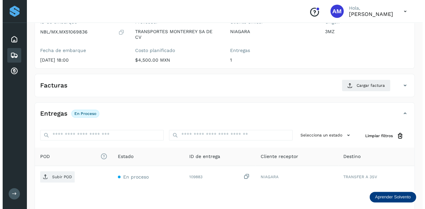
scroll to position [109, 0]
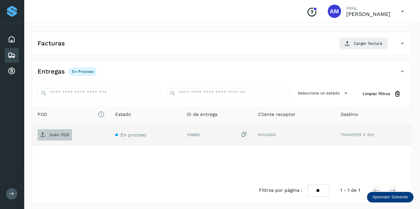
click at [67, 135] on p "Subir POD" at bounding box center [59, 135] width 20 height 5
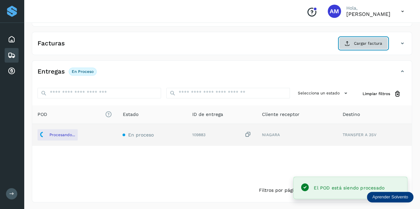
click at [371, 45] on span "Cargar factura" at bounding box center [368, 44] width 28 height 6
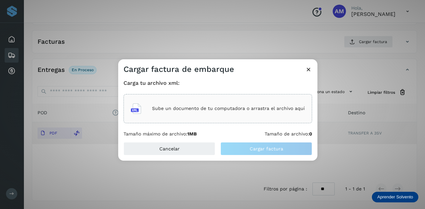
click at [218, 113] on div "Sube un documento de tu computadora o arrastra el archivo aquí" at bounding box center [218, 109] width 174 height 18
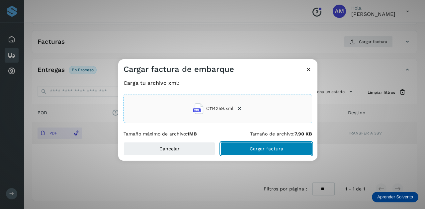
click at [245, 150] on button "Cargar factura" at bounding box center [266, 148] width 92 height 13
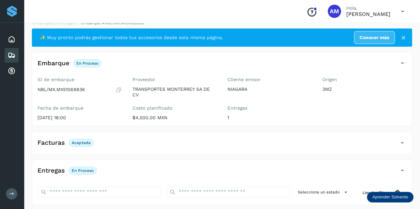
scroll to position [0, 0]
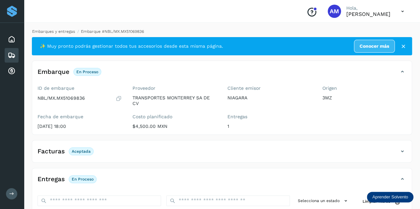
click at [47, 30] on link "Embarques y entregas" at bounding box center [53, 31] width 43 height 5
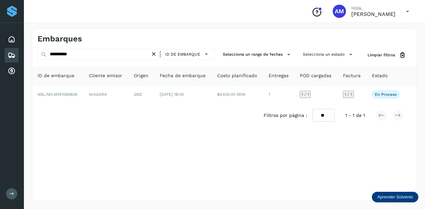
click at [156, 54] on icon at bounding box center [153, 54] width 7 height 7
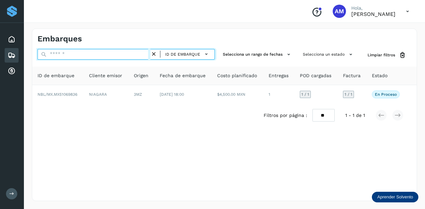
click at [143, 53] on input "text" at bounding box center [94, 54] width 113 height 11
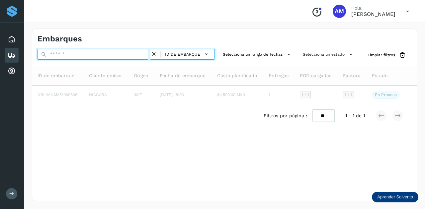
paste input "**********"
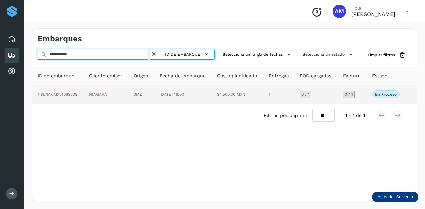
type input "**********"
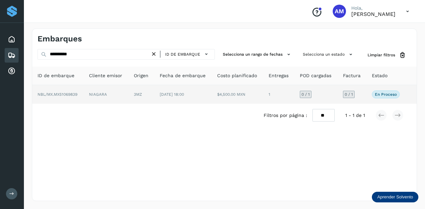
click at [154, 94] on td "3MZ" at bounding box center [183, 94] width 58 height 19
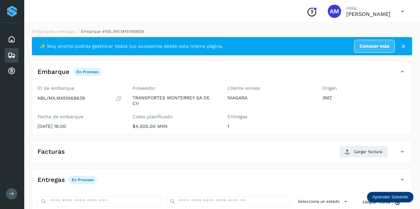
scroll to position [66, 0]
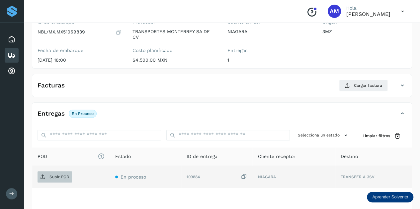
click at [64, 175] on p "Subir POD" at bounding box center [59, 177] width 20 height 5
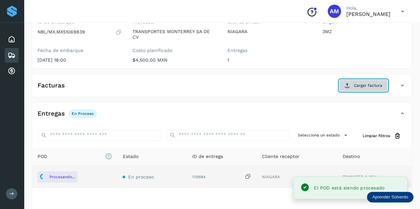
click at [353, 87] on button "Cargar factura" at bounding box center [363, 86] width 49 height 12
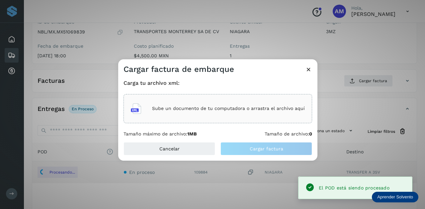
click at [238, 125] on div "Carga tu archivo xml: Sube un documento de tu computadora o arrastra el archivo…" at bounding box center [217, 108] width 189 height 57
click at [235, 111] on p "Sube un documento de tu computadora o arrastra el archivo aquí" at bounding box center [228, 109] width 153 height 6
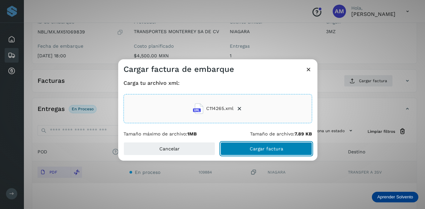
click at [256, 148] on span "Cargar factura" at bounding box center [267, 149] width 34 height 5
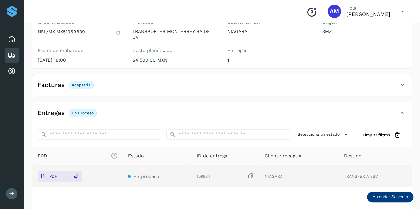
scroll to position [0, 0]
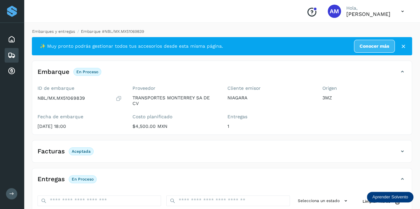
click at [63, 31] on link "Embarques y entregas" at bounding box center [53, 31] width 43 height 5
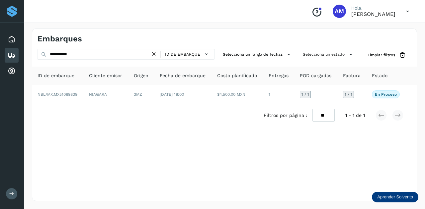
click at [155, 52] on icon at bounding box center [153, 54] width 7 height 7
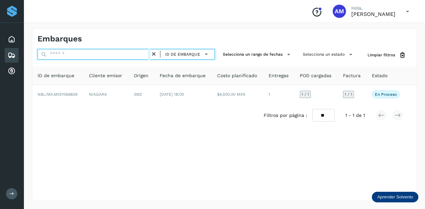
click at [128, 54] on input "text" at bounding box center [94, 54] width 113 height 11
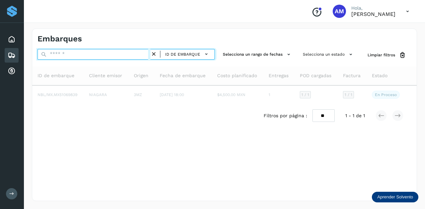
paste input "**********"
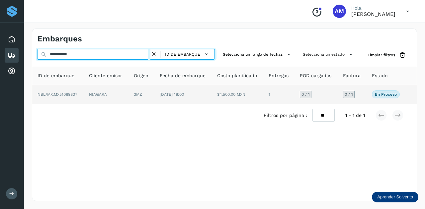
type input "**********"
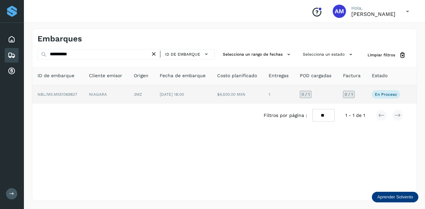
click at [128, 94] on td "NIAGARA" at bounding box center [141, 94] width 26 height 19
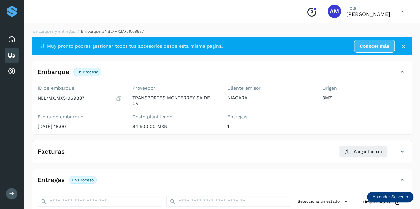
scroll to position [66, 0]
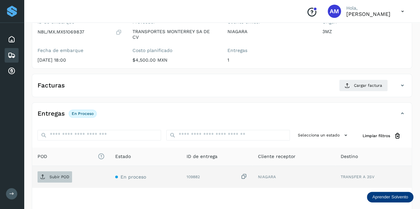
click at [66, 175] on p "Subir POD" at bounding box center [59, 177] width 20 height 5
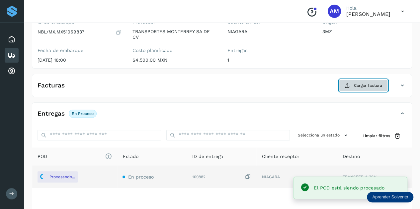
click at [366, 87] on span "Cargar factura" at bounding box center [368, 86] width 28 height 6
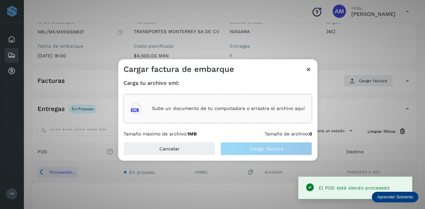
click at [236, 121] on div "Sube un documento de tu computadora o arrastra el archivo aquí" at bounding box center [217, 108] width 189 height 29
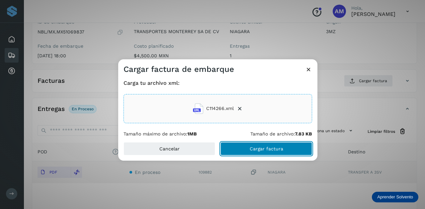
click at [260, 147] on span "Cargar factura" at bounding box center [267, 149] width 34 height 5
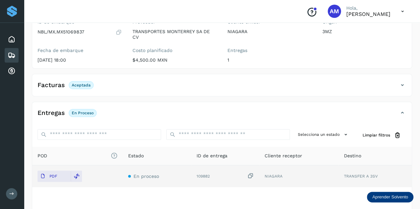
scroll to position [0, 0]
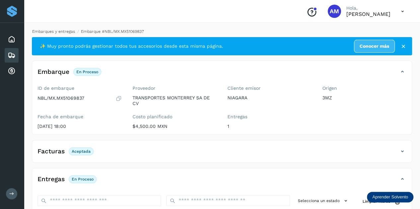
click at [53, 34] on link "Embarques y entregas" at bounding box center [53, 31] width 43 height 5
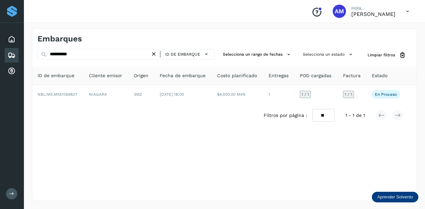
drag, startPoint x: 157, startPoint y: 55, endPoint x: 132, endPoint y: 54, distance: 25.2
click at [157, 55] on icon at bounding box center [153, 54] width 7 height 7
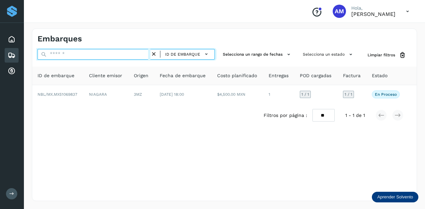
click at [132, 54] on input "text" at bounding box center [94, 54] width 113 height 11
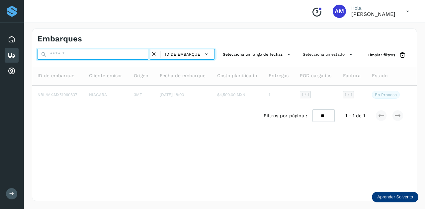
type input "*"
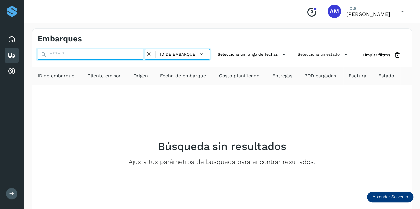
paste input "**********"
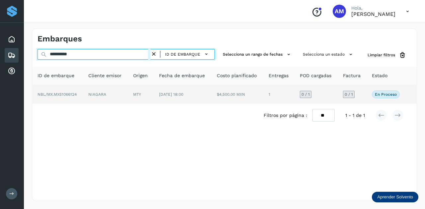
type input "**********"
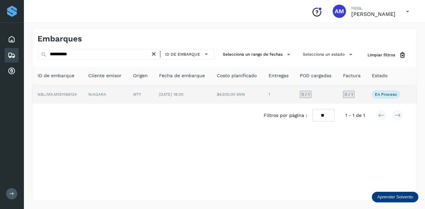
click at [154, 93] on td "MTY" at bounding box center [183, 94] width 58 height 19
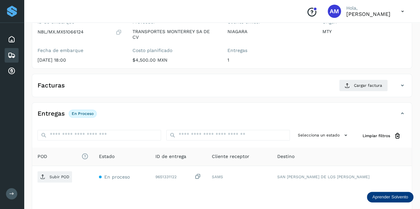
scroll to position [100, 0]
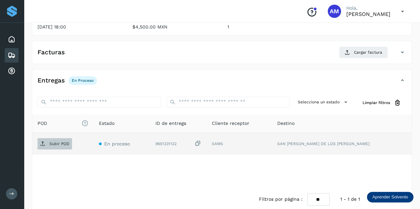
click at [69, 145] on span "Subir POD" at bounding box center [55, 144] width 35 height 11
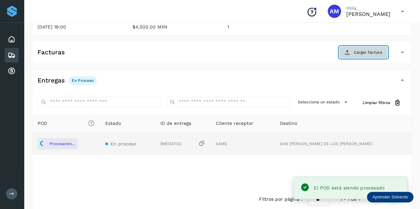
click at [346, 50] on icon at bounding box center [347, 52] width 5 height 5
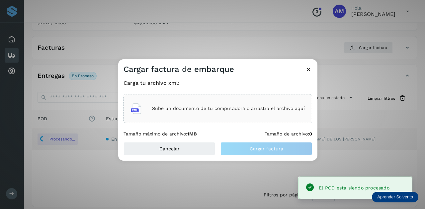
click at [274, 101] on div "Sube un documento de tu computadora o arrastra el archivo aquí" at bounding box center [218, 109] width 174 height 18
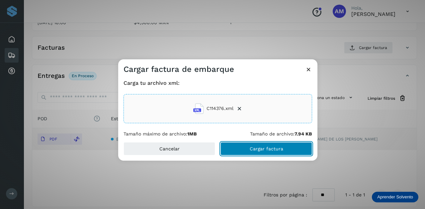
click at [238, 149] on button "Cargar factura" at bounding box center [266, 148] width 92 height 13
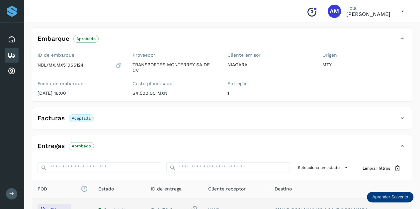
scroll to position [0, 0]
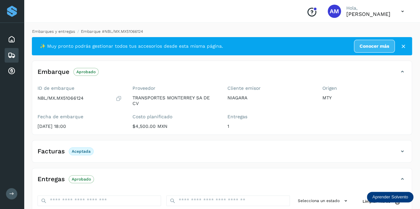
click at [67, 30] on link "Embarques y entregas" at bounding box center [53, 31] width 43 height 5
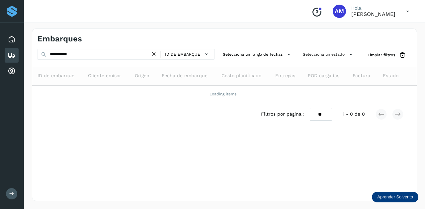
click at [157, 54] on icon at bounding box center [153, 54] width 7 height 7
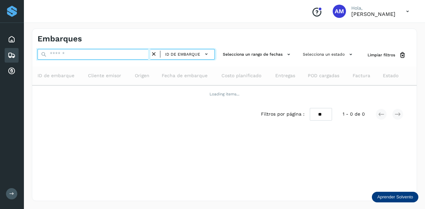
click at [122, 54] on input "text" at bounding box center [94, 54] width 113 height 11
paste input "**********"
type input "**********"
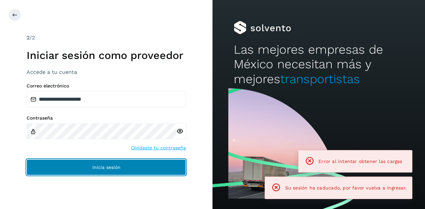
click at [98, 168] on span "Inicia sesión" at bounding box center [106, 167] width 28 height 5
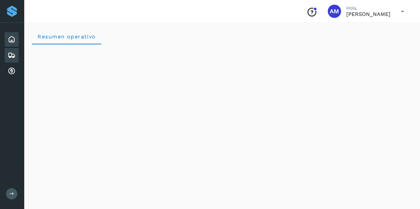
click at [16, 56] on div "Embarques" at bounding box center [12, 55] width 14 height 15
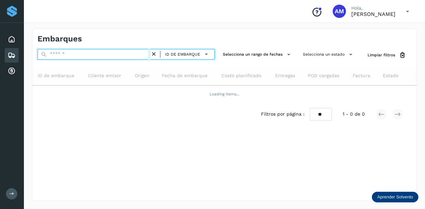
click at [70, 53] on input "text" at bounding box center [94, 54] width 113 height 11
paste input "**********"
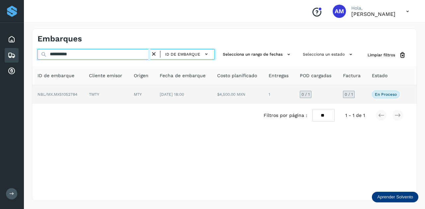
type input "**********"
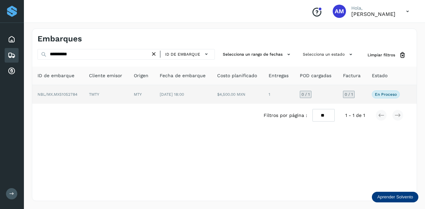
click at [128, 98] on td "TMTY" at bounding box center [141, 94] width 26 height 19
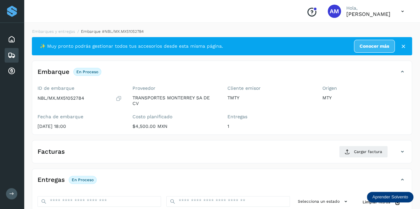
scroll to position [100, 0]
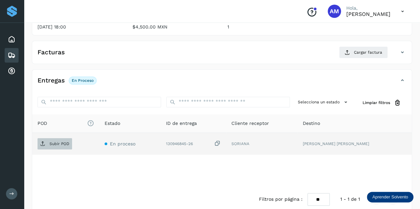
click at [62, 142] on p "Subir POD" at bounding box center [59, 144] width 20 height 5
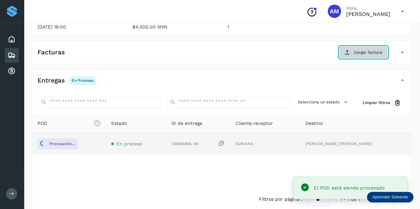
click at [358, 57] on button "Cargar factura" at bounding box center [363, 52] width 49 height 12
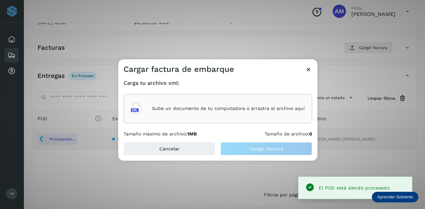
click at [268, 105] on div "Sube un documento de tu computadora o arrastra el archivo aquí" at bounding box center [218, 109] width 174 height 18
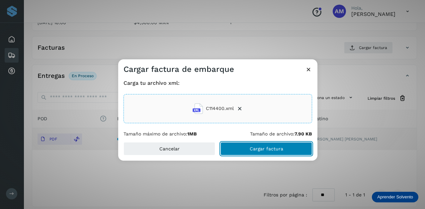
click at [234, 151] on button "Cargar factura" at bounding box center [266, 148] width 92 height 13
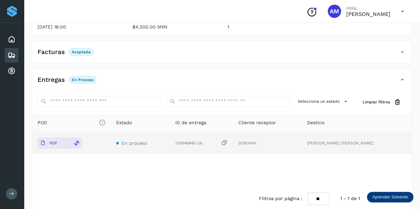
scroll to position [0, 0]
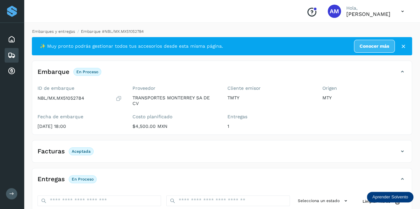
click at [44, 30] on link "Embarques y entregas" at bounding box center [53, 31] width 43 height 5
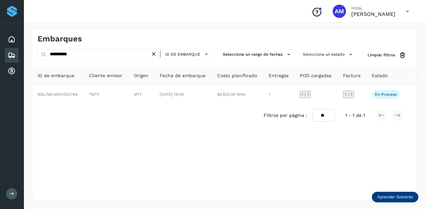
click at [152, 53] on icon at bounding box center [153, 54] width 7 height 7
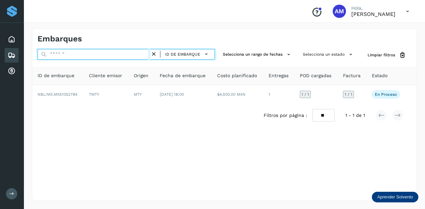
click at [137, 54] on input "text" at bounding box center [94, 54] width 113 height 11
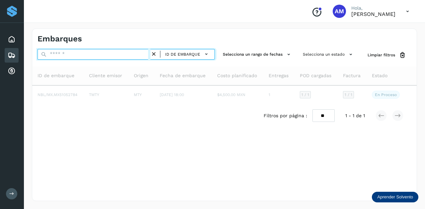
paste input "**********"
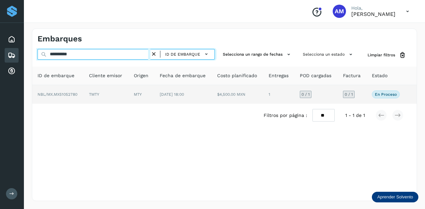
type input "**********"
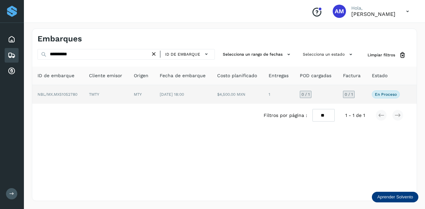
click at [212, 91] on td "[DATE] 18:00" at bounding box center [237, 94] width 51 height 19
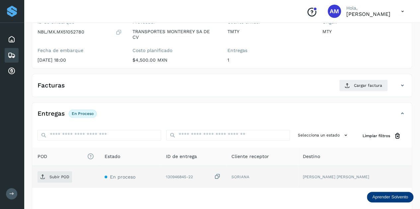
scroll to position [100, 0]
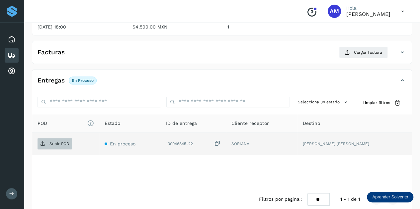
click at [54, 144] on p "Subir POD" at bounding box center [59, 144] width 20 height 5
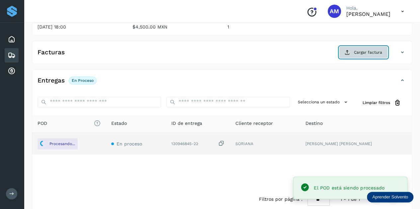
click at [367, 53] on span "Cargar factura" at bounding box center [368, 52] width 28 height 6
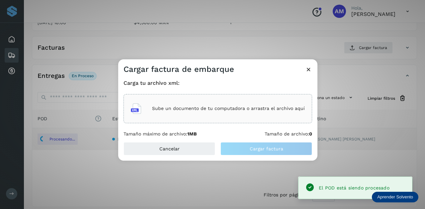
click at [249, 109] on p "Sube un documento de tu computadora o arrastra el archivo aquí" at bounding box center [228, 109] width 153 height 6
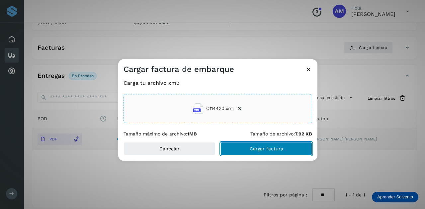
click at [254, 151] on span "Cargar factura" at bounding box center [267, 149] width 34 height 5
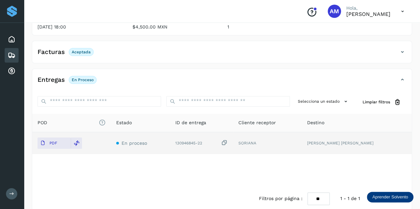
scroll to position [0, 0]
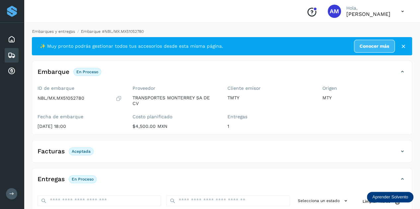
click at [56, 29] on link "Embarques y entregas" at bounding box center [53, 31] width 43 height 5
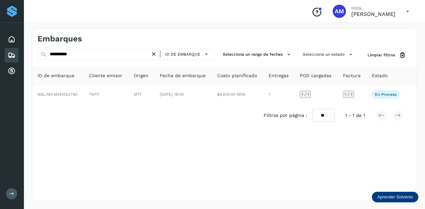
click at [156, 53] on icon at bounding box center [153, 54] width 7 height 7
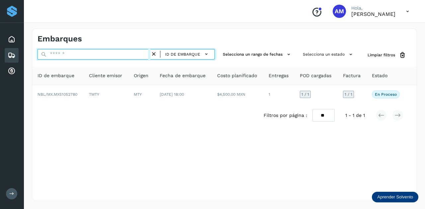
click at [143, 52] on input "text" at bounding box center [94, 54] width 113 height 11
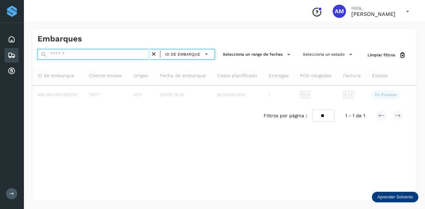
paste input "**********"
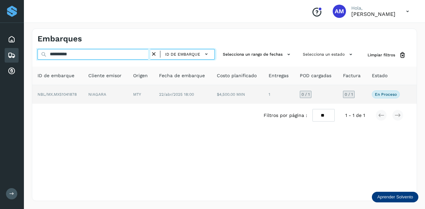
type input "**********"
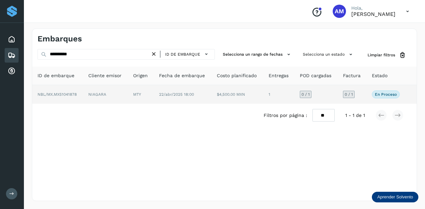
click at [154, 91] on td "MTY" at bounding box center [183, 94] width 58 height 19
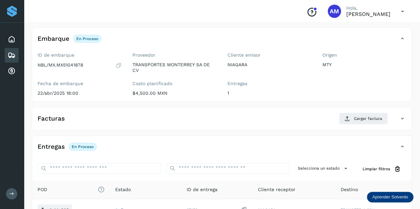
scroll to position [100, 0]
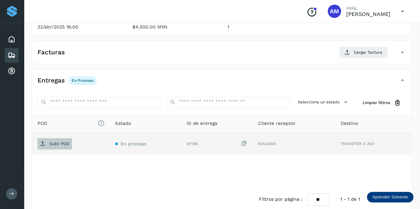
click at [56, 142] on p "Subir POD" at bounding box center [59, 144] width 20 height 5
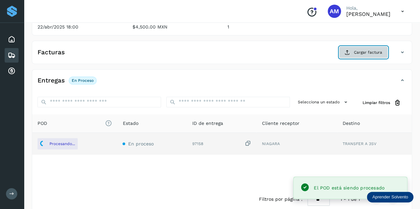
click at [354, 51] on button "Cargar factura" at bounding box center [363, 52] width 49 height 12
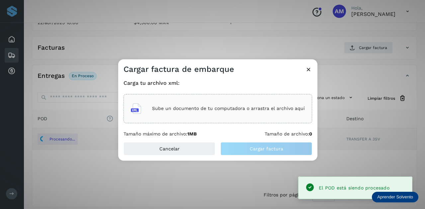
click at [276, 99] on div "Sube un documento de tu computadora o arrastra el archivo aquí" at bounding box center [217, 108] width 189 height 29
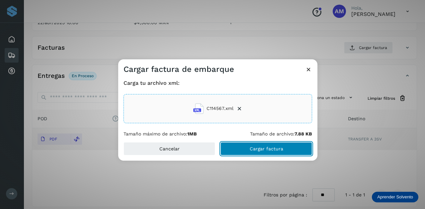
click at [253, 154] on button "Cargar factura" at bounding box center [266, 148] width 92 height 13
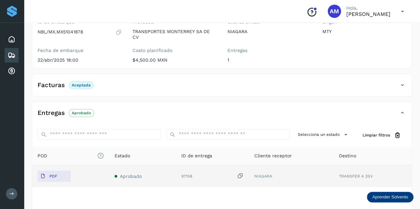
scroll to position [0, 0]
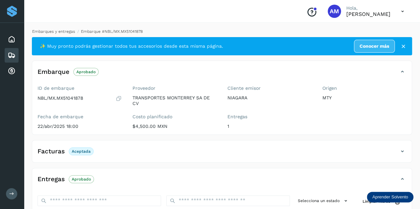
click at [62, 32] on link "Embarques y entregas" at bounding box center [53, 31] width 43 height 5
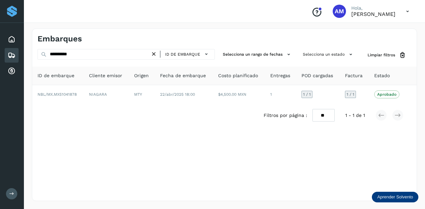
click at [155, 53] on icon at bounding box center [153, 54] width 7 height 7
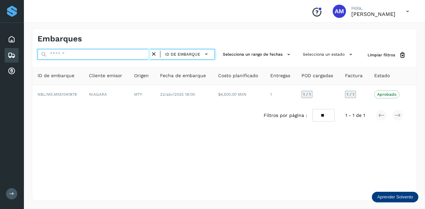
click at [136, 55] on input "text" at bounding box center [94, 54] width 113 height 11
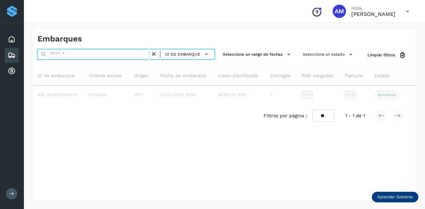
paste input "**********"
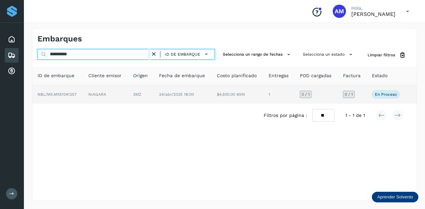
type input "**********"
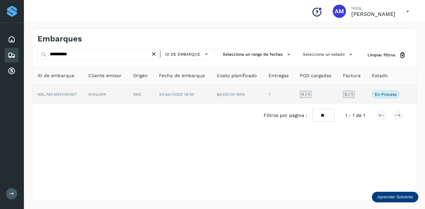
click at [128, 95] on td "NIAGARA" at bounding box center [141, 94] width 26 height 19
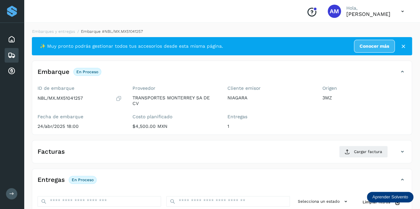
scroll to position [100, 0]
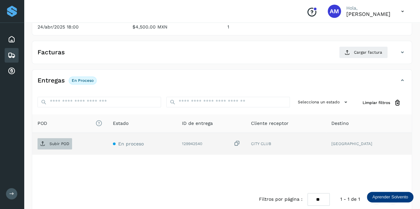
click at [56, 143] on p "Subir POD" at bounding box center [59, 144] width 20 height 5
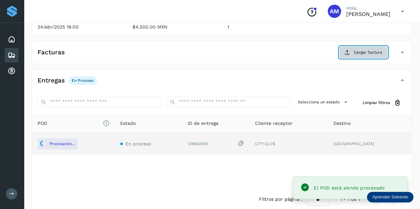
click at [365, 49] on span "Cargar factura" at bounding box center [368, 52] width 28 height 6
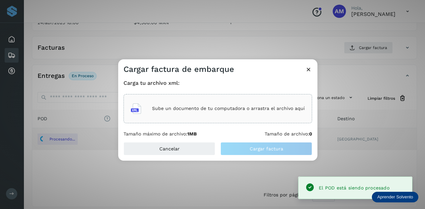
click at [258, 99] on div "Sube un documento de tu computadora o arrastra el archivo aquí" at bounding box center [217, 108] width 189 height 29
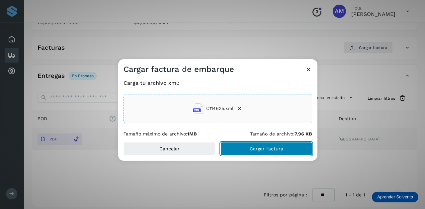
click at [252, 147] on span "Cargar factura" at bounding box center [267, 149] width 34 height 5
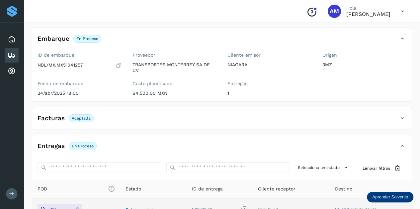
scroll to position [0, 0]
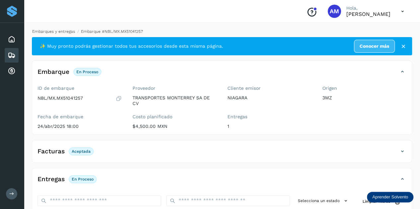
click at [57, 33] on link "Embarques y entregas" at bounding box center [53, 31] width 43 height 5
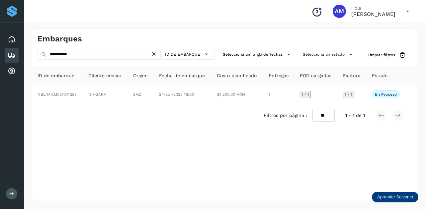
click at [154, 54] on icon at bounding box center [153, 54] width 7 height 7
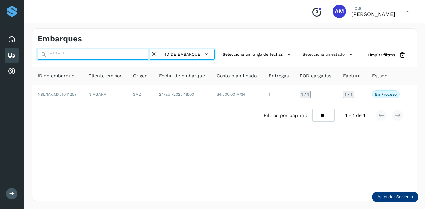
click at [133, 54] on input "text" at bounding box center [94, 54] width 113 height 11
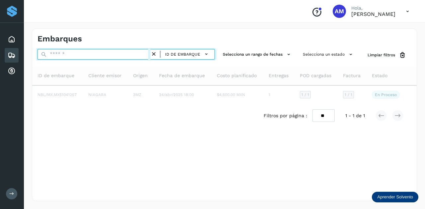
paste input "**********"
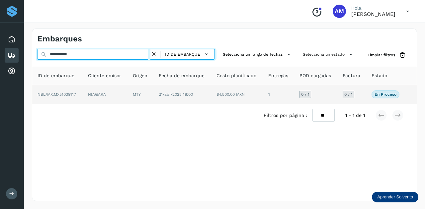
type input "**********"
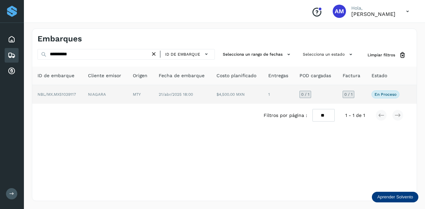
click at [153, 98] on td "MTY" at bounding box center [182, 94] width 58 height 19
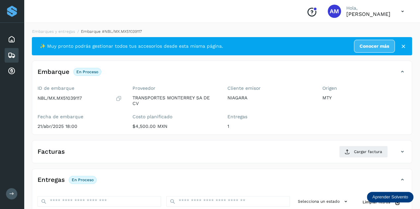
scroll to position [100, 0]
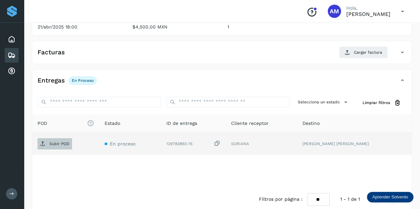
click at [57, 142] on p "Subir POD" at bounding box center [59, 144] width 20 height 5
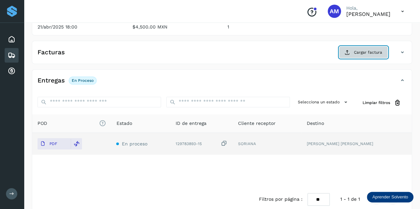
click at [361, 52] on span "Cargar factura" at bounding box center [368, 52] width 28 height 6
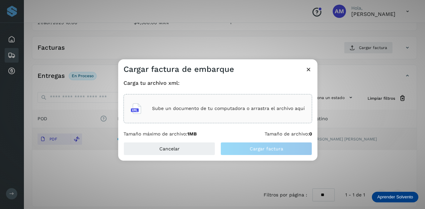
click at [177, 115] on div "Sube un documento de tu computadora o arrastra el archivo aquí" at bounding box center [218, 109] width 174 height 18
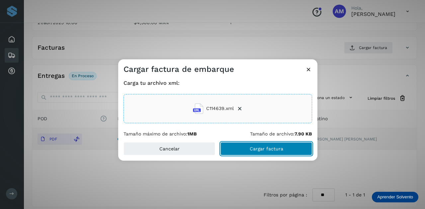
click at [229, 147] on button "Cargar factura" at bounding box center [266, 148] width 92 height 13
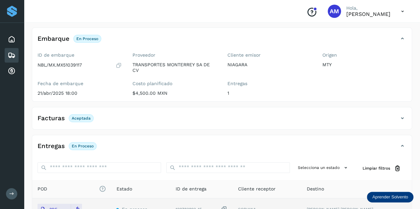
scroll to position [0, 0]
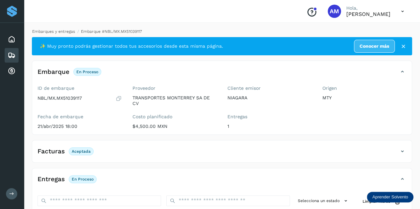
click at [70, 33] on link "Embarques y entregas" at bounding box center [53, 31] width 43 height 5
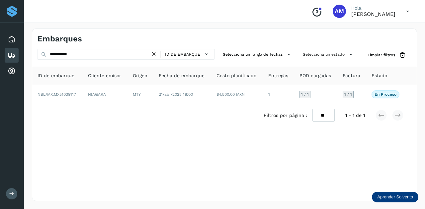
drag, startPoint x: 156, startPoint y: 56, endPoint x: 130, endPoint y: 54, distance: 26.0
click at [156, 56] on icon at bounding box center [153, 54] width 7 height 7
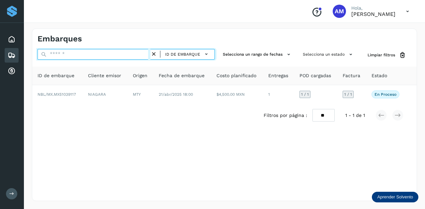
click at [130, 54] on input "text" at bounding box center [94, 54] width 113 height 11
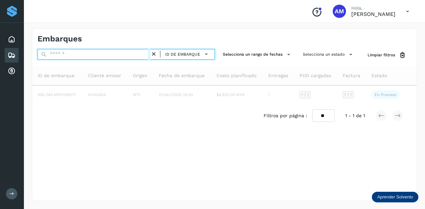
paste input "**********"
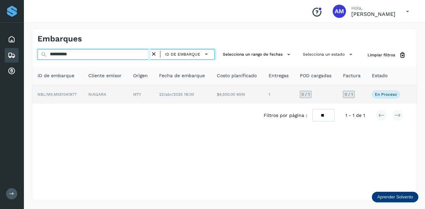
type input "**********"
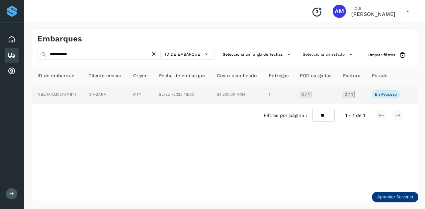
click at [154, 92] on td "MTY" at bounding box center [183, 94] width 58 height 19
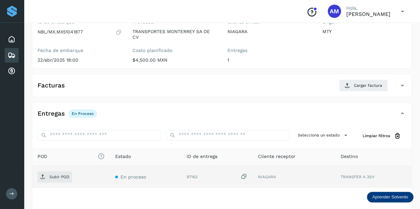
scroll to position [100, 0]
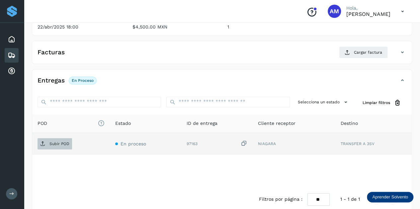
click at [63, 142] on p "Subir POD" at bounding box center [59, 144] width 20 height 5
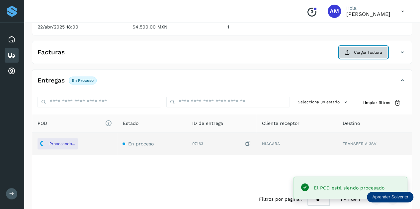
click at [368, 52] on span "Cargar factura" at bounding box center [368, 52] width 28 height 6
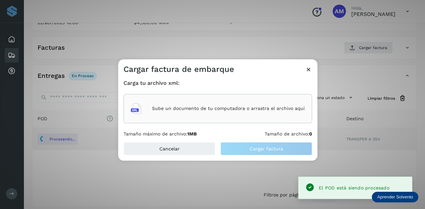
click at [243, 100] on div "Sube un documento de tu computadora o arrastra el archivo aquí" at bounding box center [218, 109] width 174 height 18
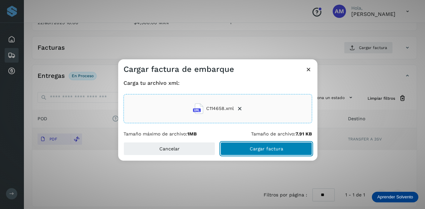
click at [262, 147] on span "Cargar factura" at bounding box center [267, 149] width 34 height 5
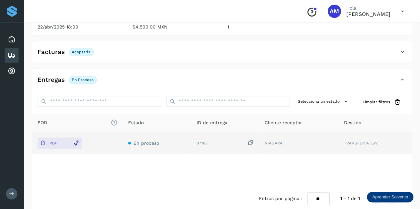
scroll to position [0, 0]
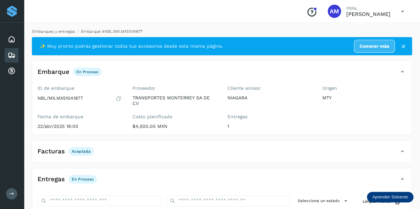
click at [56, 30] on link "Embarques y entregas" at bounding box center [53, 31] width 43 height 5
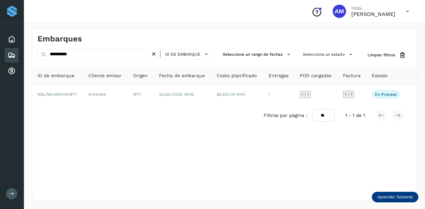
click at [154, 53] on icon at bounding box center [153, 54] width 7 height 7
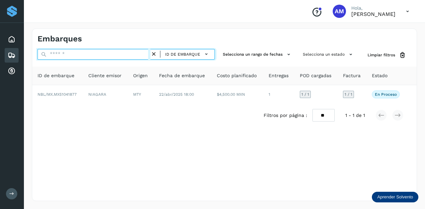
click at [142, 53] on input "text" at bounding box center [94, 54] width 113 height 11
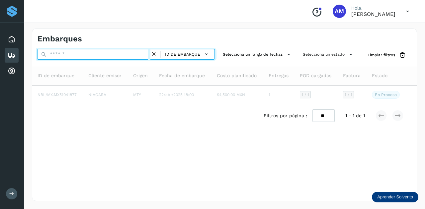
paste input "**********"
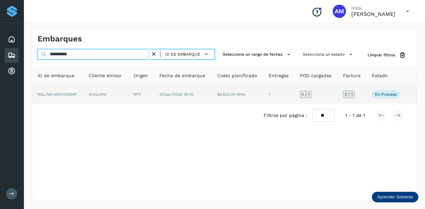
type input "**********"
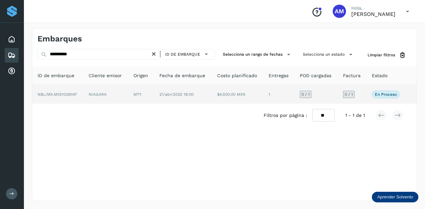
click at [154, 96] on td "MTY" at bounding box center [183, 94] width 58 height 19
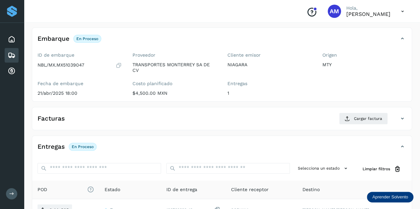
scroll to position [66, 0]
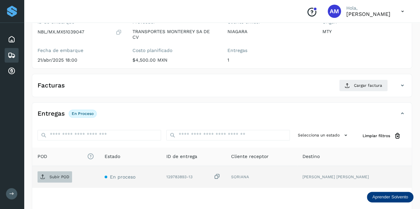
click at [53, 181] on span "Subir POD" at bounding box center [55, 177] width 35 height 11
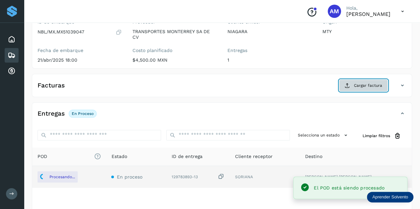
click at [359, 85] on span "Cargar factura" at bounding box center [368, 86] width 28 height 6
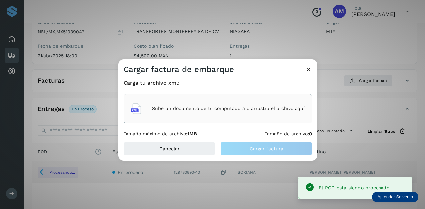
click at [236, 117] on div "Sube un documento de tu computadora o arrastra el archivo aquí" at bounding box center [218, 109] width 174 height 18
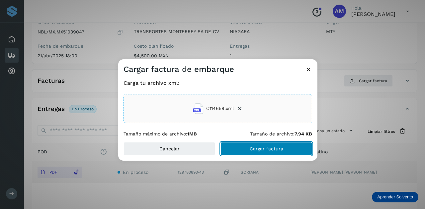
click at [240, 153] on button "Cargar factura" at bounding box center [266, 148] width 92 height 13
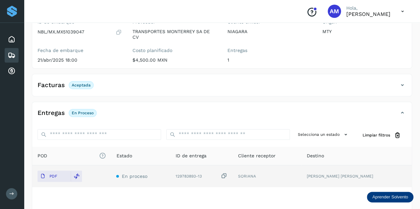
scroll to position [0, 0]
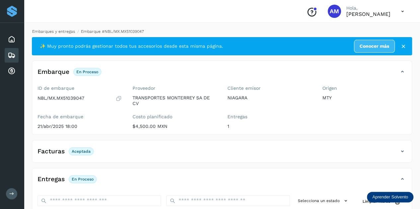
click at [73, 31] on link "Embarques y entregas" at bounding box center [53, 31] width 43 height 5
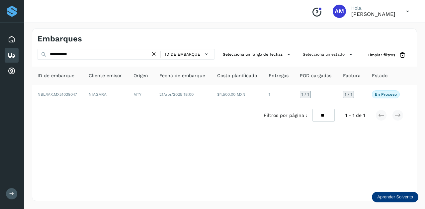
click at [152, 54] on icon at bounding box center [153, 54] width 7 height 7
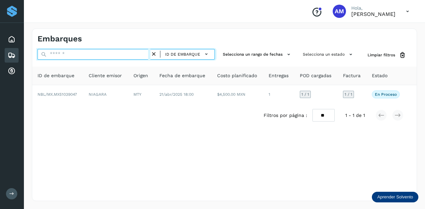
click at [147, 54] on input "text" at bounding box center [94, 54] width 113 height 11
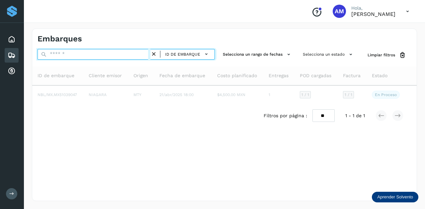
paste input "**********"
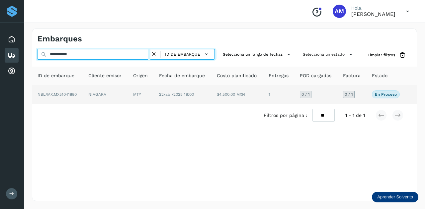
type input "**********"
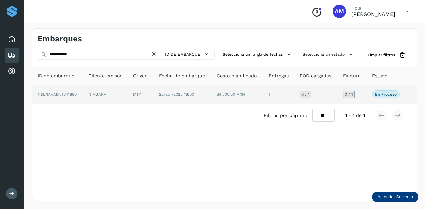
click at [154, 95] on td "MTY" at bounding box center [183, 94] width 58 height 19
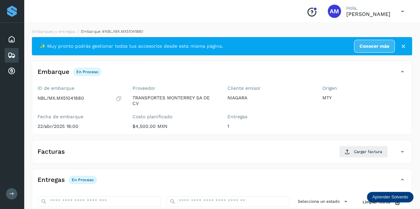
scroll to position [66, 0]
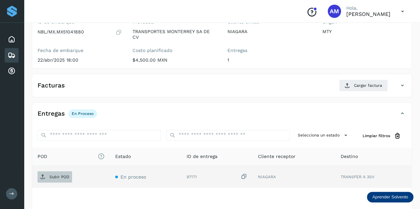
click at [61, 176] on p "Subir POD" at bounding box center [59, 177] width 20 height 5
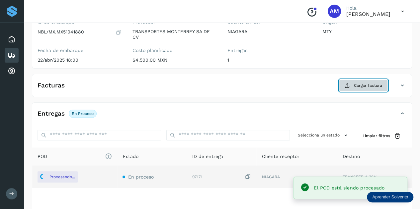
click at [370, 84] on span "Cargar factura" at bounding box center [368, 86] width 28 height 6
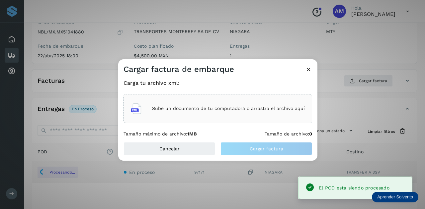
click at [281, 103] on div "Sube un documento de tu computadora o arrastra el archivo aquí" at bounding box center [218, 109] width 174 height 18
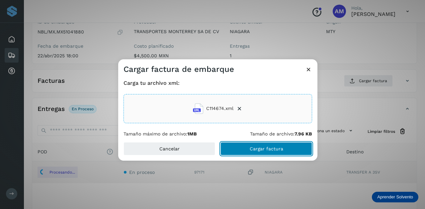
click at [278, 150] on span "Cargar factura" at bounding box center [267, 149] width 34 height 5
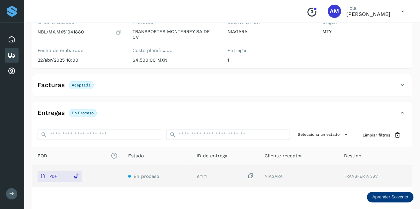
scroll to position [0, 0]
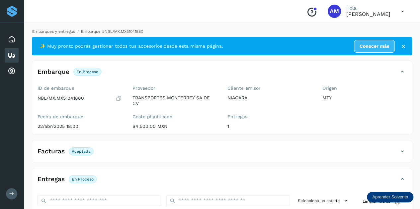
click at [60, 30] on link "Embarques y entregas" at bounding box center [53, 31] width 43 height 5
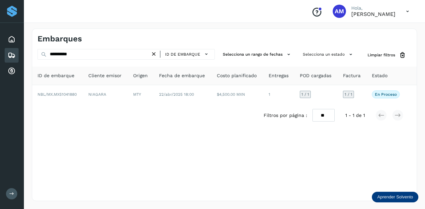
click at [153, 55] on icon at bounding box center [153, 54] width 7 height 7
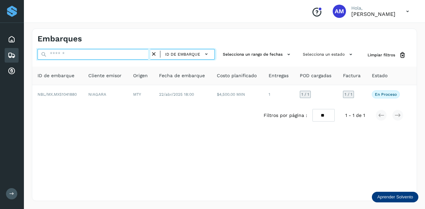
click at [125, 52] on input "text" at bounding box center [94, 54] width 113 height 11
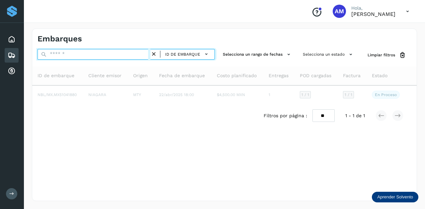
paste input "**********"
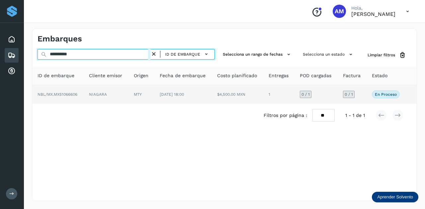
type input "**********"
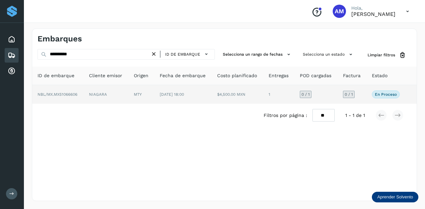
click at [154, 97] on td "MTY" at bounding box center [183, 94] width 58 height 19
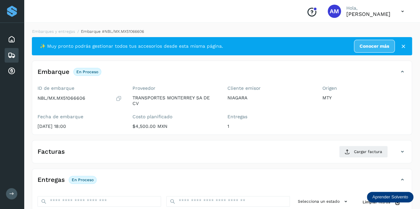
scroll to position [66, 0]
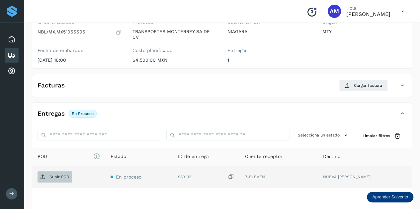
click at [47, 177] on span "Subir POD" at bounding box center [55, 177] width 35 height 11
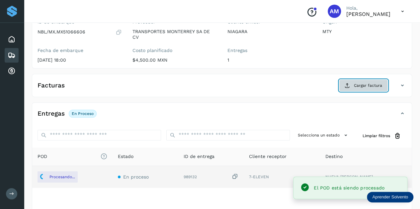
click at [353, 87] on button "Cargar factura" at bounding box center [363, 86] width 49 height 12
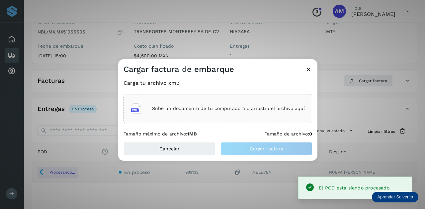
click at [306, 106] on div "Sube un documento de tu computadora o arrastra el archivo aquí" at bounding box center [217, 108] width 189 height 29
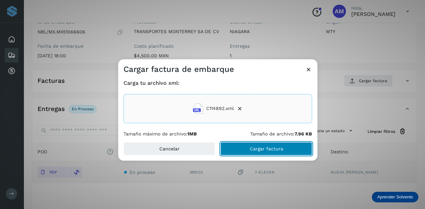
click at [246, 149] on button "Cargar factura" at bounding box center [266, 148] width 92 height 13
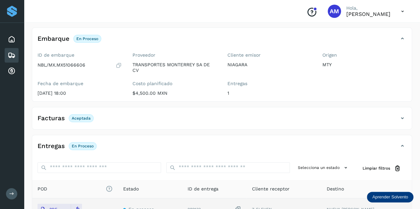
scroll to position [0, 0]
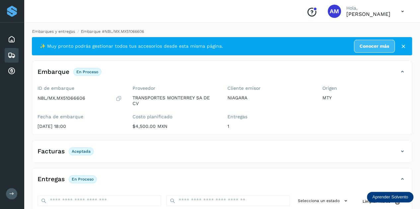
click at [43, 33] on link "Embarques y entregas" at bounding box center [53, 31] width 43 height 5
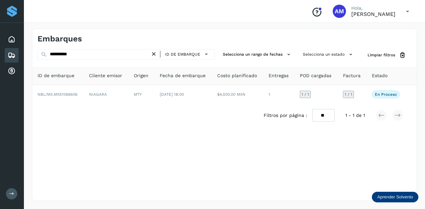
click at [157, 56] on icon at bounding box center [153, 54] width 7 height 7
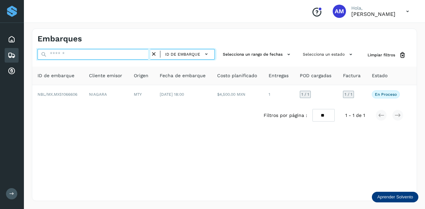
click at [150, 55] on input "text" at bounding box center [94, 54] width 113 height 11
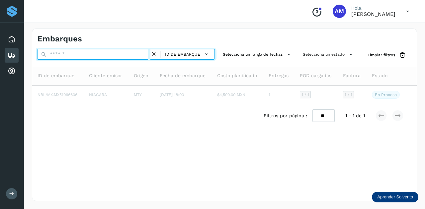
paste input "**********"
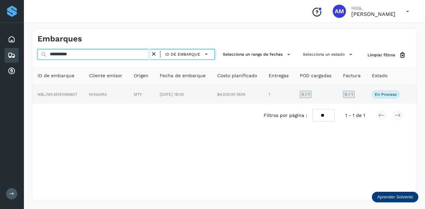
type input "**********"
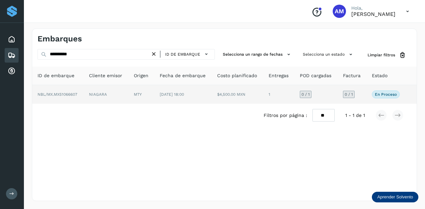
click at [212, 97] on td "[DATE] 18:00" at bounding box center [237, 94] width 51 height 19
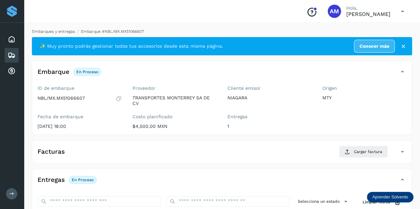
click at [67, 32] on link "Embarques y entregas" at bounding box center [53, 31] width 43 height 5
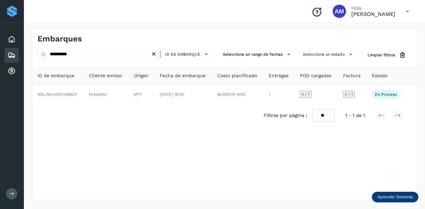
drag, startPoint x: 158, startPoint y: 56, endPoint x: 128, endPoint y: 56, distance: 29.2
click at [155, 56] on icon at bounding box center [153, 54] width 7 height 7
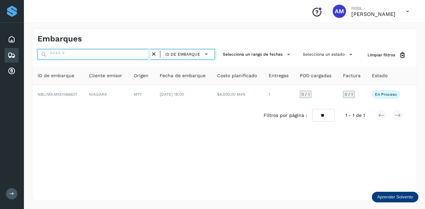
click at [128, 56] on input "text" at bounding box center [94, 54] width 113 height 11
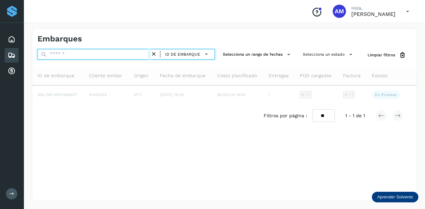
paste input "**********"
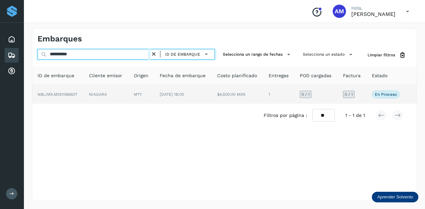
type input "**********"
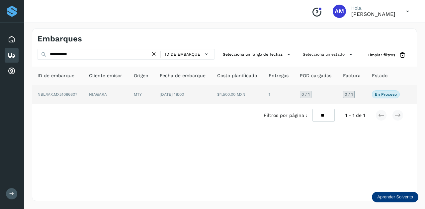
click at [128, 92] on td "NIAGARA" at bounding box center [141, 94] width 26 height 19
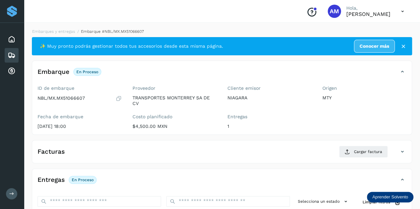
scroll to position [100, 0]
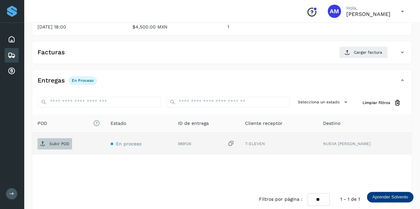
click at [64, 146] on span "Subir POD" at bounding box center [55, 144] width 35 height 11
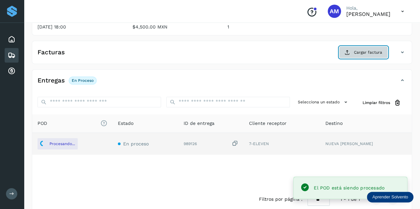
click at [354, 51] on button "Cargar factura" at bounding box center [363, 52] width 49 height 12
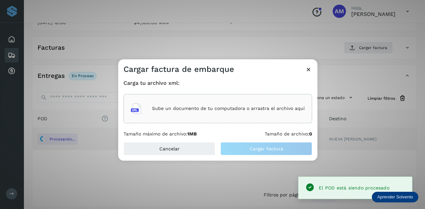
click at [287, 112] on div "Sube un documento de tu computadora o arrastra el archivo aquí" at bounding box center [218, 109] width 174 height 18
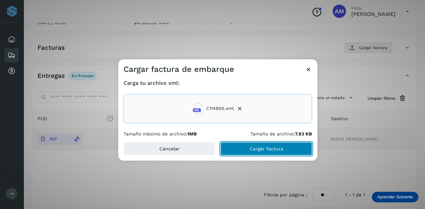
click at [253, 150] on span "Cargar factura" at bounding box center [267, 149] width 34 height 5
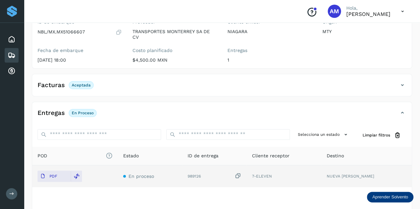
scroll to position [0, 0]
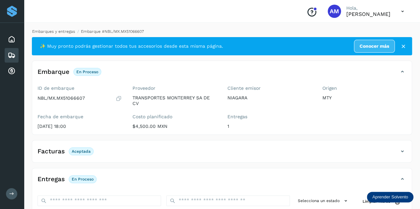
click at [61, 31] on link "Embarques y entregas" at bounding box center [53, 31] width 43 height 5
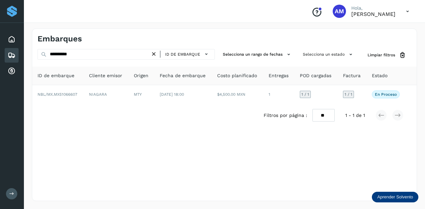
click at [159, 55] on div "ID de embarque" at bounding box center [184, 54] width 54 height 10
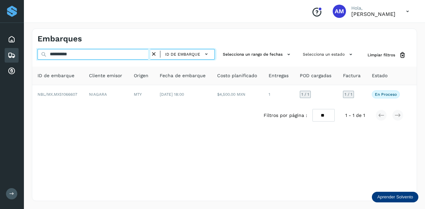
click at [124, 51] on input "**********" at bounding box center [94, 54] width 113 height 11
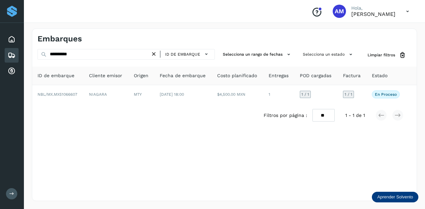
click at [155, 55] on icon at bounding box center [153, 54] width 7 height 7
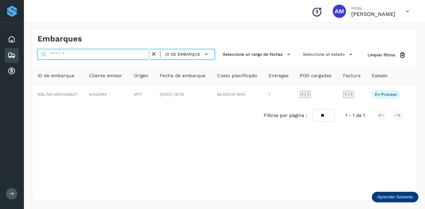
click at [143, 54] on input "text" at bounding box center [94, 54] width 113 height 11
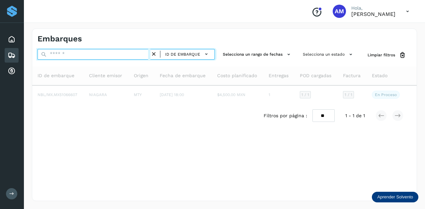
paste input "**********"
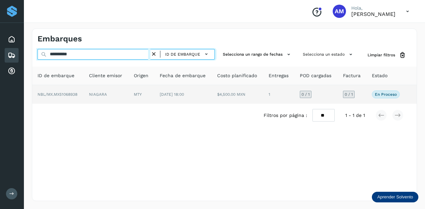
type input "**********"
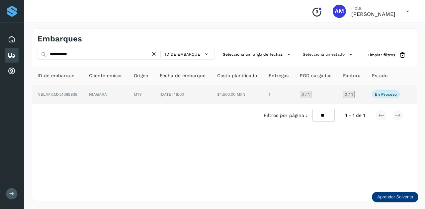
click at [154, 95] on td "MTY" at bounding box center [183, 94] width 58 height 19
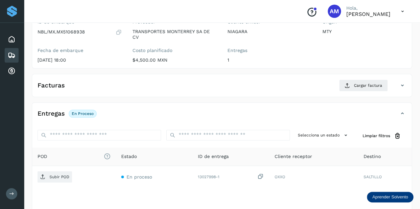
scroll to position [100, 0]
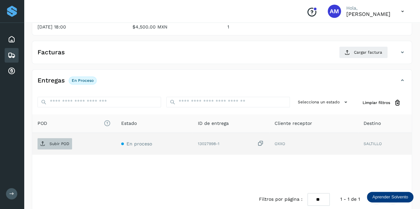
click at [64, 145] on p "Subir POD" at bounding box center [59, 144] width 20 height 5
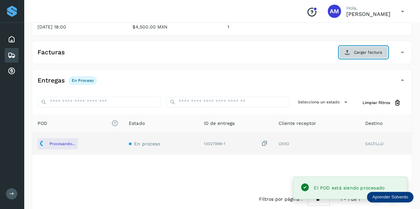
click at [351, 53] on button "Cargar factura" at bounding box center [363, 52] width 49 height 12
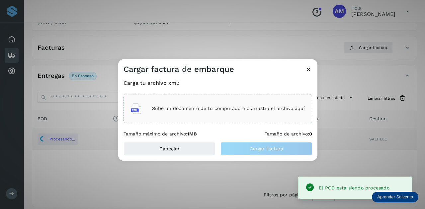
click at [214, 103] on div "Sube un documento de tu computadora o arrastra el archivo aquí" at bounding box center [218, 109] width 174 height 18
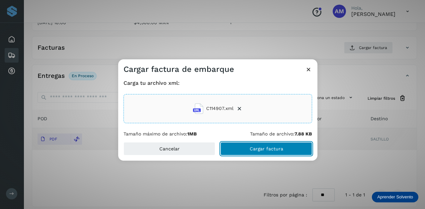
click at [250, 151] on span "Cargar factura" at bounding box center [267, 149] width 34 height 5
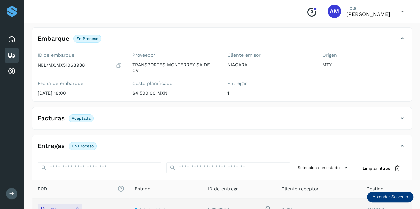
scroll to position [0, 0]
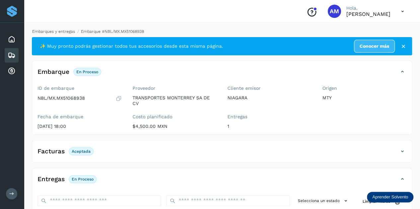
click at [41, 30] on link "Embarques y entregas" at bounding box center [53, 31] width 43 height 5
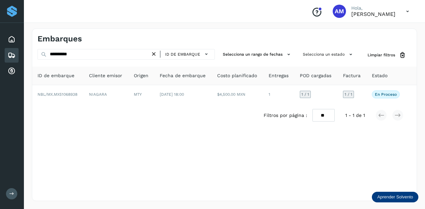
drag, startPoint x: 158, startPoint y: 53, endPoint x: 136, endPoint y: 54, distance: 21.9
click at [157, 53] on icon at bounding box center [153, 54] width 7 height 7
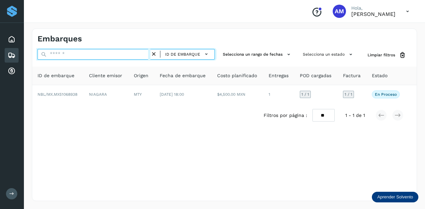
click at [136, 54] on input "text" at bounding box center [94, 54] width 113 height 11
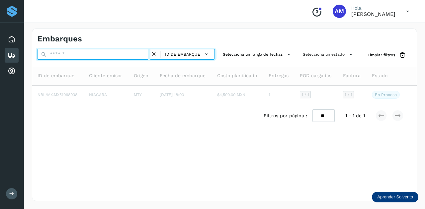
paste input "**********"
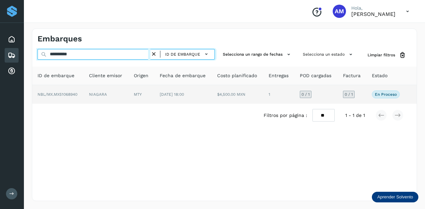
type input "**********"
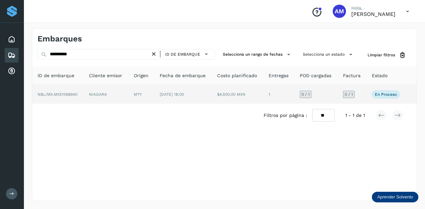
click at [71, 93] on span "NBL/MX.MX51068940" at bounding box center [58, 94] width 40 height 5
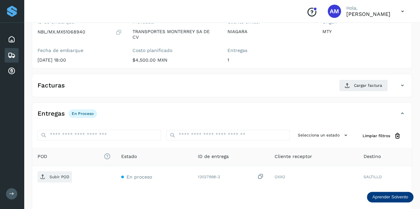
scroll to position [100, 0]
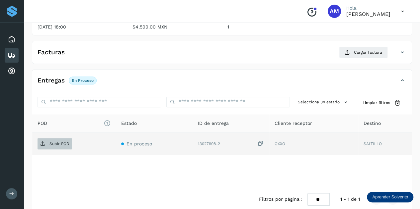
click at [69, 140] on span "Subir POD" at bounding box center [55, 144] width 35 height 11
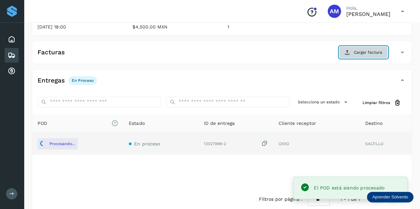
click at [365, 51] on span "Cargar factura" at bounding box center [368, 52] width 28 height 6
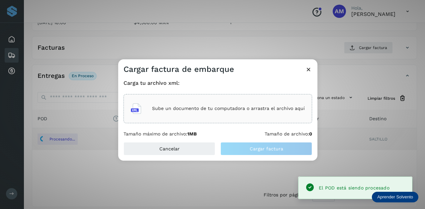
click at [279, 106] on div "Sube un documento de tu computadora o arrastra el archivo aquí" at bounding box center [218, 109] width 174 height 18
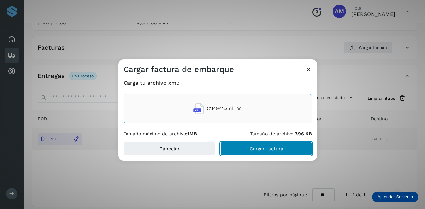
click at [262, 152] on button "Cargar factura" at bounding box center [266, 148] width 92 height 13
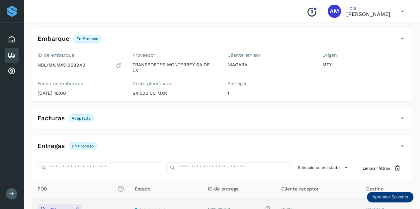
scroll to position [0, 0]
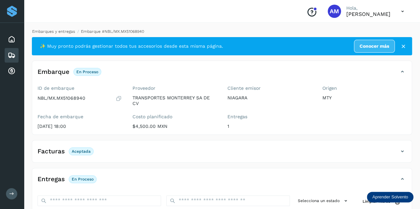
click at [65, 33] on link "Embarques y entregas" at bounding box center [53, 31] width 43 height 5
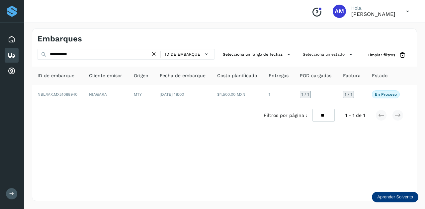
click at [156, 51] on icon at bounding box center [153, 54] width 7 height 7
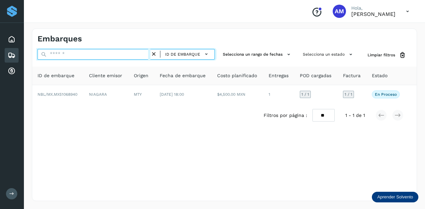
click at [133, 55] on input "text" at bounding box center [94, 54] width 113 height 11
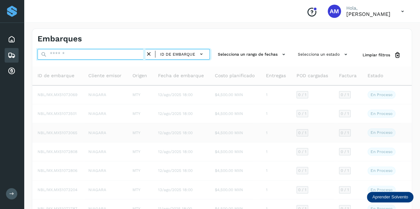
paste input "**********"
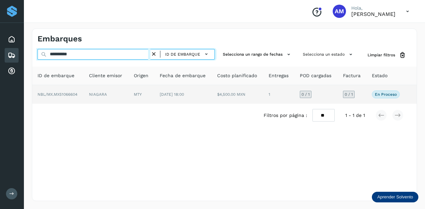
type input "**********"
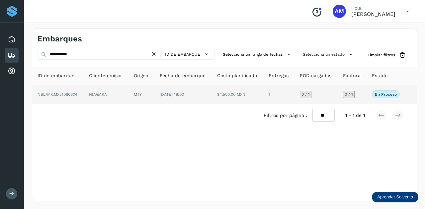
click at [128, 99] on td "NIAGARA" at bounding box center [141, 94] width 26 height 19
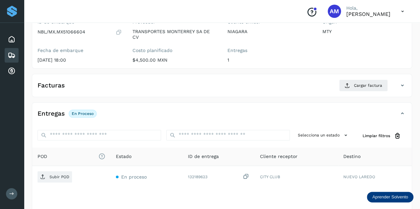
scroll to position [100, 0]
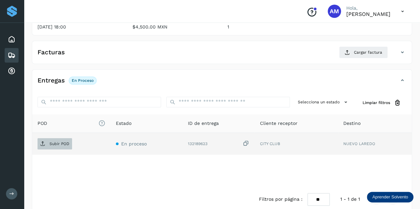
click at [47, 144] on span "Subir POD" at bounding box center [55, 144] width 35 height 11
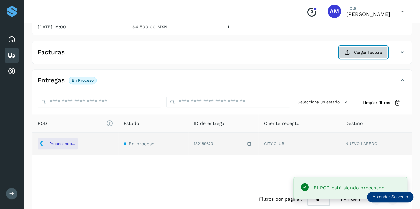
click at [372, 47] on button "Cargar factura" at bounding box center [363, 52] width 49 height 12
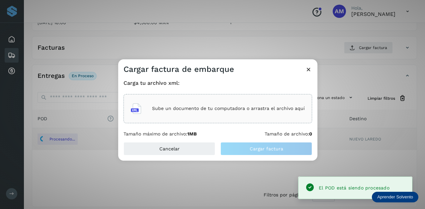
click at [166, 102] on div "Sube un documento de tu computadora o arrastra el archivo aquí" at bounding box center [218, 109] width 174 height 18
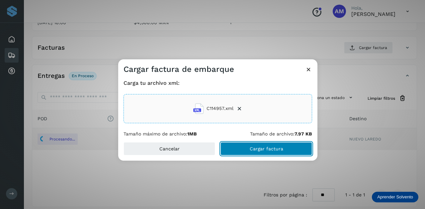
click at [245, 149] on button "Cargar factura" at bounding box center [266, 148] width 92 height 13
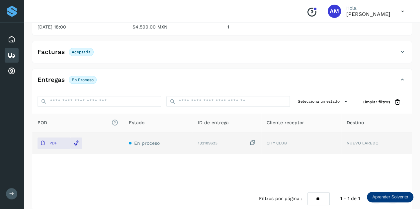
scroll to position [0, 0]
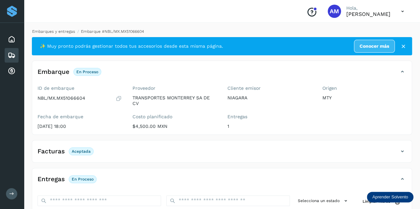
click at [49, 32] on link "Embarques y entregas" at bounding box center [53, 31] width 43 height 5
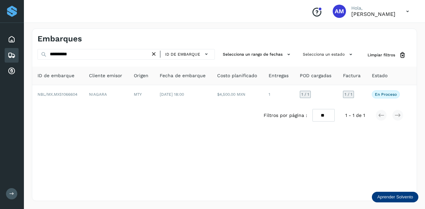
click at [155, 54] on icon at bounding box center [153, 54] width 7 height 7
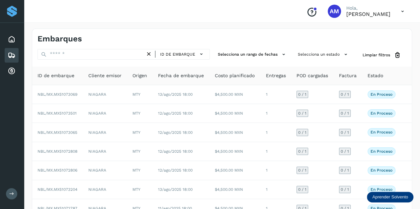
click at [151, 54] on icon at bounding box center [148, 54] width 7 height 7
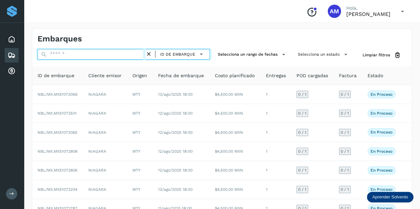
click at [135, 55] on input "text" at bounding box center [92, 54] width 108 height 11
paste input "**********"
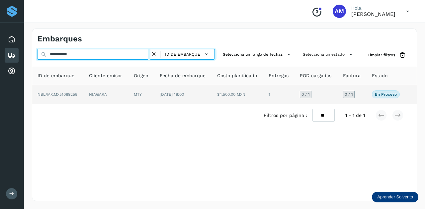
type input "**********"
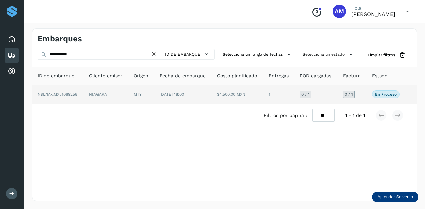
click at [154, 94] on td "MTY" at bounding box center [183, 94] width 58 height 19
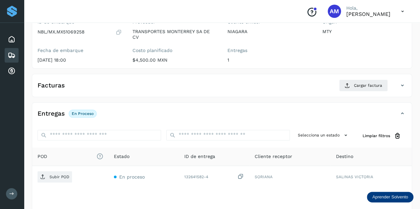
scroll to position [100, 0]
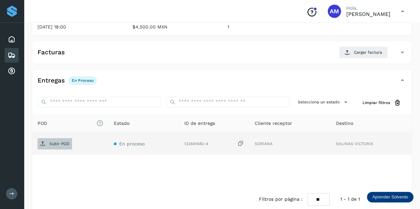
click at [67, 139] on span "Subir POD" at bounding box center [55, 144] width 35 height 11
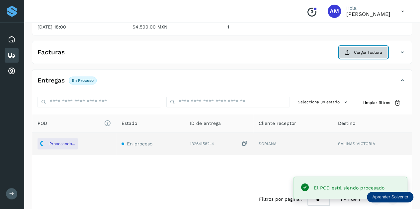
click at [365, 47] on button "Cargar factura" at bounding box center [363, 52] width 49 height 12
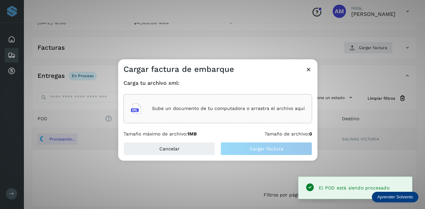
click at [247, 122] on div "Sube un documento de tu computadora o arrastra el archivo aquí" at bounding box center [217, 108] width 189 height 29
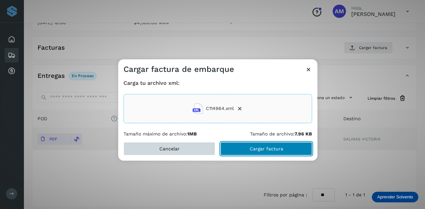
drag, startPoint x: 253, startPoint y: 145, endPoint x: 169, endPoint y: 154, distance: 84.5
click at [253, 146] on button "Cargar factura" at bounding box center [266, 148] width 92 height 13
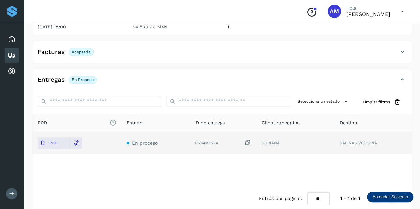
scroll to position [0, 0]
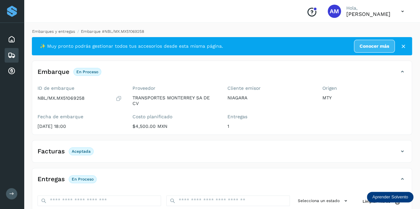
click at [58, 32] on link "Embarques y entregas" at bounding box center [53, 31] width 43 height 5
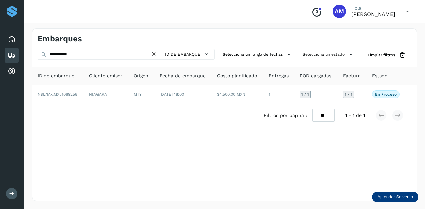
click at [155, 54] on icon at bounding box center [153, 54] width 7 height 7
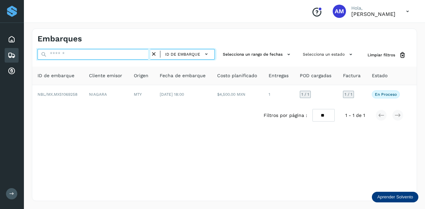
click at [135, 50] on input "text" at bounding box center [94, 54] width 113 height 11
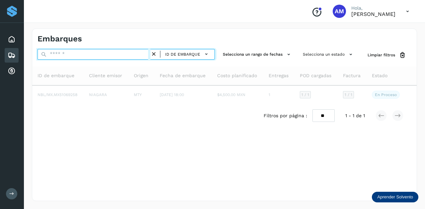
paste input "**********"
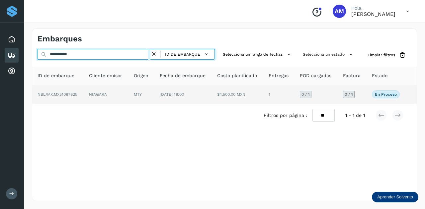
type input "**********"
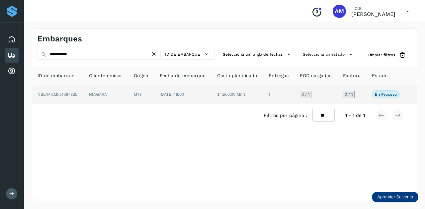
click at [84, 97] on td "NBL/MX.MX51067825" at bounding box center [106, 94] width 45 height 19
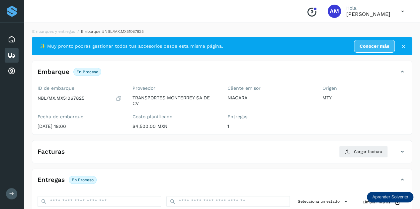
scroll to position [66, 0]
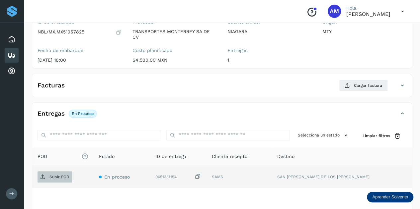
click at [67, 177] on p "Subir POD" at bounding box center [59, 177] width 20 height 5
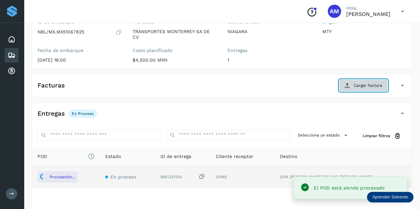
click at [369, 87] on span "Cargar factura" at bounding box center [368, 86] width 28 height 6
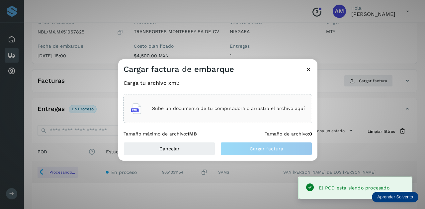
click at [263, 104] on div "Sube un documento de tu computadora o arrastra el archivo aquí" at bounding box center [218, 109] width 174 height 18
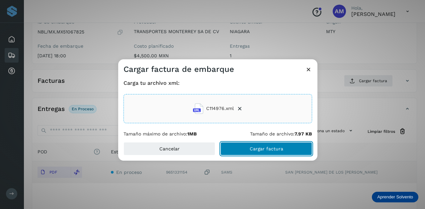
click at [254, 145] on button "Cargar factura" at bounding box center [266, 148] width 92 height 13
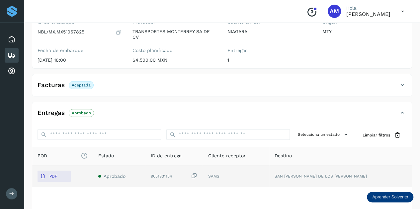
scroll to position [0, 0]
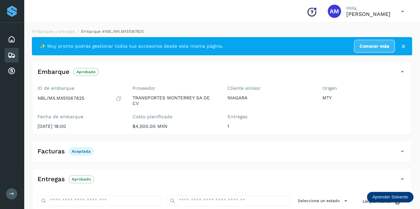
click at [70, 27] on div "Embarques y entregas Embarque #NBL/MX.MX51067825 ✨ Muy pronto podrás gestionar …" at bounding box center [222, 170] width 396 height 298
click at [66, 31] on link "Embarques y entregas" at bounding box center [53, 31] width 43 height 5
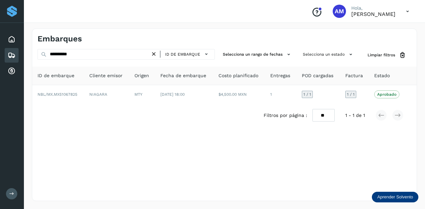
click at [156, 55] on icon at bounding box center [153, 54] width 7 height 7
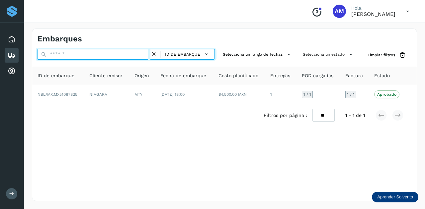
click at [145, 59] on input "text" at bounding box center [94, 54] width 113 height 11
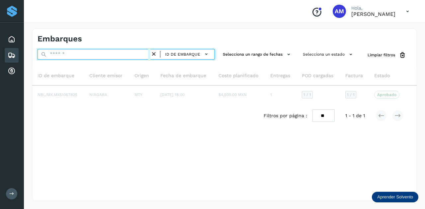
paste input "**********"
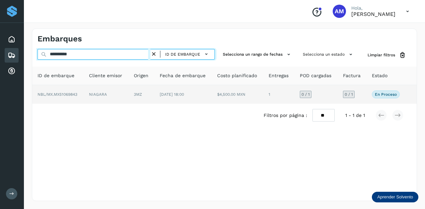
type input "**********"
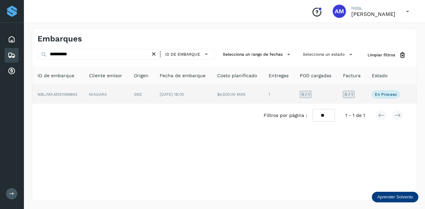
click at [128, 89] on td "NIAGARA" at bounding box center [141, 94] width 26 height 19
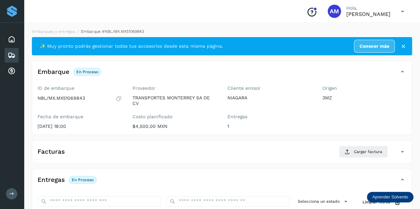
scroll to position [66, 0]
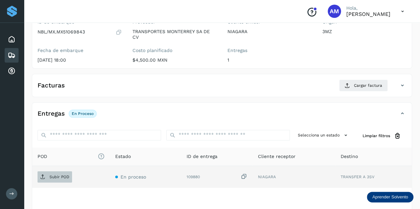
click at [58, 175] on p "Subir POD" at bounding box center [59, 177] width 20 height 5
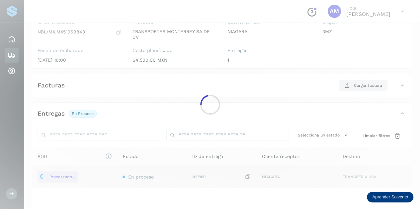
click at [367, 84] on div at bounding box center [210, 104] width 420 height 209
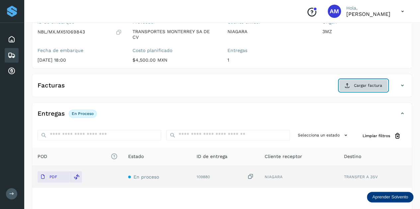
click at [351, 86] on button "Cargar factura" at bounding box center [363, 86] width 49 height 12
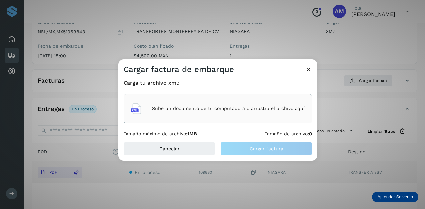
click at [234, 113] on div "Sube un documento de tu computadora o arrastra el archivo aquí" at bounding box center [218, 109] width 174 height 18
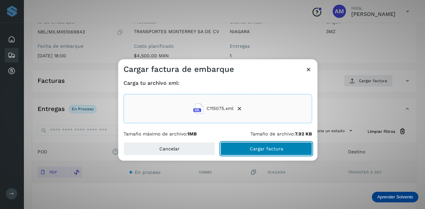
click at [241, 151] on button "Cargar factura" at bounding box center [266, 148] width 92 height 13
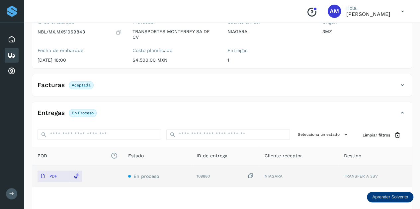
scroll to position [0, 0]
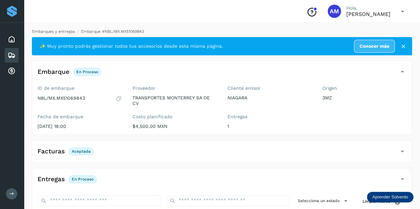
click at [68, 32] on link "Embarques y entregas" at bounding box center [53, 31] width 43 height 5
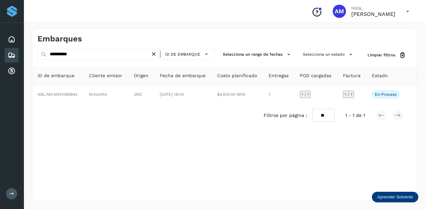
click at [153, 54] on icon at bounding box center [153, 54] width 7 height 7
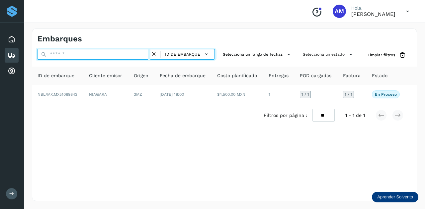
click at [134, 54] on input "text" at bounding box center [94, 54] width 113 height 11
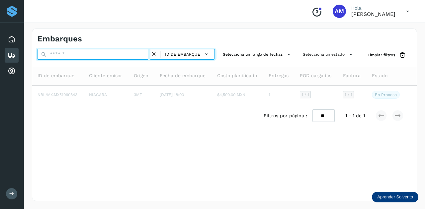
paste input "**********"
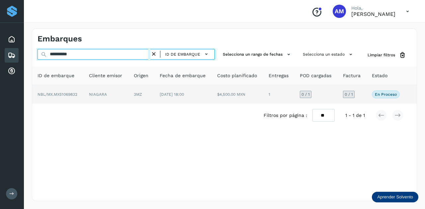
type input "**********"
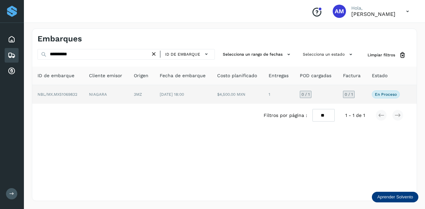
click at [154, 94] on td "3MZ" at bounding box center [183, 94] width 58 height 19
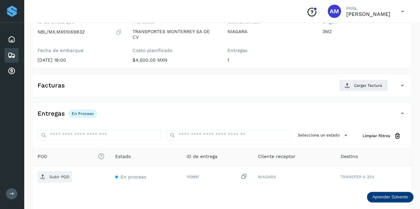
scroll to position [100, 0]
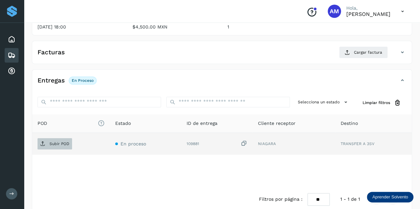
click at [64, 142] on p "Subir POD" at bounding box center [59, 144] width 20 height 5
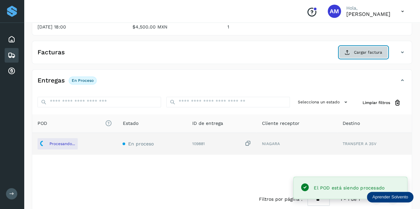
click at [368, 53] on span "Cargar factura" at bounding box center [368, 52] width 28 height 6
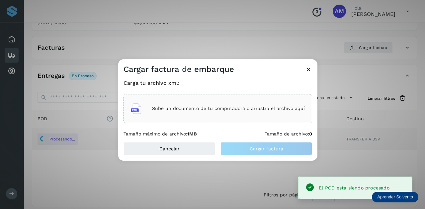
click at [206, 105] on div "Sube un documento de tu computadora o arrastra el archivo aquí" at bounding box center [218, 109] width 174 height 18
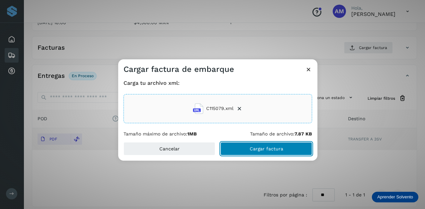
click at [262, 153] on button "Cargar factura" at bounding box center [266, 148] width 92 height 13
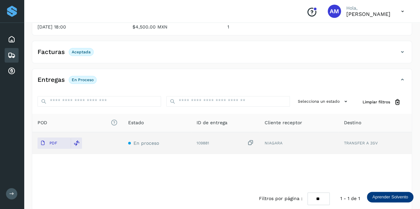
scroll to position [0, 0]
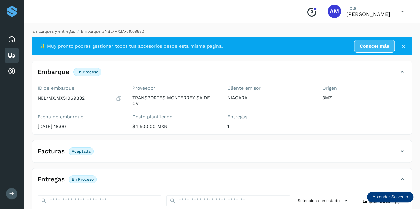
click at [64, 32] on link "Embarques y entregas" at bounding box center [53, 31] width 43 height 5
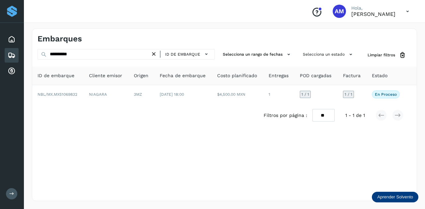
click at [154, 54] on icon at bounding box center [153, 54] width 7 height 7
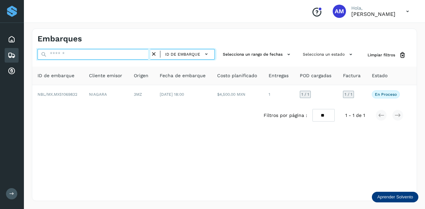
click at [146, 53] on input "text" at bounding box center [94, 54] width 113 height 11
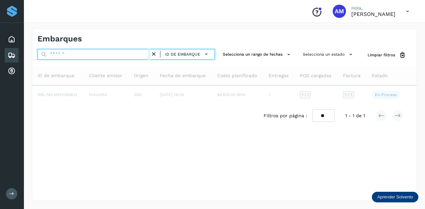
paste input "**********"
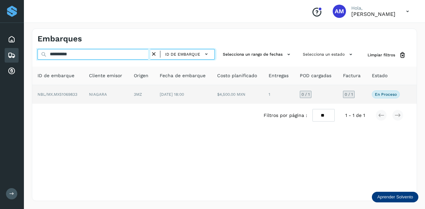
type input "**********"
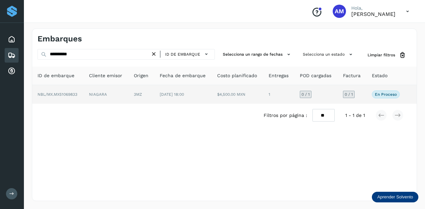
click at [128, 93] on td "NIAGARA" at bounding box center [141, 94] width 26 height 19
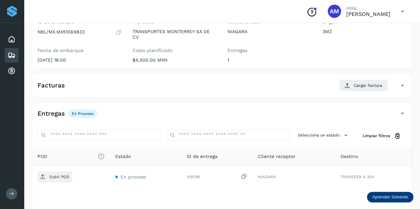
scroll to position [100, 0]
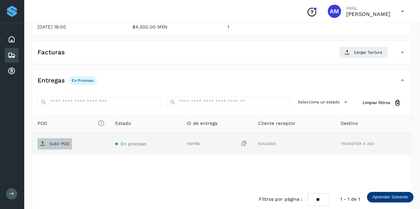
click at [59, 140] on span "Subir POD" at bounding box center [55, 144] width 35 height 11
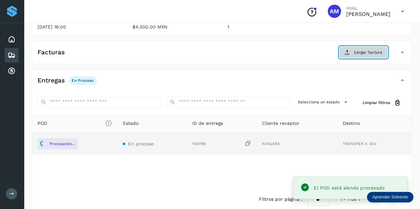
click at [360, 51] on span "Cargar factura" at bounding box center [368, 52] width 28 height 6
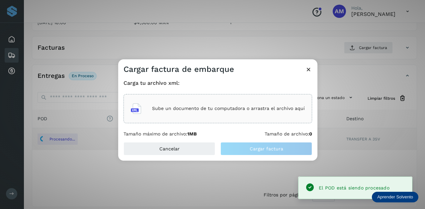
click at [239, 109] on p "Sube un documento de tu computadora o arrastra el archivo aquí" at bounding box center [228, 109] width 153 height 6
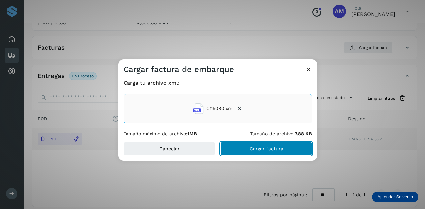
click at [255, 154] on button "Cargar factura" at bounding box center [266, 148] width 92 height 13
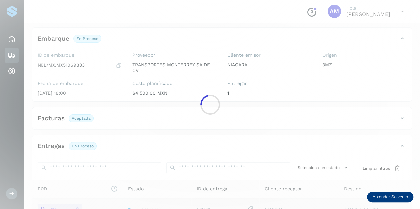
scroll to position [0, 0]
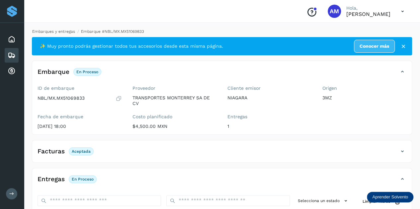
click at [59, 32] on link "Embarques y entregas" at bounding box center [53, 31] width 43 height 5
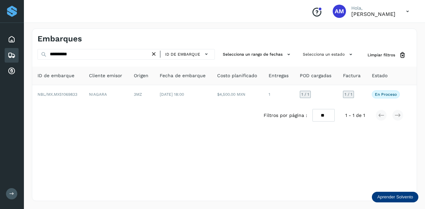
click at [153, 54] on icon at bounding box center [153, 54] width 7 height 7
click at [152, 54] on icon at bounding box center [153, 54] width 7 height 7
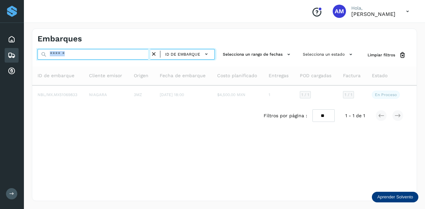
click at [122, 58] on input "text" at bounding box center [94, 54] width 113 height 11
paste input "**********"
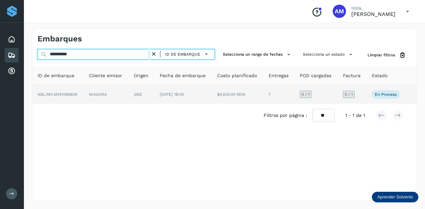
type input "**********"
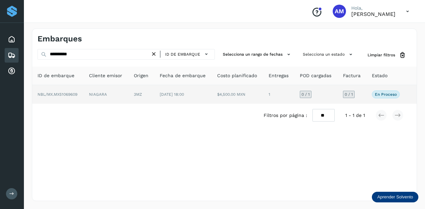
click at [154, 93] on td "3MZ" at bounding box center [183, 94] width 58 height 19
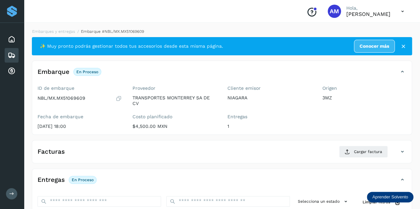
scroll to position [66, 0]
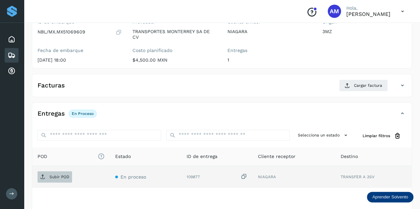
click at [64, 173] on span "Subir POD" at bounding box center [55, 177] width 35 height 11
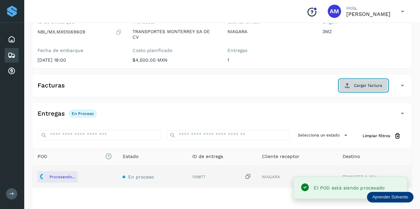
click at [363, 89] on button "Cargar factura" at bounding box center [363, 86] width 49 height 12
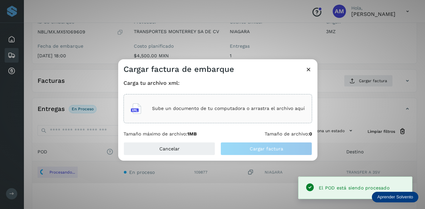
click at [274, 106] on p "Sube un documento de tu computadora o arrastra el archivo aquí" at bounding box center [228, 109] width 153 height 6
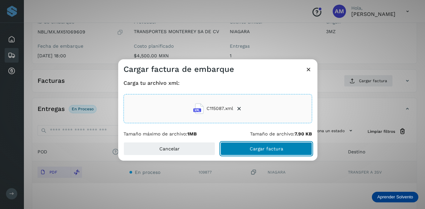
click at [253, 153] on button "Cargar factura" at bounding box center [266, 148] width 92 height 13
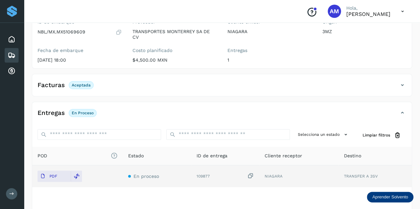
scroll to position [0, 0]
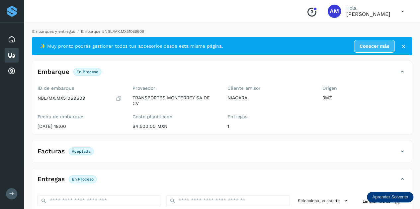
click at [46, 32] on link "Embarques y entregas" at bounding box center [53, 31] width 43 height 5
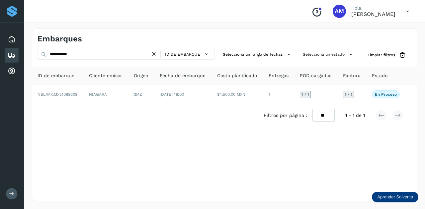
drag, startPoint x: 156, startPoint y: 54, endPoint x: 127, endPoint y: 52, distance: 28.9
click at [154, 54] on icon at bounding box center [153, 54] width 7 height 7
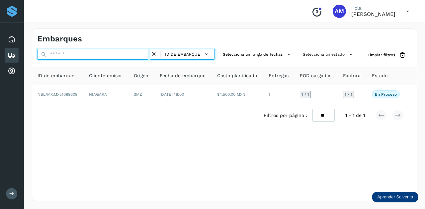
click at [127, 52] on input "text" at bounding box center [94, 54] width 113 height 11
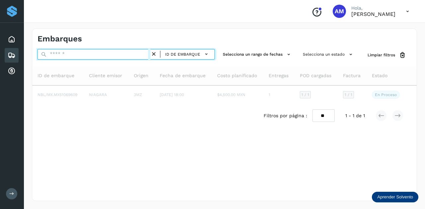
type input "*"
paste input "**********"
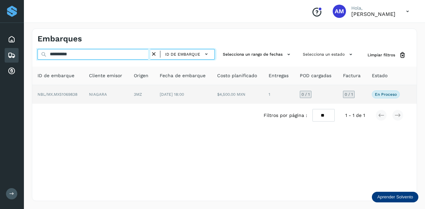
type input "**********"
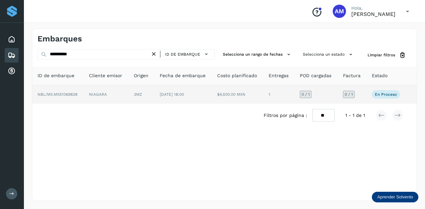
click at [128, 96] on td "NIAGARA" at bounding box center [141, 94] width 26 height 19
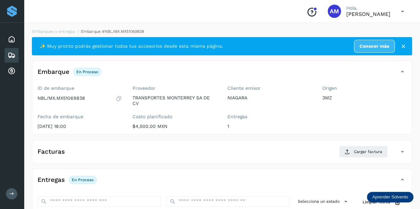
scroll to position [66, 0]
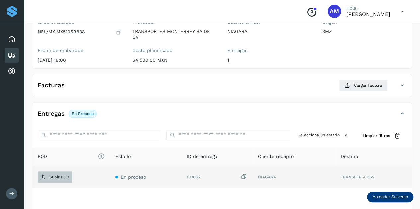
click at [63, 173] on span "Subir POD" at bounding box center [55, 177] width 35 height 11
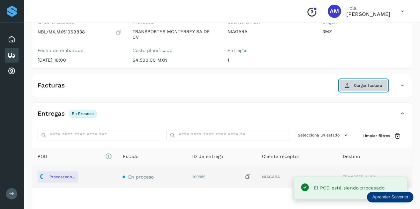
click at [356, 83] on span "Cargar factura" at bounding box center [368, 86] width 28 height 6
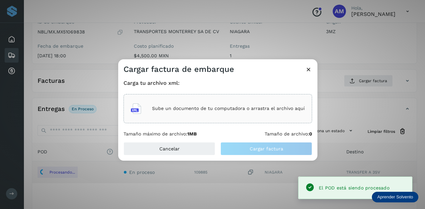
click at [248, 114] on div "Sube un documento de tu computadora o arrastra el archivo aquí" at bounding box center [218, 109] width 174 height 18
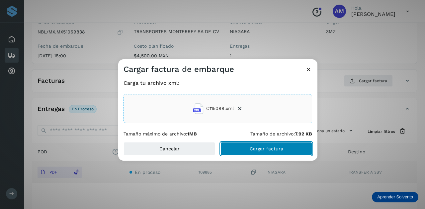
click at [262, 149] on span "Cargar factura" at bounding box center [267, 149] width 34 height 5
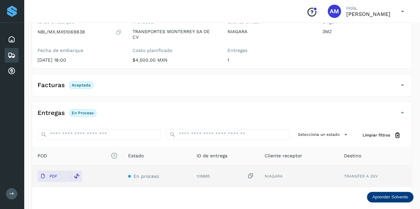
scroll to position [0, 0]
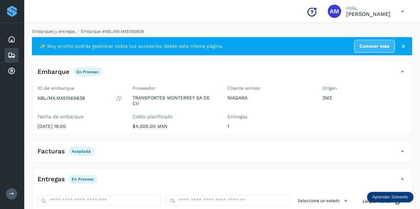
click at [64, 33] on link "Embarques y entregas" at bounding box center [53, 31] width 43 height 5
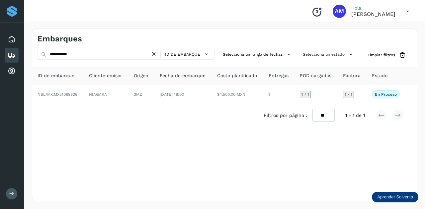
click at [153, 52] on icon at bounding box center [153, 54] width 7 height 7
click at [152, 53] on icon at bounding box center [153, 54] width 7 height 7
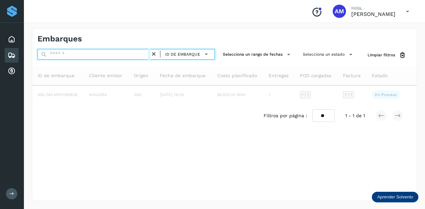
click at [144, 55] on input "text" at bounding box center [94, 54] width 113 height 11
paste input "**********"
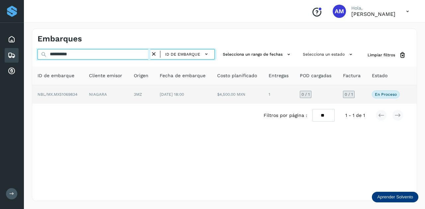
type input "**********"
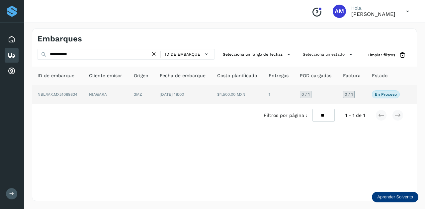
click at [212, 99] on td "[DATE] 18:00" at bounding box center [237, 94] width 51 height 19
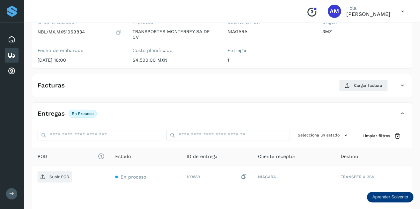
scroll to position [100, 0]
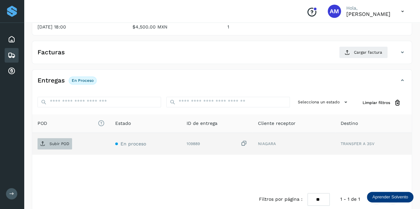
click at [70, 144] on span "Subir POD" at bounding box center [55, 144] width 35 height 11
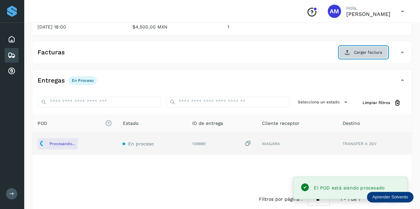
click at [365, 52] on span "Cargar factura" at bounding box center [368, 52] width 28 height 6
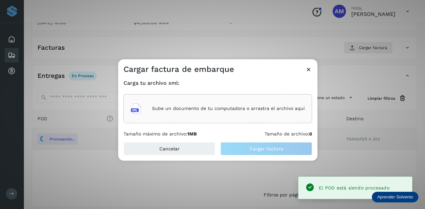
click at [219, 100] on div "Sube un documento de tu computadora o arrastra el archivo aquí" at bounding box center [218, 109] width 174 height 18
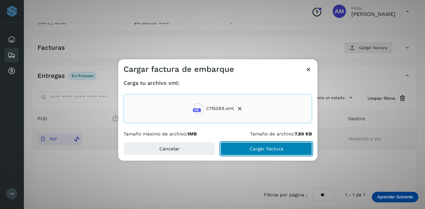
click at [262, 148] on span "Cargar factura" at bounding box center [267, 149] width 34 height 5
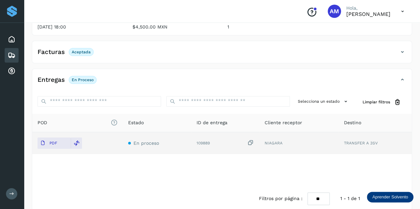
scroll to position [0, 0]
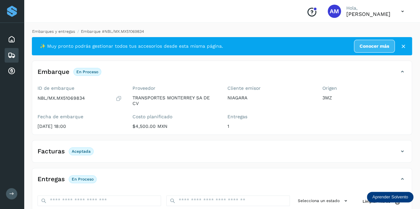
click at [61, 32] on link "Embarques y entregas" at bounding box center [53, 31] width 43 height 5
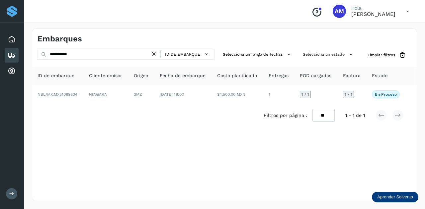
click at [153, 54] on icon at bounding box center [153, 54] width 7 height 7
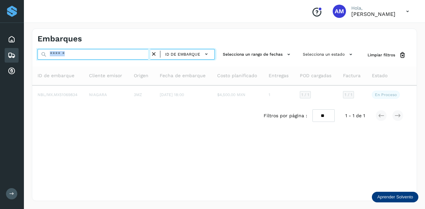
click at [115, 55] on input "text" at bounding box center [94, 54] width 113 height 11
paste input "**********"
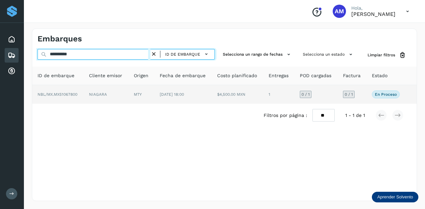
type input "**********"
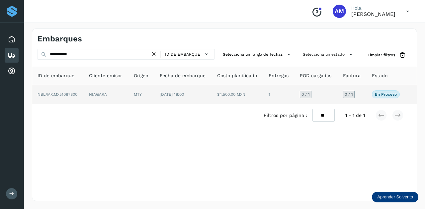
click at [154, 97] on td "MTY" at bounding box center [183, 94] width 58 height 19
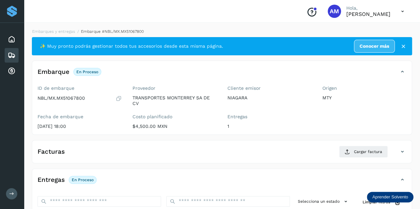
scroll to position [66, 0]
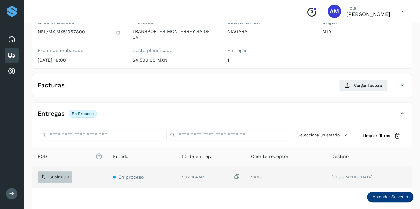
click at [53, 175] on p "Subir POD" at bounding box center [59, 177] width 20 height 5
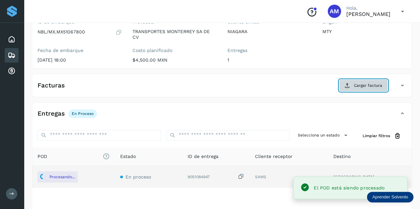
click at [352, 83] on button "Cargar factura" at bounding box center [363, 86] width 49 height 12
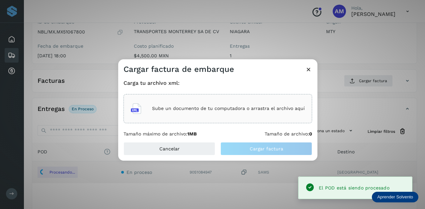
click at [268, 109] on p "Sube un documento de tu computadora o arrastra el archivo aquí" at bounding box center [228, 109] width 153 height 6
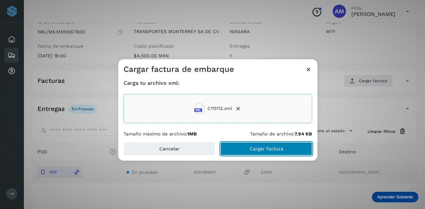
click at [241, 149] on button "Cargar factura" at bounding box center [266, 148] width 92 height 13
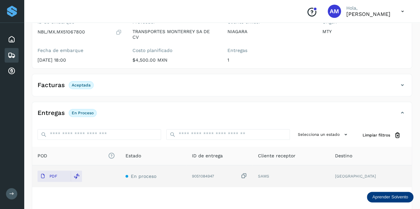
scroll to position [0, 0]
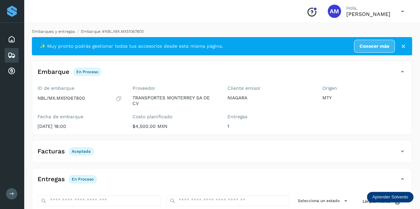
click at [65, 29] on link "Embarques y entregas" at bounding box center [53, 31] width 43 height 5
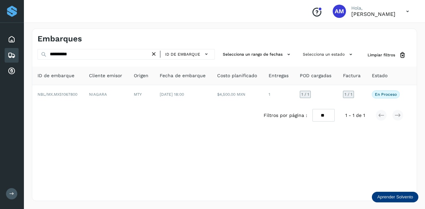
click at [157, 54] on icon at bounding box center [153, 54] width 7 height 7
click at [153, 55] on icon at bounding box center [153, 54] width 7 height 7
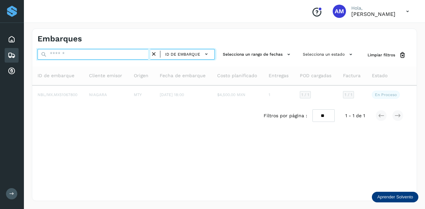
click at [129, 53] on input "text" at bounding box center [94, 54] width 113 height 11
paste input "**********"
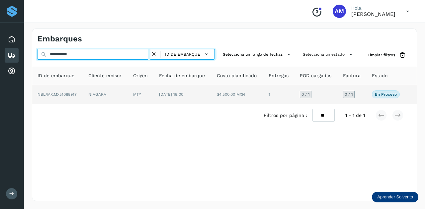
type input "**********"
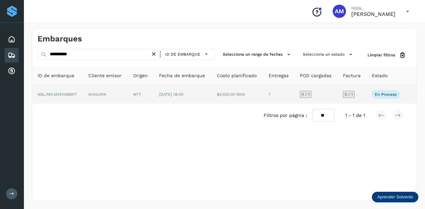
click at [154, 97] on td "MTY" at bounding box center [183, 94] width 58 height 19
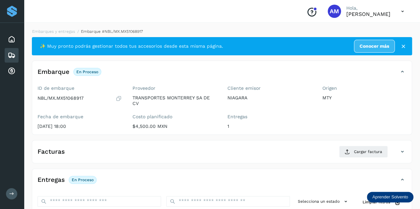
scroll to position [66, 0]
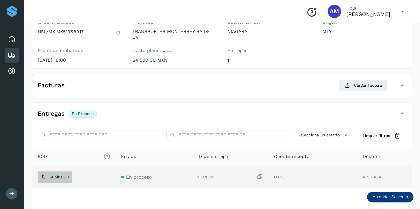
click at [62, 172] on span "Subir POD" at bounding box center [55, 177] width 35 height 11
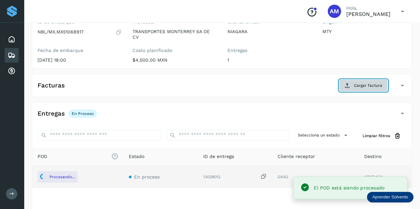
click at [371, 86] on span "Cargar factura" at bounding box center [368, 86] width 28 height 6
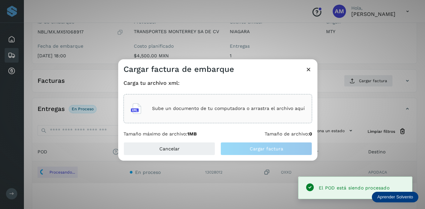
click at [250, 101] on div "Sube un documento de tu computadora o arrastra el archivo aquí" at bounding box center [218, 109] width 174 height 18
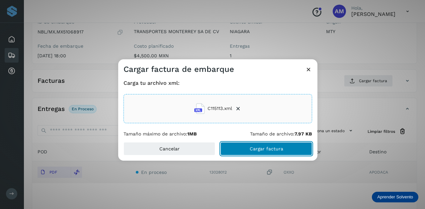
click at [246, 149] on button "Cargar factura" at bounding box center [266, 148] width 92 height 13
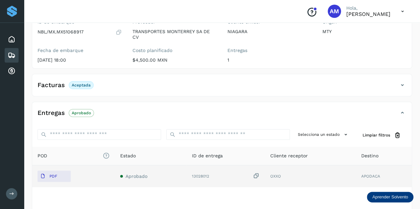
scroll to position [0, 0]
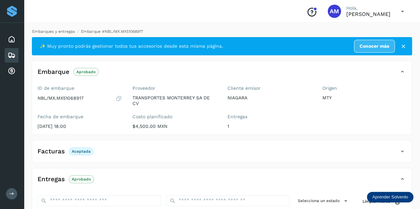
click at [66, 32] on link "Embarques y entregas" at bounding box center [53, 31] width 43 height 5
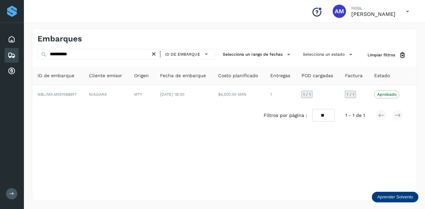
drag, startPoint x: 156, startPoint y: 55, endPoint x: 123, endPoint y: 52, distance: 32.6
click at [155, 55] on icon at bounding box center [153, 54] width 7 height 7
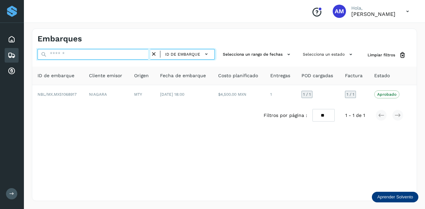
click at [123, 52] on input "text" at bounding box center [94, 54] width 113 height 11
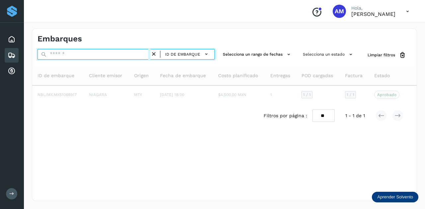
paste input "**********"
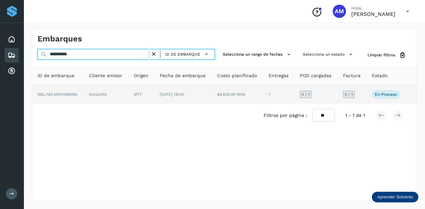
type input "**********"
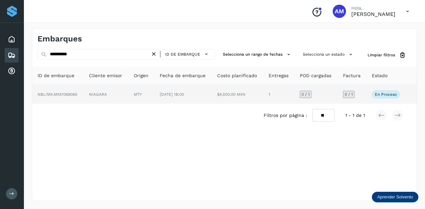
click at [128, 92] on td "NIAGARA" at bounding box center [141, 94] width 26 height 19
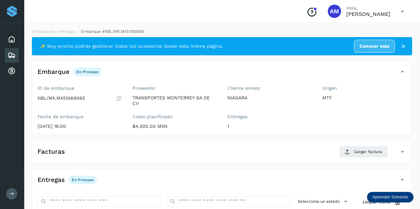
scroll to position [66, 0]
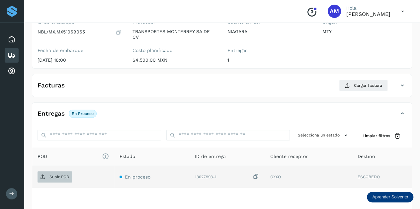
click at [49, 178] on p "Subir POD" at bounding box center [59, 177] width 20 height 5
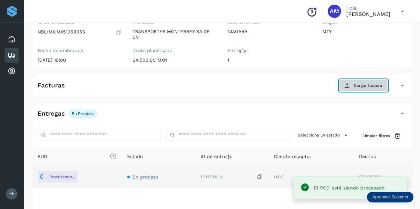
click at [363, 86] on span "Cargar factura" at bounding box center [368, 86] width 28 height 6
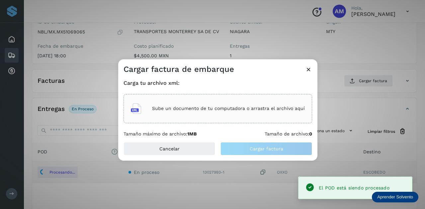
click at [157, 111] on p "Sube un documento de tu computadora o arrastra el archivo aquí" at bounding box center [228, 109] width 153 height 6
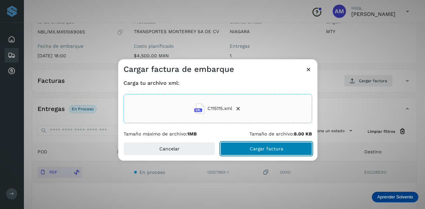
click at [278, 150] on span "Cargar factura" at bounding box center [267, 149] width 34 height 5
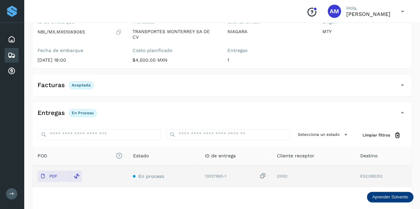
scroll to position [0, 0]
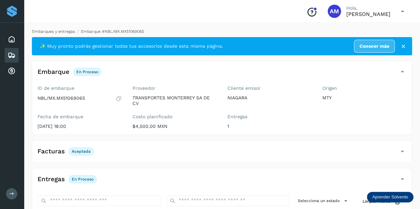
click at [53, 33] on link "Embarques y entregas" at bounding box center [53, 31] width 43 height 5
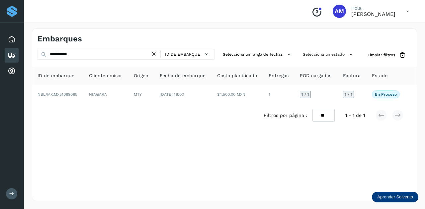
click at [153, 51] on icon at bounding box center [153, 54] width 7 height 7
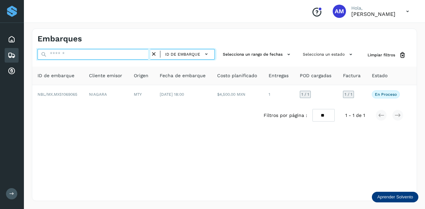
click at [143, 54] on input "text" at bounding box center [94, 54] width 113 height 11
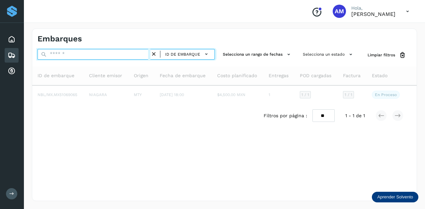
paste input "**********"
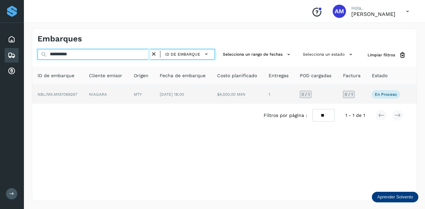
type input "**********"
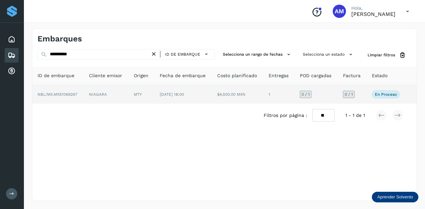
click at [128, 90] on td "NIAGARA" at bounding box center [141, 94] width 26 height 19
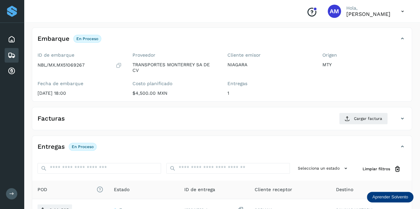
scroll to position [66, 0]
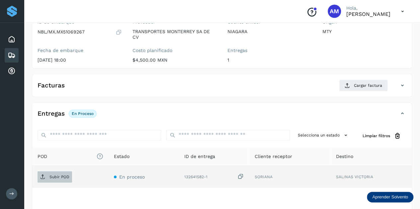
click at [58, 173] on span "Subir POD" at bounding box center [55, 177] width 35 height 11
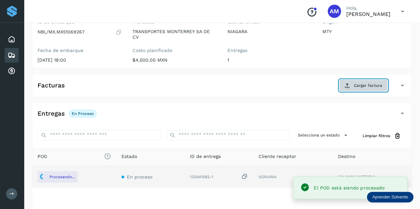
click at [367, 85] on span "Cargar factura" at bounding box center [368, 86] width 28 height 6
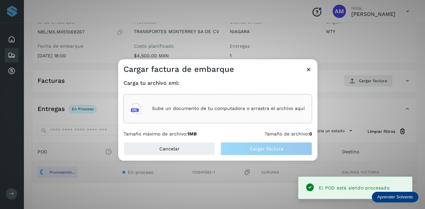
click at [213, 106] on p "Sube un documento de tu computadora o arrastra el archivo aquí" at bounding box center [228, 109] width 153 height 6
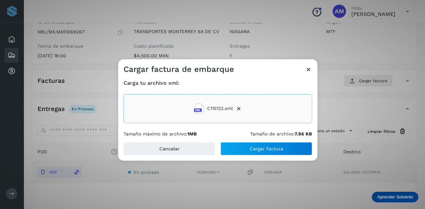
click at [252, 156] on div "Cancelar Cargar factura" at bounding box center [217, 151] width 199 height 19
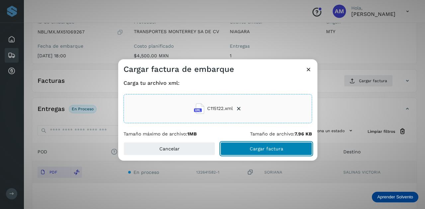
click at [249, 152] on button "Cargar factura" at bounding box center [266, 148] width 92 height 13
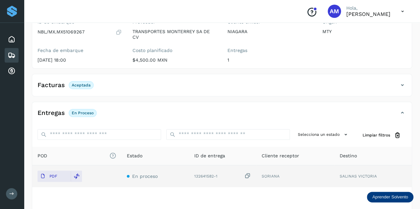
scroll to position [0, 0]
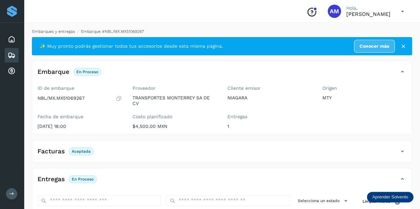
click at [60, 32] on link "Embarques y entregas" at bounding box center [53, 31] width 43 height 5
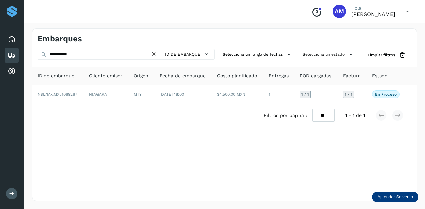
click at [153, 55] on icon at bounding box center [153, 54] width 7 height 7
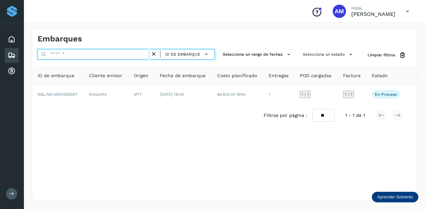
click at [113, 56] on input "text" at bounding box center [94, 54] width 113 height 11
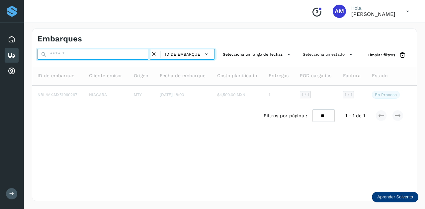
paste input "**********"
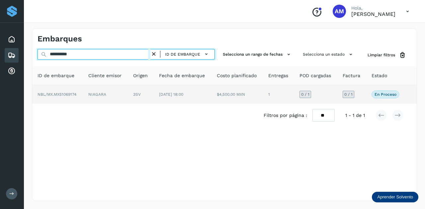
type input "**********"
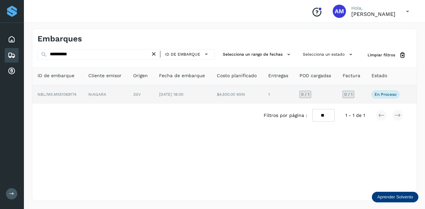
click at [154, 98] on td "3SV" at bounding box center [183, 94] width 58 height 19
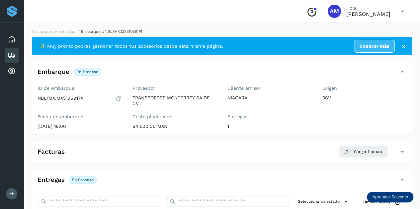
scroll to position [66, 0]
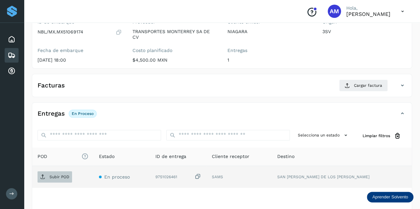
click at [50, 178] on p "Subir POD" at bounding box center [59, 177] width 20 height 5
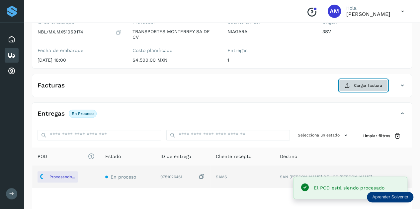
click at [372, 87] on span "Cargar factura" at bounding box center [368, 86] width 28 height 6
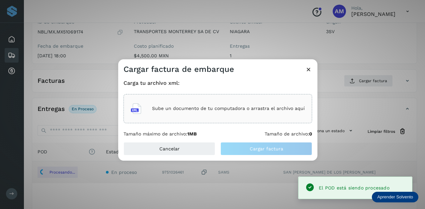
click at [251, 105] on div "Sube un documento de tu computadora o arrastra el archivo aquí" at bounding box center [218, 109] width 174 height 18
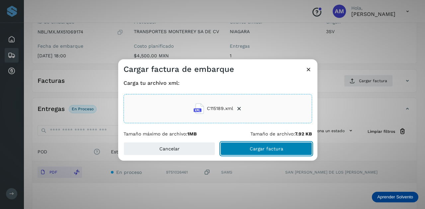
click at [243, 153] on button "Cargar factura" at bounding box center [266, 148] width 92 height 13
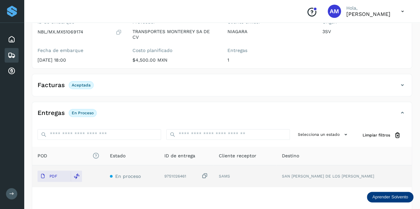
scroll to position [0, 0]
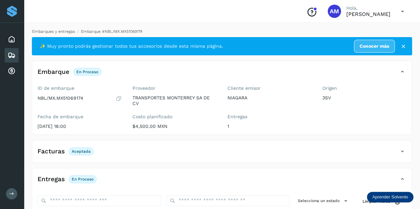
click at [50, 29] on link "Embarques y entregas" at bounding box center [53, 31] width 43 height 5
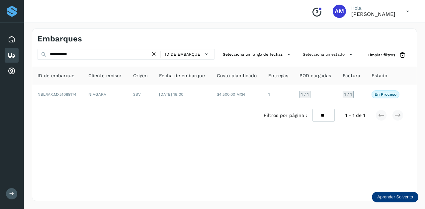
drag, startPoint x: 156, startPoint y: 53, endPoint x: 133, endPoint y: 54, distance: 23.2
click at [154, 53] on icon at bounding box center [153, 54] width 7 height 7
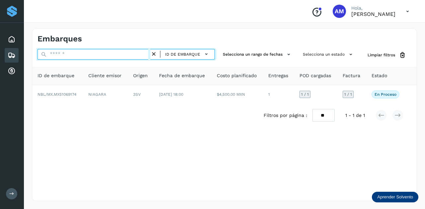
click at [133, 54] on input "text" at bounding box center [94, 54] width 113 height 11
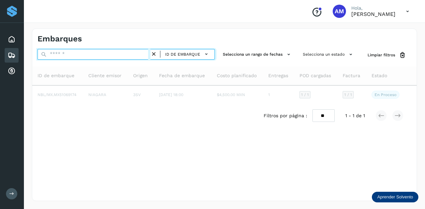
paste input "**********"
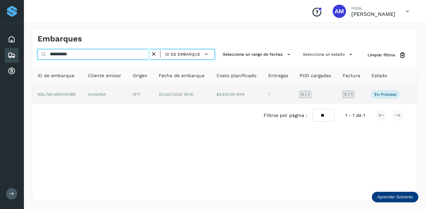
type input "**********"
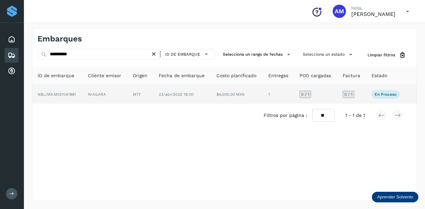
click at [153, 97] on td "MTY" at bounding box center [182, 94] width 58 height 19
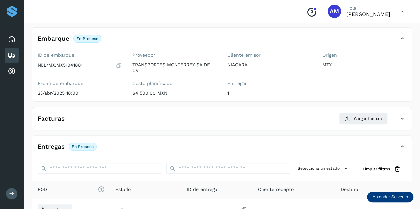
scroll to position [66, 0]
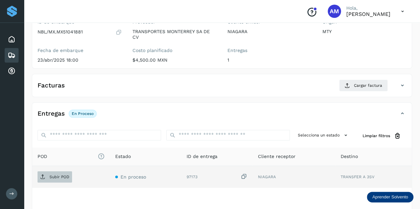
click at [67, 175] on p "Subir POD" at bounding box center [59, 177] width 20 height 5
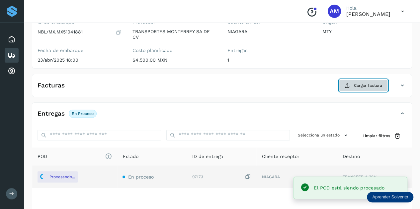
click at [359, 87] on span "Cargar factura" at bounding box center [368, 86] width 28 height 6
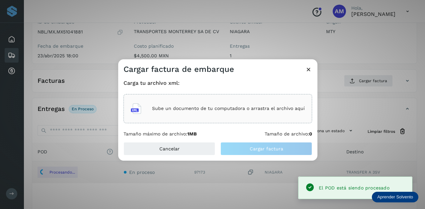
click at [288, 111] on p "Sube un documento de tu computadora o arrastra el archivo aquí" at bounding box center [228, 109] width 153 height 6
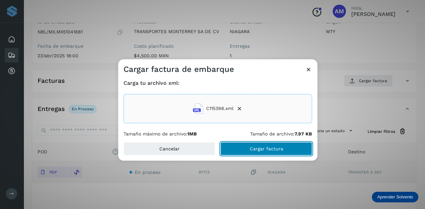
click at [246, 149] on button "Cargar factura" at bounding box center [266, 148] width 92 height 13
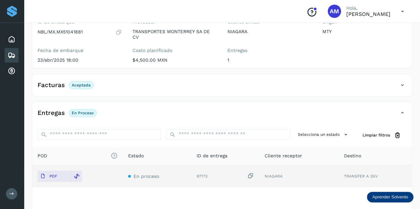
scroll to position [0, 0]
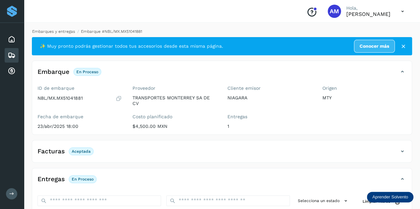
click at [66, 32] on link "Embarques y entregas" at bounding box center [53, 31] width 43 height 5
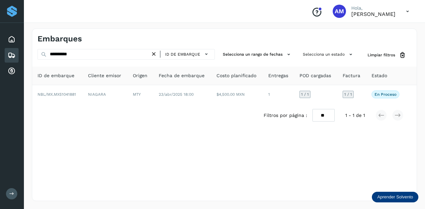
drag, startPoint x: 157, startPoint y: 55, endPoint x: 132, endPoint y: 55, distance: 24.6
click at [156, 55] on icon at bounding box center [153, 54] width 7 height 7
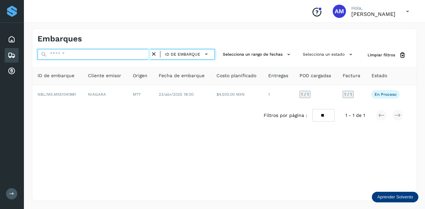
click at [132, 55] on input "text" at bounding box center [94, 54] width 113 height 11
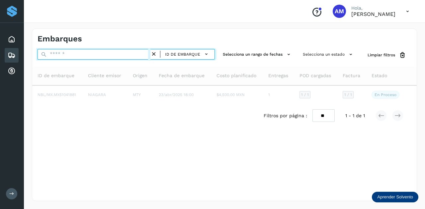
paste input "**********"
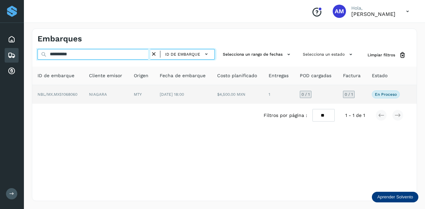
type input "**********"
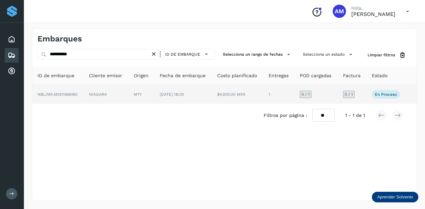
click at [154, 96] on td "MTY" at bounding box center [183, 94] width 58 height 19
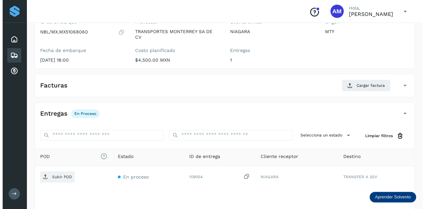
scroll to position [100, 0]
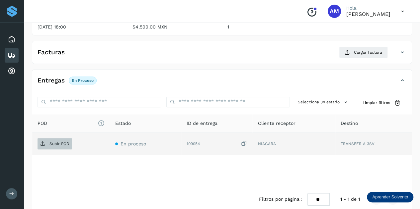
click at [47, 142] on span "Subir POD" at bounding box center [55, 144] width 35 height 11
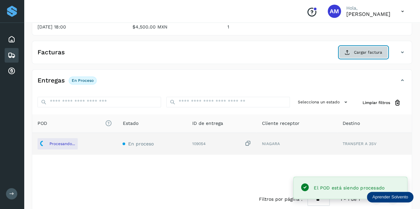
click at [364, 52] on span "Cargar factura" at bounding box center [368, 52] width 28 height 6
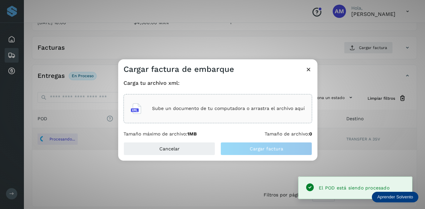
click at [247, 93] on main "Proveedores Inicio Embarques Cuentas por cobrar Salir Conoce nuestros beneficio…" at bounding box center [212, 57] width 425 height 315
click at [246, 102] on div "Sube un documento de tu computadora o arrastra el archivo aquí" at bounding box center [218, 109] width 174 height 18
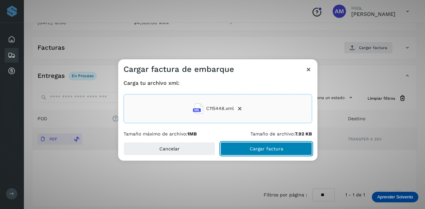
click at [246, 149] on button "Cargar factura" at bounding box center [266, 148] width 92 height 13
